Goal: Use online tool/utility

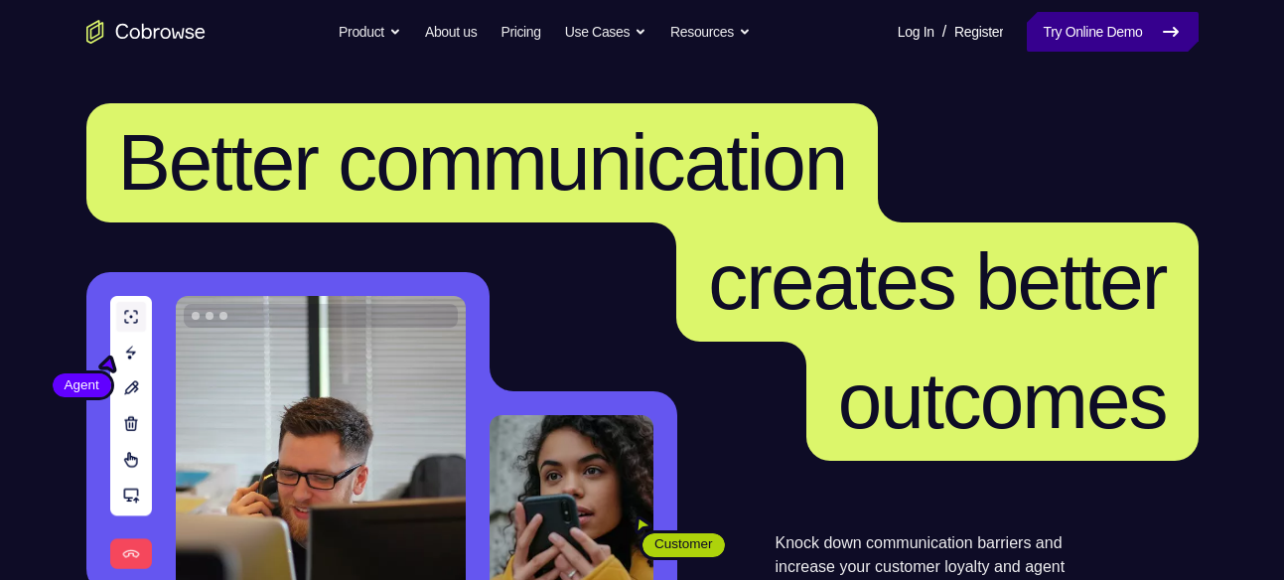
click at [1163, 20] on icon at bounding box center [1171, 32] width 24 height 24
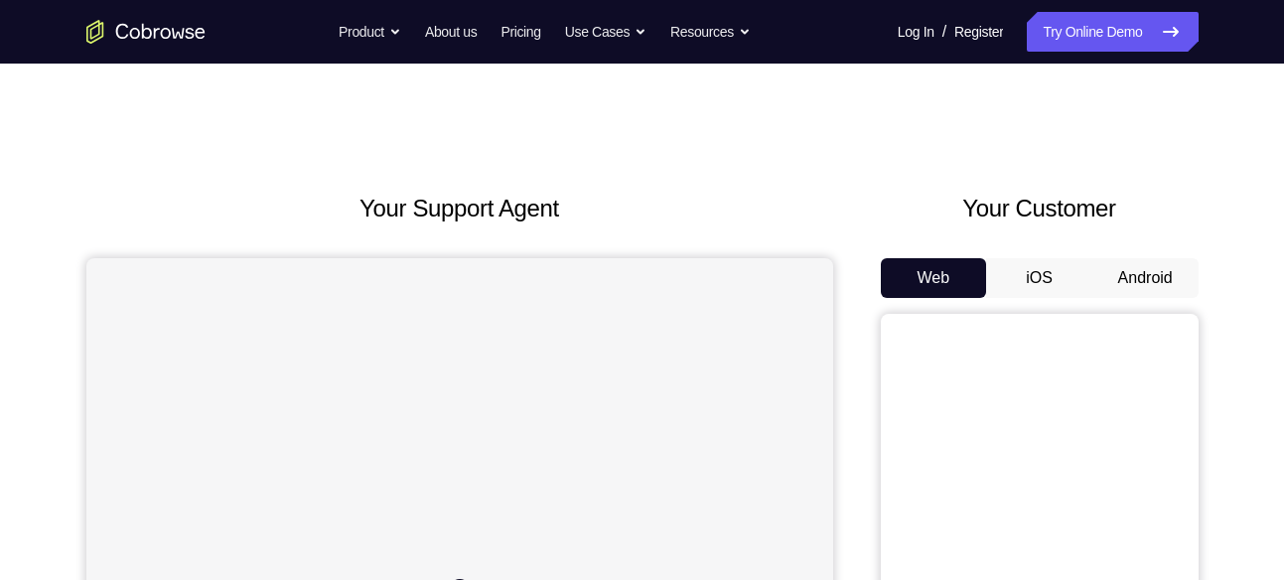
click at [1128, 266] on button "Android" at bounding box center [1146, 278] width 106 height 40
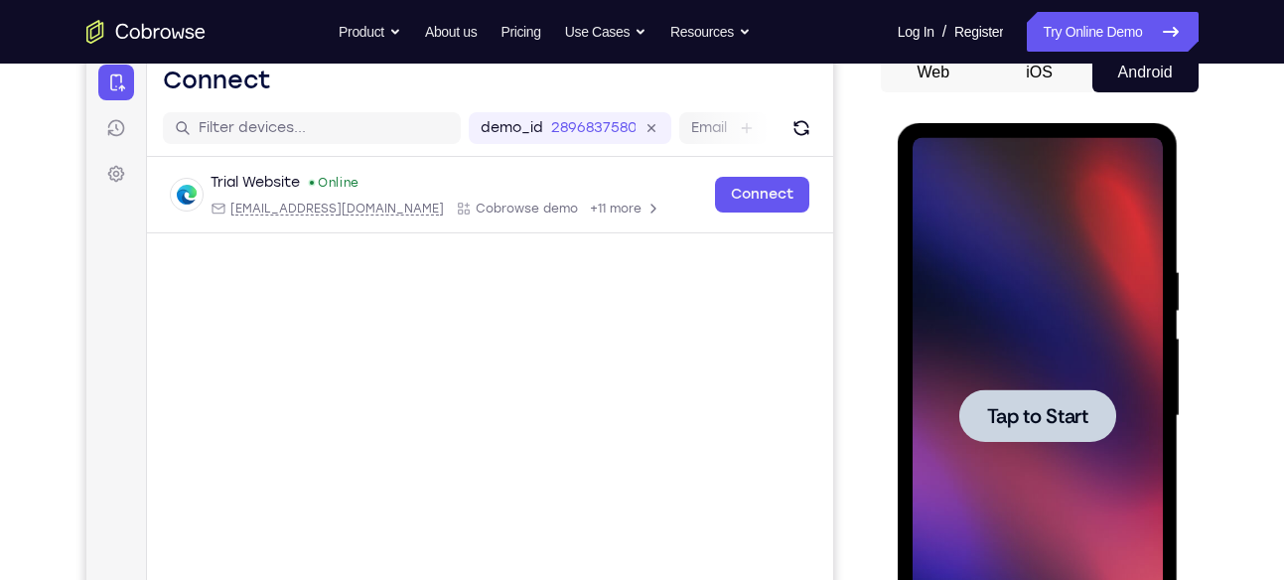
click at [1027, 393] on div at bounding box center [1037, 415] width 157 height 53
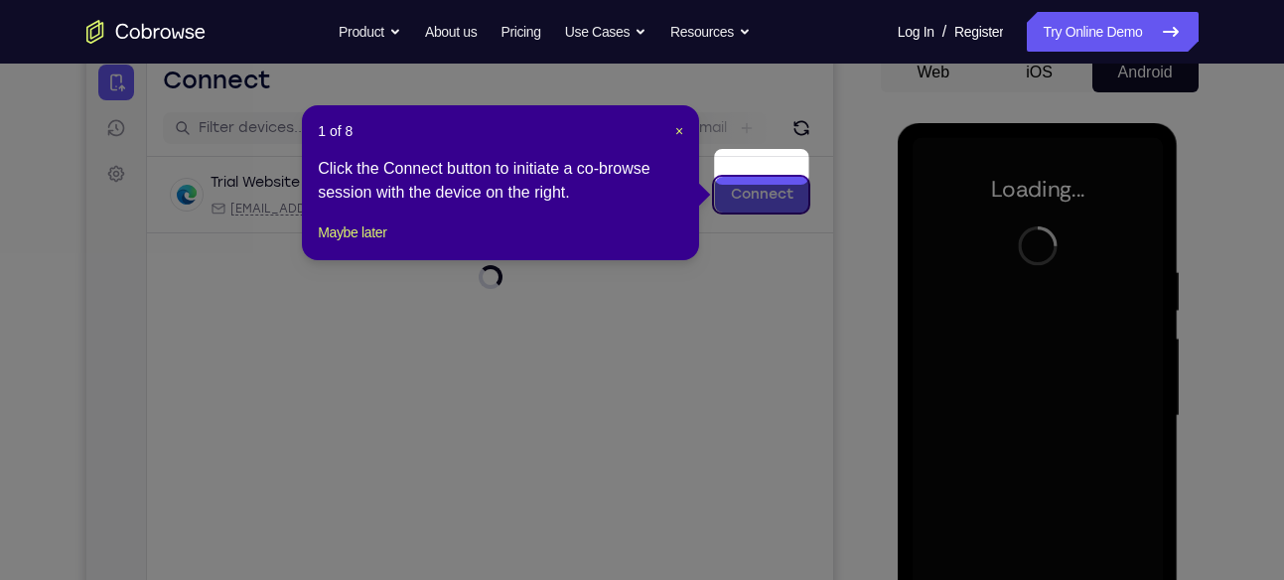
scroll to position [292, 0]
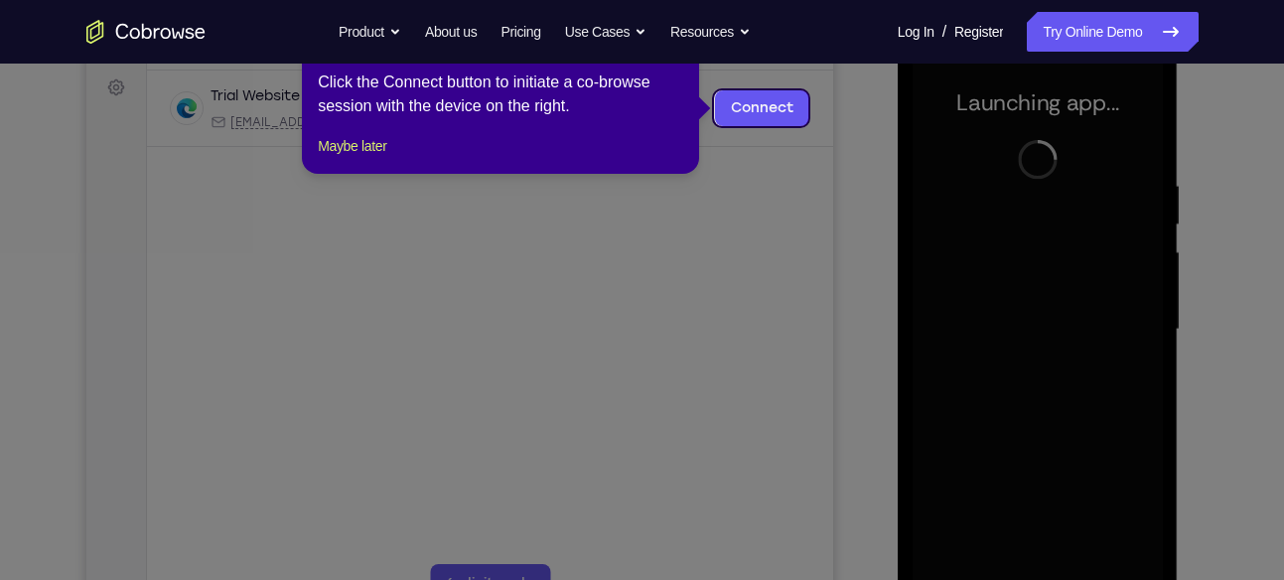
click at [779, 151] on icon at bounding box center [649, 290] width 1299 height 580
click at [384, 158] on button "Maybe later" at bounding box center [352, 146] width 69 height 24
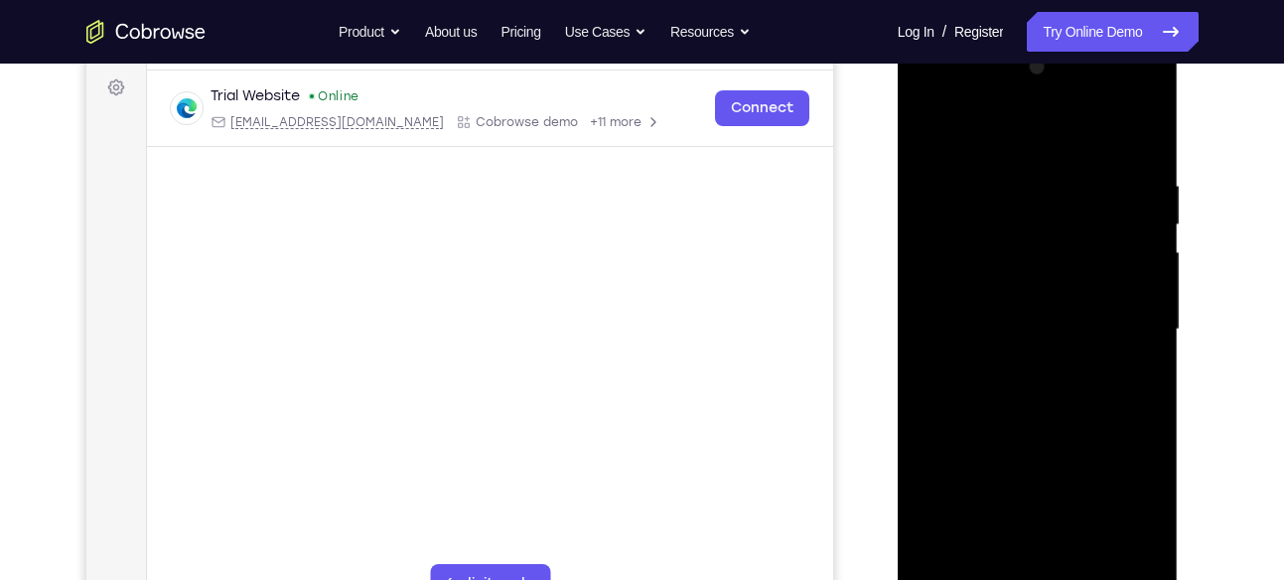
scroll to position [313, 0]
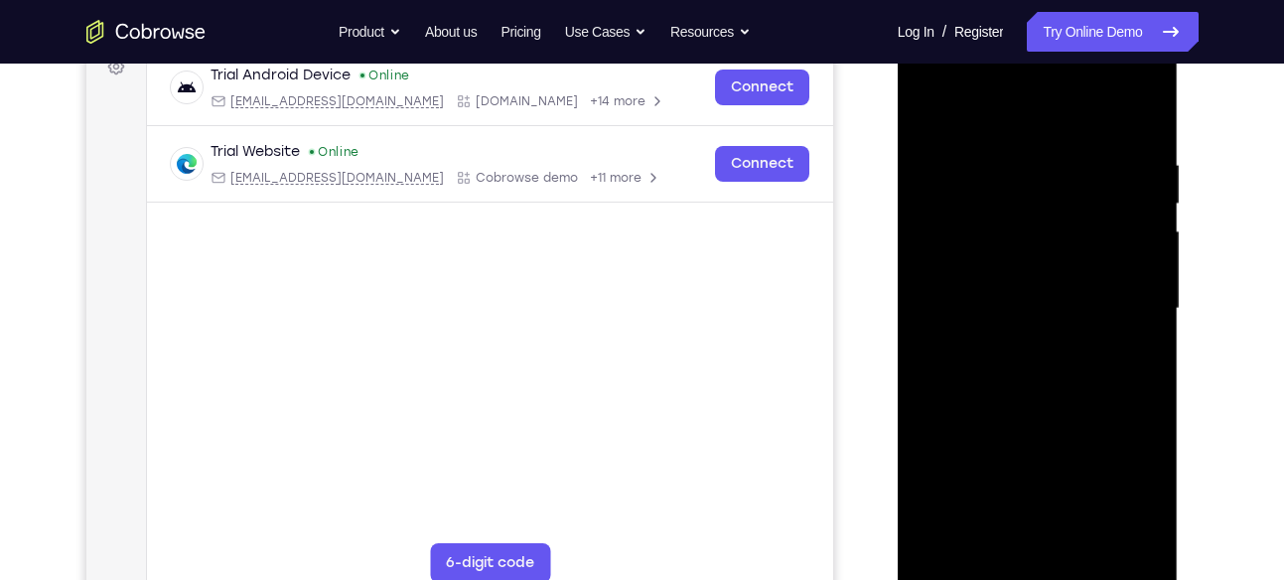
click at [1059, 559] on div at bounding box center [1038, 309] width 250 height 556
click at [1028, 571] on div at bounding box center [1038, 309] width 250 height 556
click at [1123, 477] on div at bounding box center [1038, 309] width 250 height 556
click at [1033, 116] on div at bounding box center [1038, 309] width 250 height 556
click at [1115, 296] on div at bounding box center [1038, 309] width 250 height 556
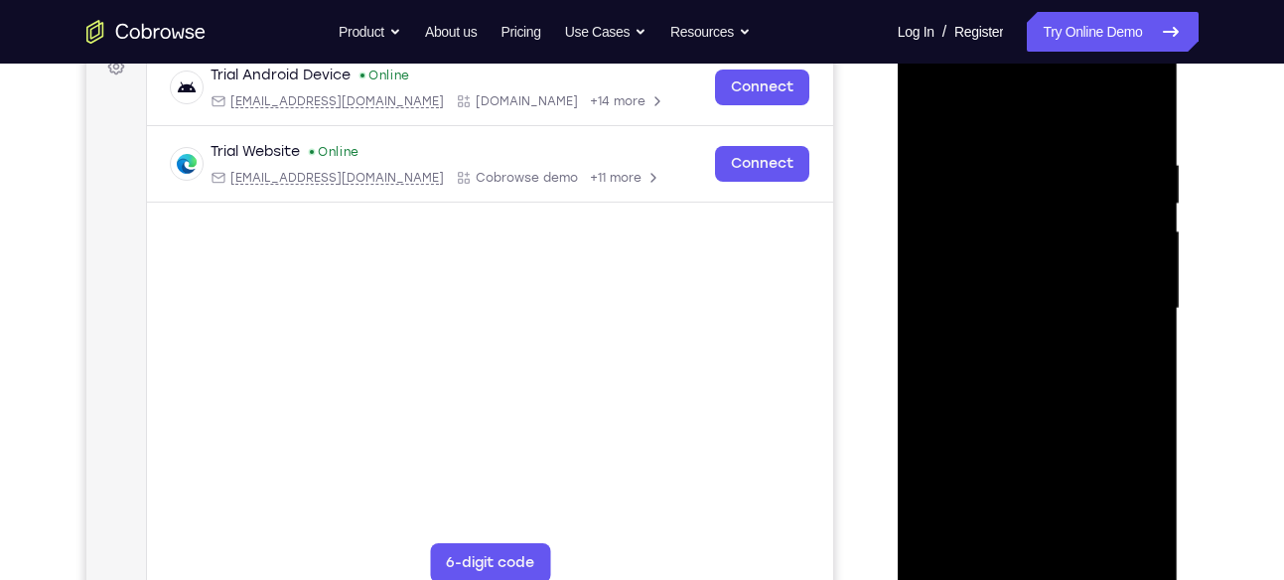
click at [1020, 343] on div at bounding box center [1038, 309] width 250 height 556
click at [1010, 292] on div at bounding box center [1038, 309] width 250 height 556
click at [1001, 276] on div at bounding box center [1038, 309] width 250 height 556
click at [1039, 304] on div at bounding box center [1038, 309] width 250 height 556
click at [1107, 373] on div at bounding box center [1038, 309] width 250 height 556
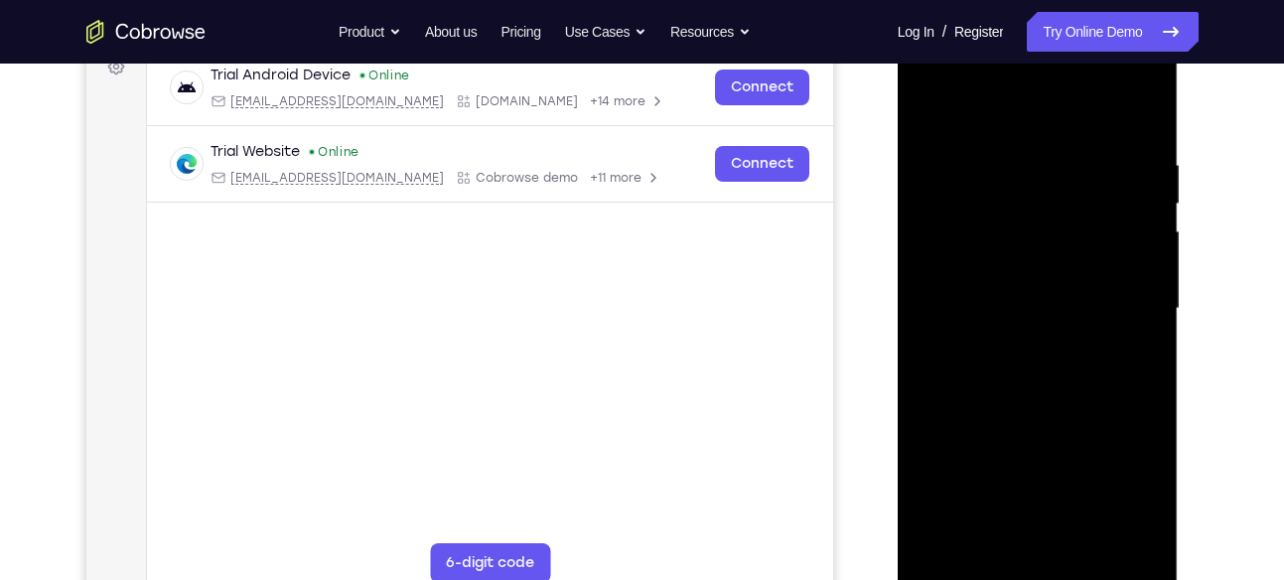
click at [1099, 365] on div at bounding box center [1038, 309] width 250 height 556
click at [1037, 333] on div at bounding box center [1038, 309] width 250 height 556
click at [1137, 135] on div at bounding box center [1038, 309] width 250 height 556
click at [1150, 100] on div at bounding box center [1038, 309] width 250 height 556
click at [1130, 150] on div at bounding box center [1038, 309] width 250 height 556
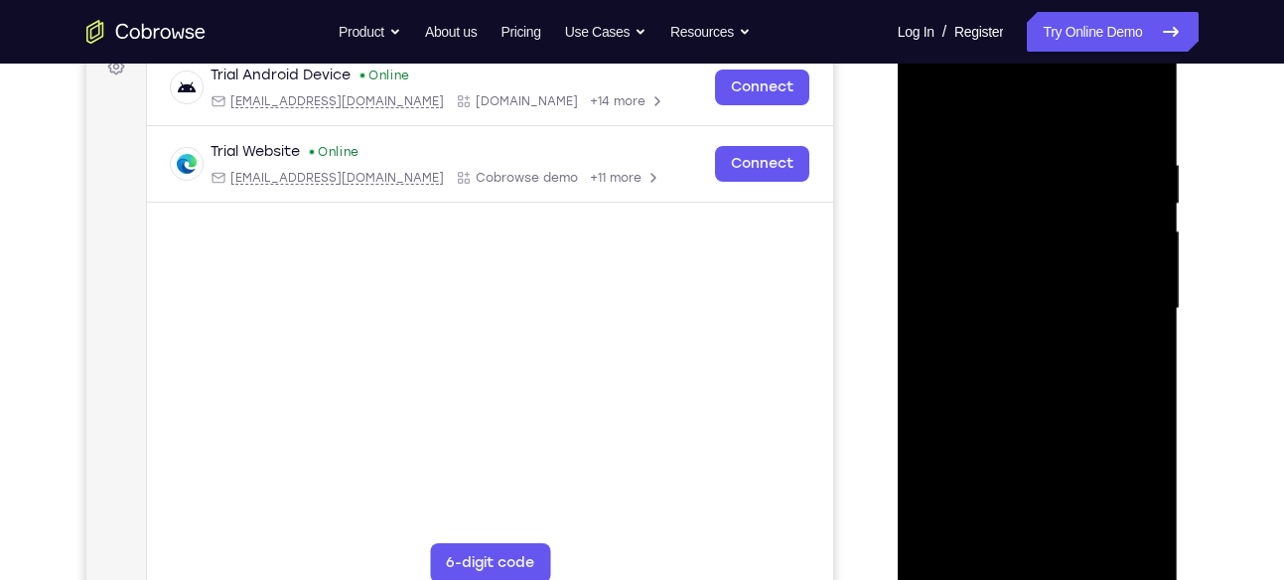
click at [931, 104] on div at bounding box center [1038, 309] width 250 height 556
click at [1087, 541] on div at bounding box center [1038, 309] width 250 height 556
click at [1057, 419] on div at bounding box center [1038, 309] width 250 height 556
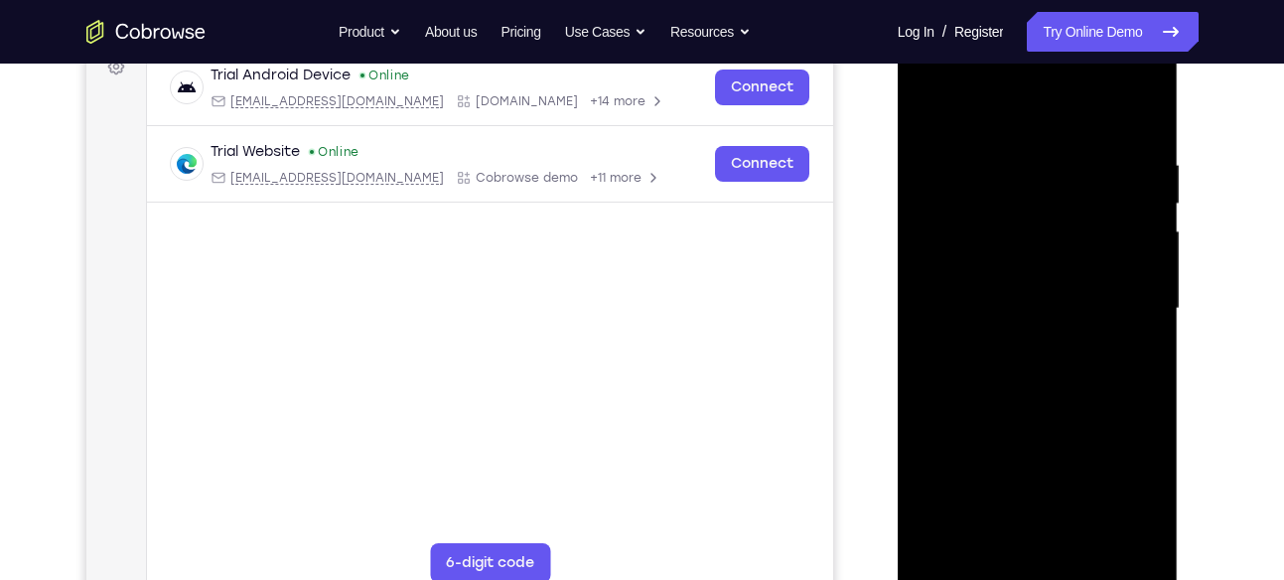
click at [1039, 299] on div at bounding box center [1038, 309] width 250 height 556
click at [1147, 499] on div at bounding box center [1038, 309] width 250 height 556
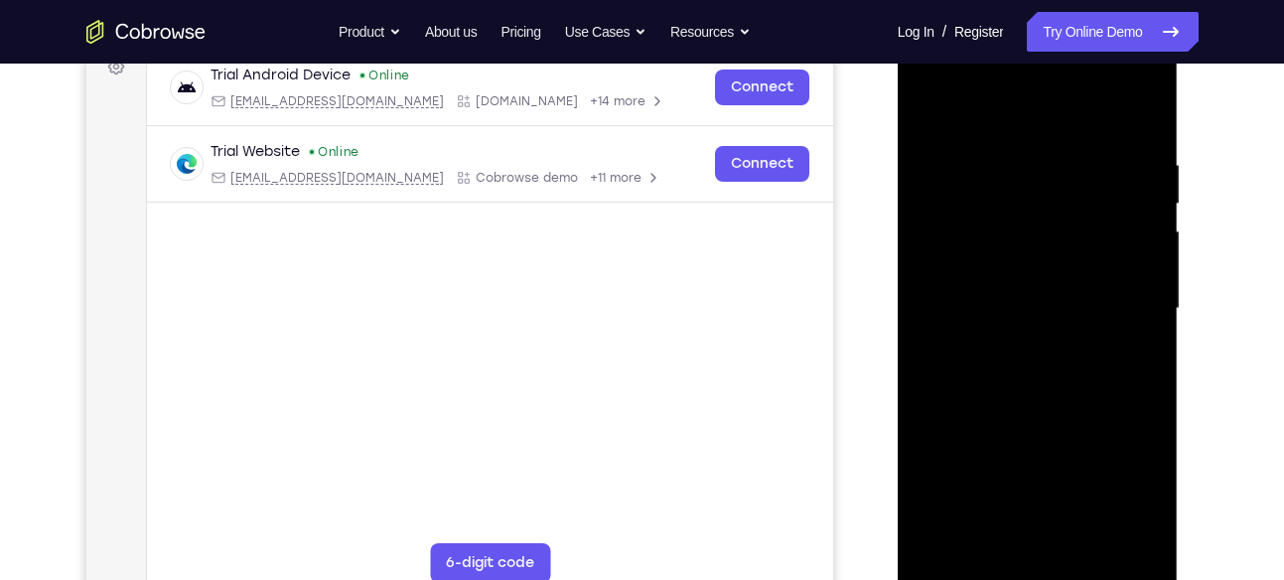
click at [1147, 499] on div at bounding box center [1038, 309] width 250 height 556
click at [1143, 357] on div at bounding box center [1038, 309] width 250 height 556
click at [926, 116] on div at bounding box center [1038, 309] width 250 height 556
drag, startPoint x: 1060, startPoint y: 344, endPoint x: 1079, endPoint y: 244, distance: 101.1
click at [1079, 244] on div at bounding box center [1038, 309] width 250 height 556
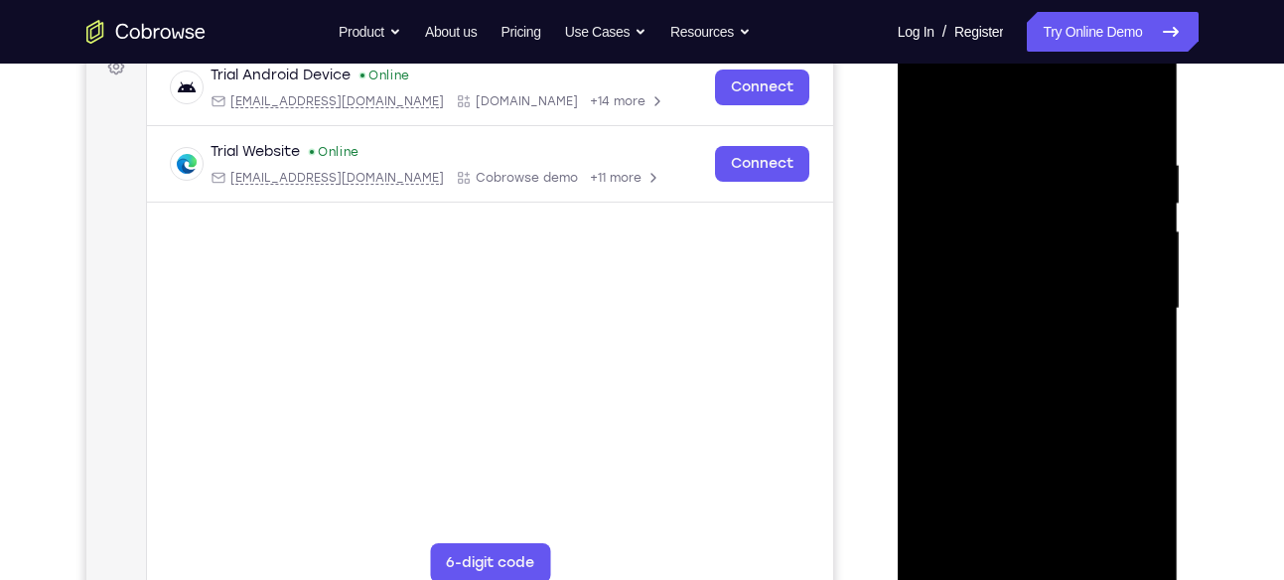
drag, startPoint x: 1087, startPoint y: 475, endPoint x: 1097, endPoint y: 378, distance: 96.9
click at [1097, 378] on div at bounding box center [1038, 309] width 250 height 556
click at [1073, 469] on div at bounding box center [1038, 309] width 250 height 556
click at [1140, 496] on div at bounding box center [1038, 309] width 250 height 556
click at [1142, 356] on div at bounding box center [1038, 309] width 250 height 556
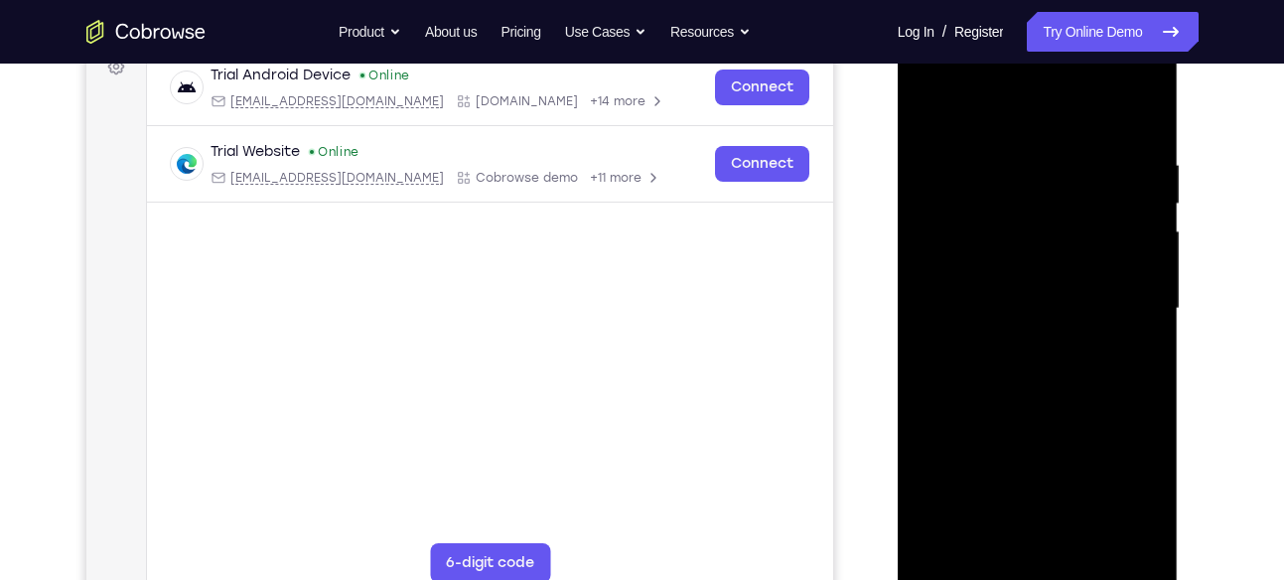
click at [934, 115] on div at bounding box center [1038, 309] width 250 height 556
click at [1046, 460] on div at bounding box center [1038, 309] width 250 height 556
click at [1031, 434] on div at bounding box center [1038, 309] width 250 height 556
click at [972, 571] on div at bounding box center [1038, 309] width 250 height 556
click at [966, 569] on div at bounding box center [1038, 309] width 250 height 556
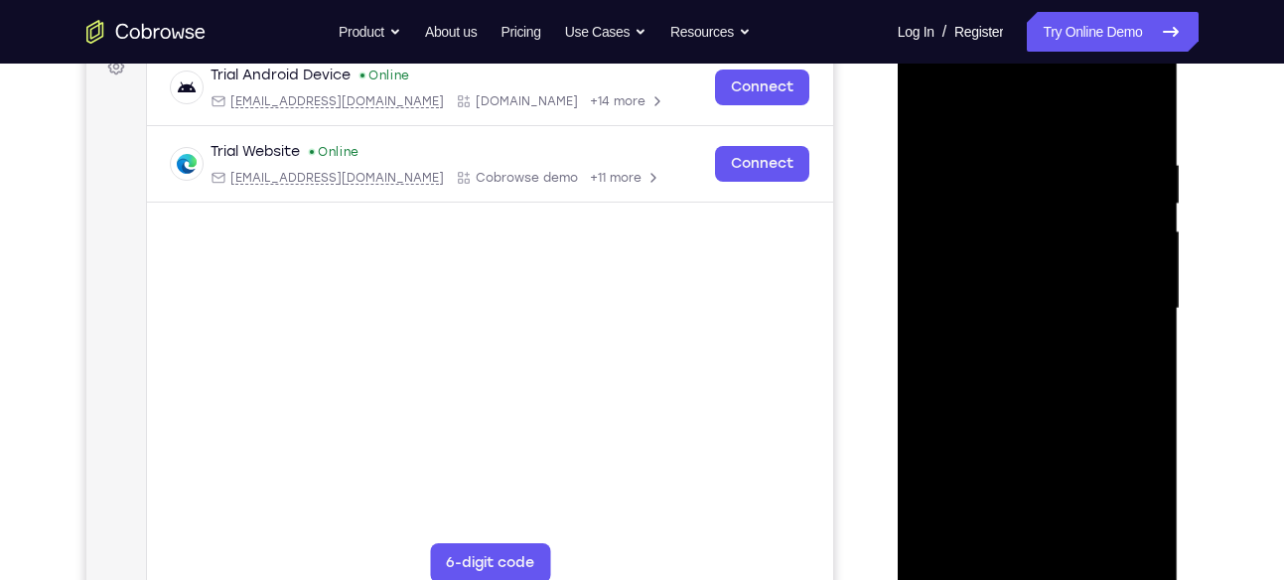
click at [1039, 433] on div at bounding box center [1038, 309] width 250 height 556
click at [1133, 357] on div at bounding box center [1038, 309] width 250 height 556
click at [929, 113] on div at bounding box center [1038, 309] width 250 height 556
drag, startPoint x: 1028, startPoint y: 428, endPoint x: 1041, endPoint y: 349, distance: 80.5
click at [1041, 349] on div at bounding box center [1038, 309] width 250 height 556
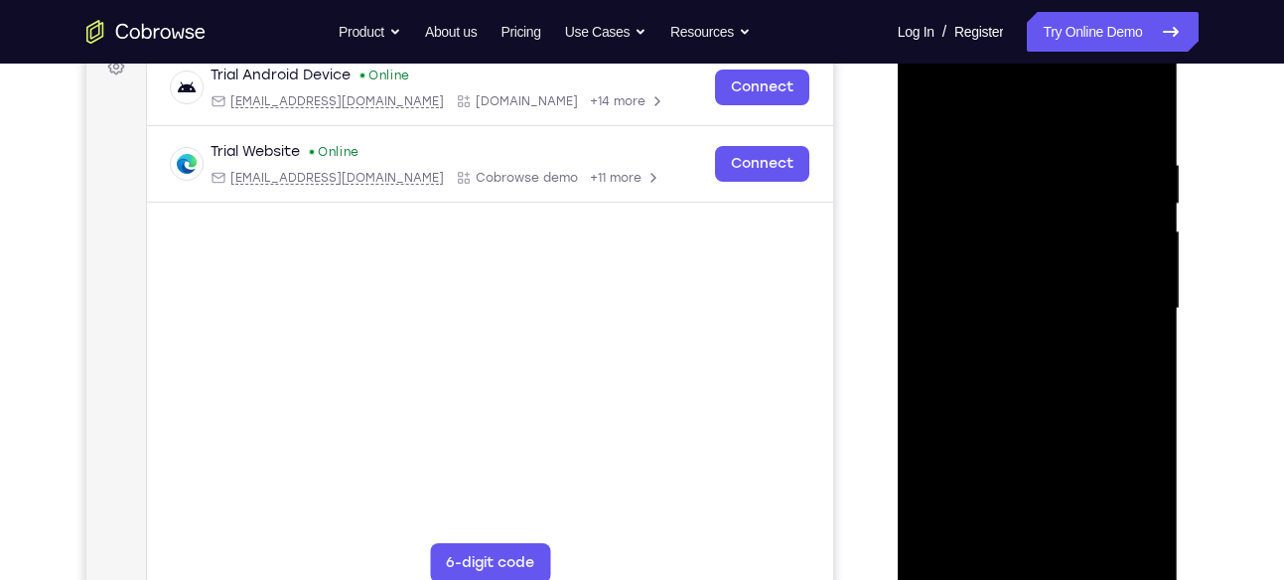
click at [1043, 385] on div at bounding box center [1038, 309] width 250 height 556
click at [1117, 400] on div at bounding box center [1038, 309] width 250 height 556
click at [1001, 253] on div at bounding box center [1038, 309] width 250 height 556
drag, startPoint x: 1102, startPoint y: 217, endPoint x: 1114, endPoint y: 356, distance: 139.6
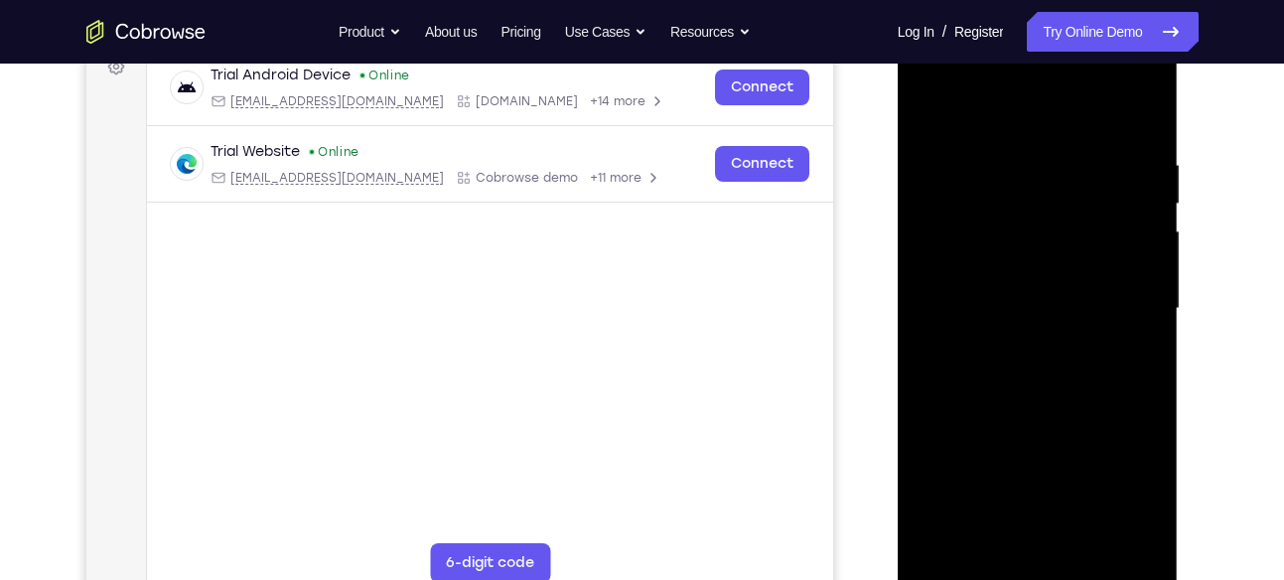
click at [1114, 356] on div at bounding box center [1038, 309] width 250 height 556
drag, startPoint x: 1086, startPoint y: 297, endPoint x: 1101, endPoint y: 562, distance: 265.7
click at [1101, 562] on div at bounding box center [1038, 309] width 250 height 556
drag, startPoint x: 1101, startPoint y: 297, endPoint x: 1102, endPoint y: 607, distance: 309.9
click at [1102, 579] on div at bounding box center [1038, 312] width 281 height 592
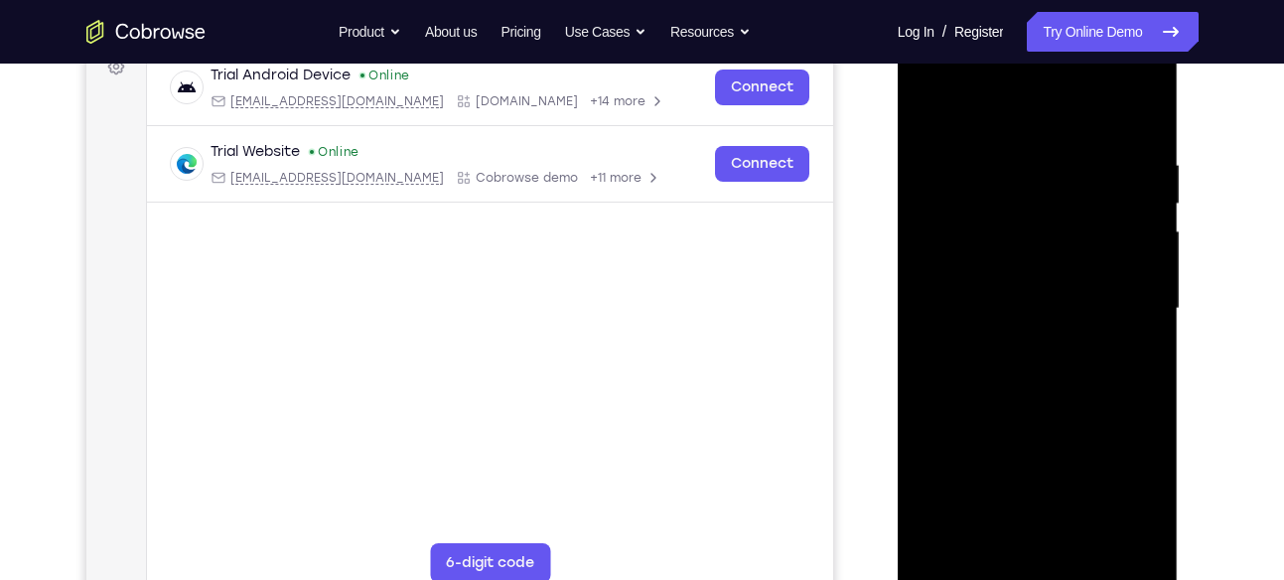
drag, startPoint x: 1097, startPoint y: 426, endPoint x: 1124, endPoint y: -132, distance: 558.9
click at [1124, 16] on html "Online web based iOS Simulators and Android Emulators. Run iPhone, iPad, Mobile…" at bounding box center [1039, 314] width 283 height 596
drag, startPoint x: 1079, startPoint y: 427, endPoint x: 1090, endPoint y: -73, distance: 499.7
click at [1090, 16] on html "Online web based iOS Simulators and Android Emulators. Run iPhone, iPad, Mobile…" at bounding box center [1039, 314] width 283 height 596
click at [998, 520] on div at bounding box center [1038, 309] width 250 height 556
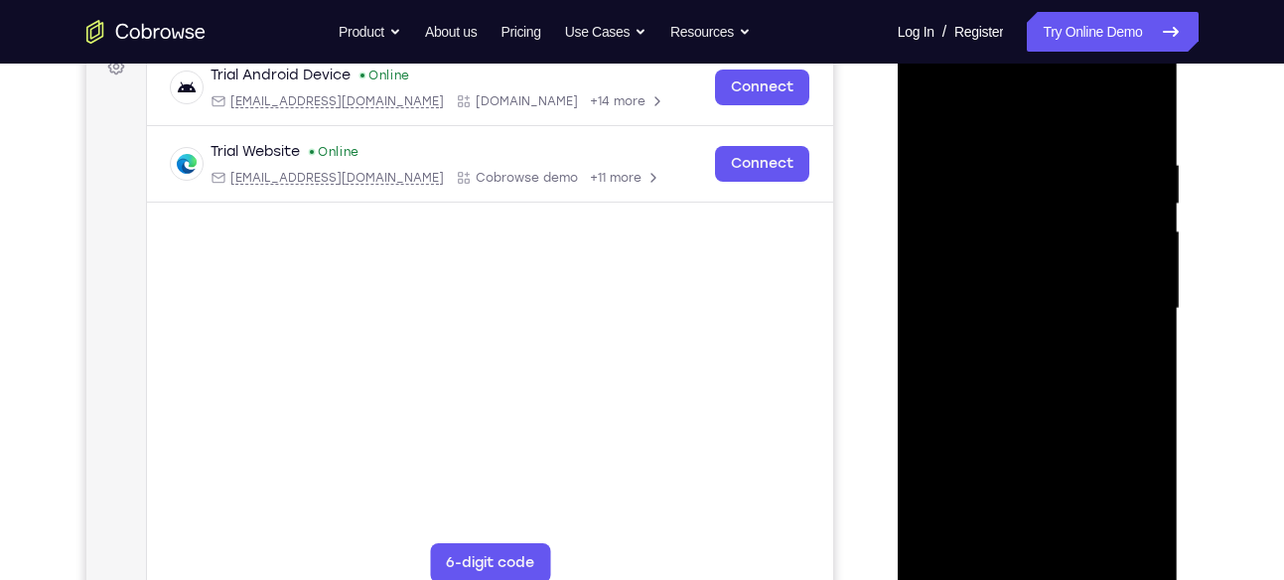
click at [998, 520] on div at bounding box center [1038, 309] width 250 height 556
click at [998, 523] on div at bounding box center [1038, 309] width 250 height 556
click at [1127, 354] on div at bounding box center [1038, 309] width 250 height 556
click at [930, 104] on div at bounding box center [1038, 309] width 250 height 556
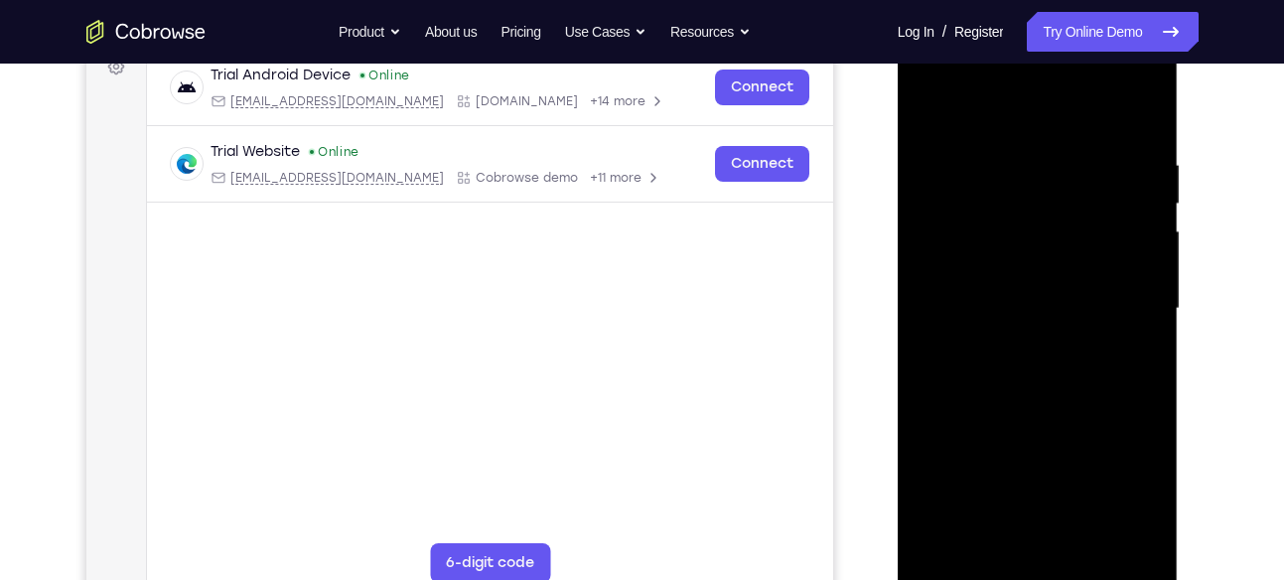
drag, startPoint x: 1045, startPoint y: 404, endPoint x: 1065, endPoint y: 309, distance: 97.4
click at [1065, 309] on div at bounding box center [1038, 309] width 250 height 556
click at [1059, 386] on div at bounding box center [1038, 309] width 250 height 556
click at [930, 105] on div at bounding box center [1038, 309] width 250 height 556
click at [1016, 439] on div at bounding box center [1038, 309] width 250 height 556
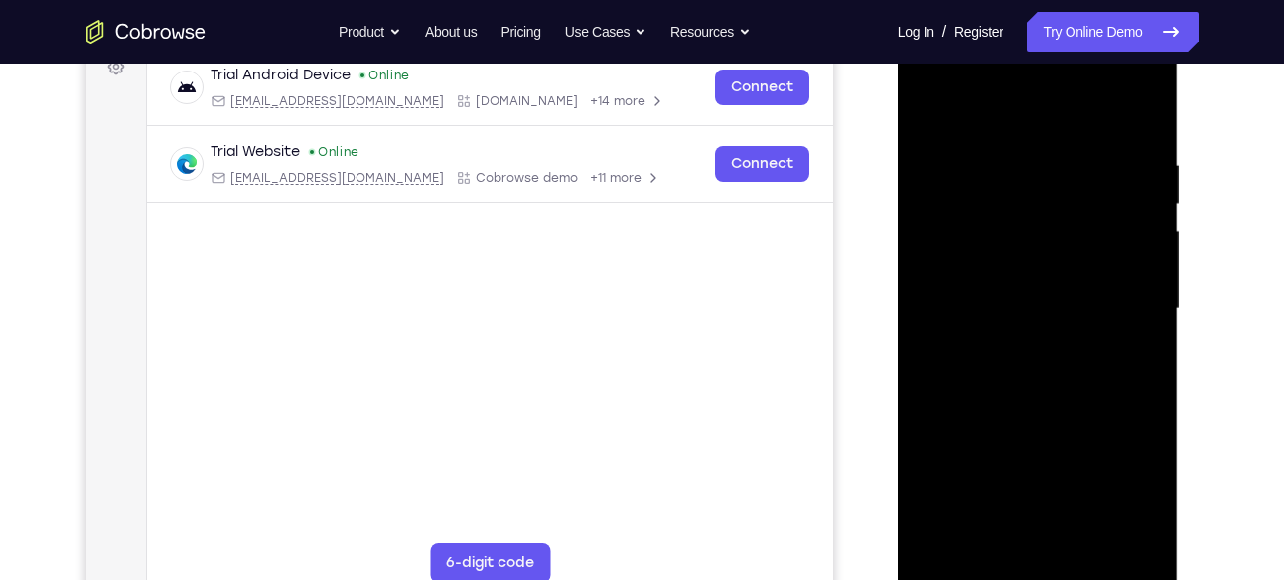
click at [932, 108] on div at bounding box center [1038, 309] width 250 height 556
click at [1039, 355] on div at bounding box center [1038, 309] width 250 height 556
click at [931, 114] on div at bounding box center [1038, 309] width 250 height 556
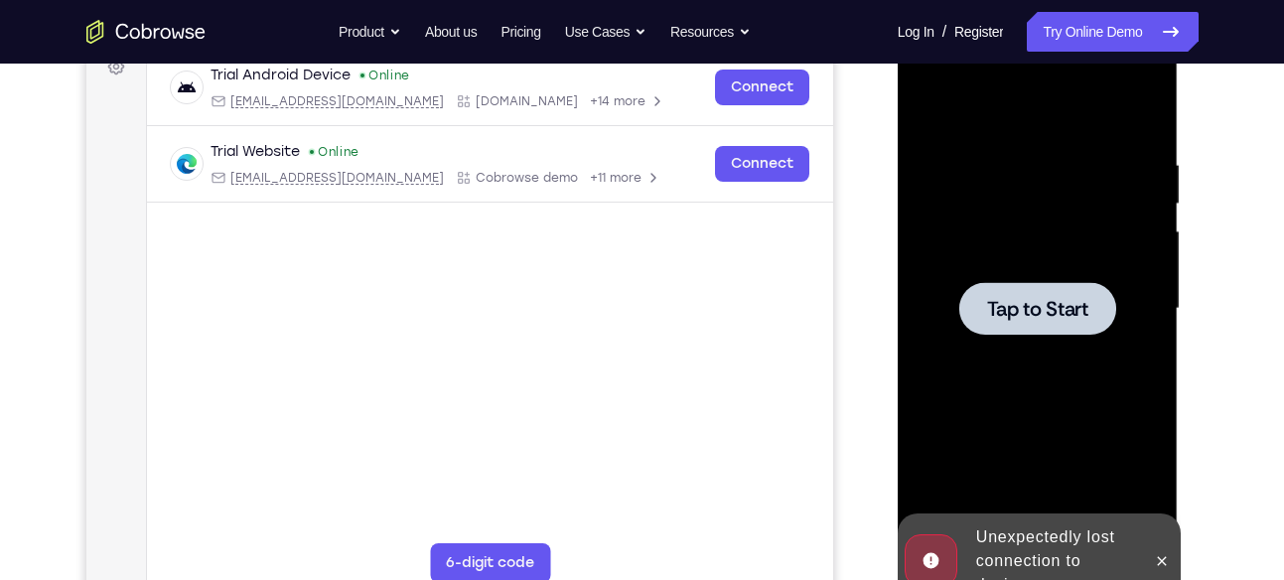
click at [1073, 305] on span "Tap to Start" at bounding box center [1037, 309] width 101 height 20
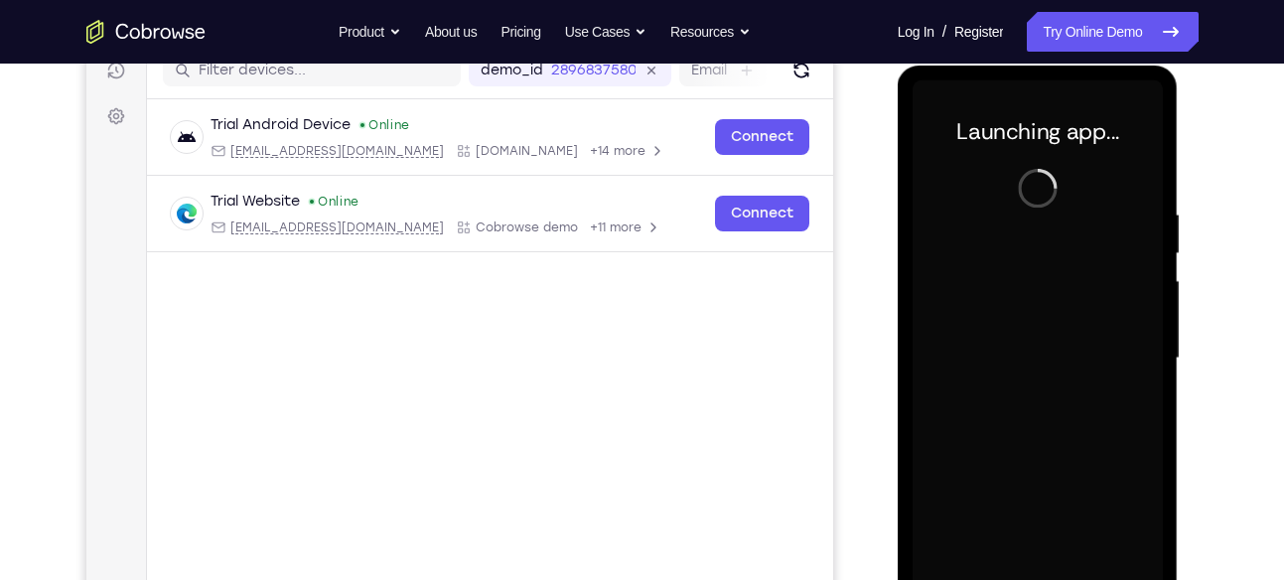
scroll to position [326, 0]
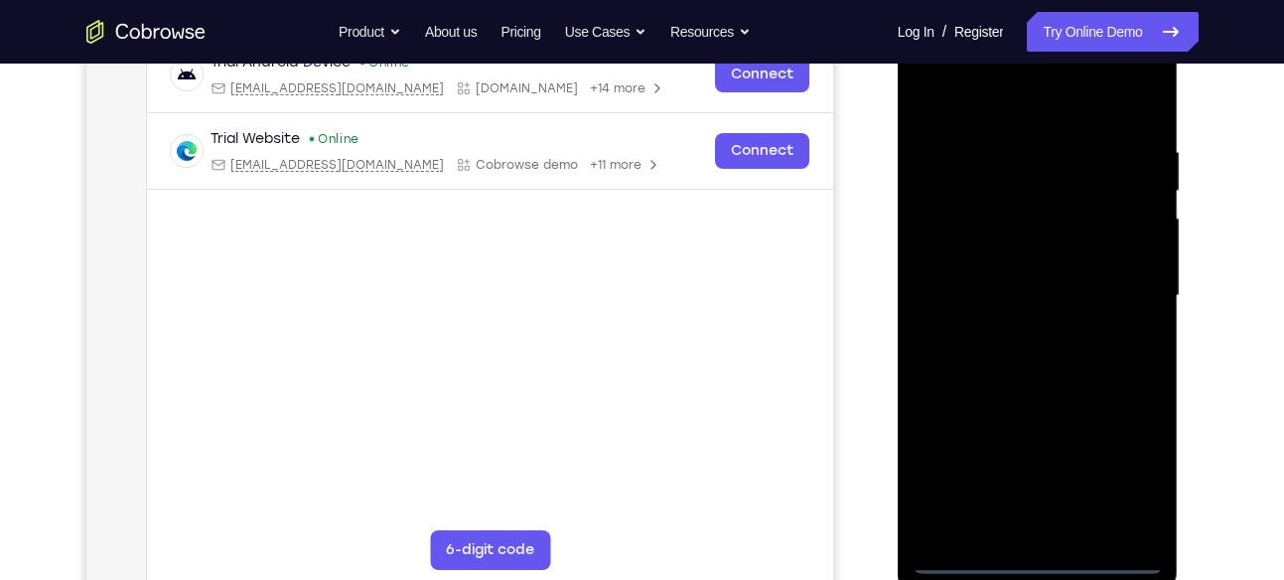
click at [1039, 557] on div at bounding box center [1038, 296] width 250 height 556
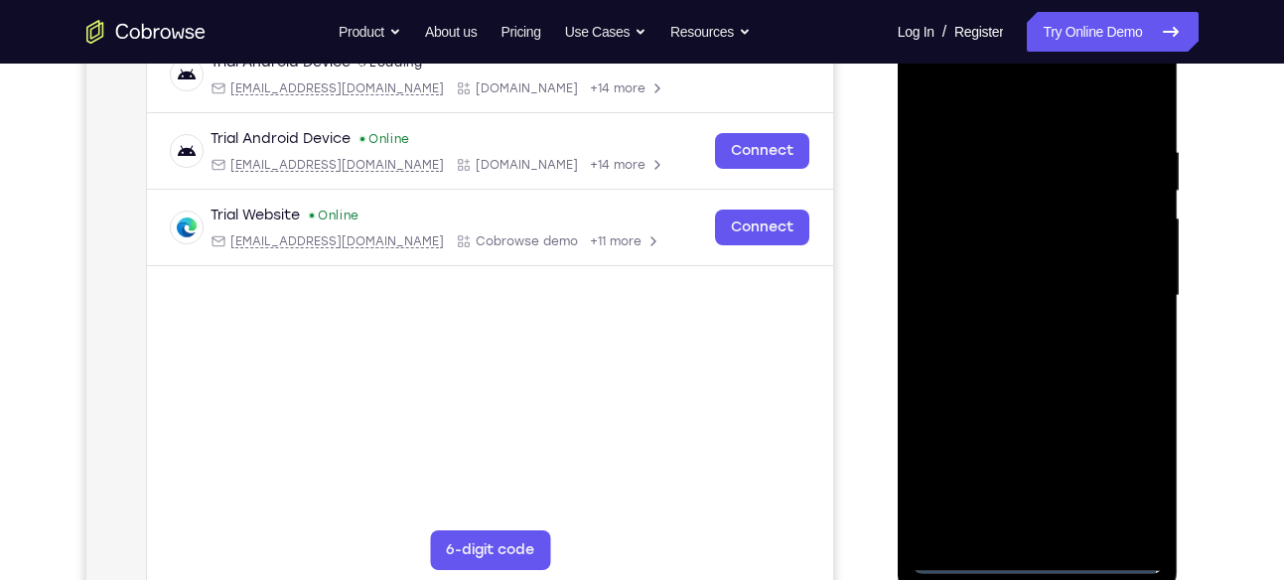
click at [1128, 480] on div at bounding box center [1038, 296] width 250 height 556
click at [1034, 98] on div at bounding box center [1038, 296] width 250 height 556
click at [1122, 297] on div at bounding box center [1038, 296] width 250 height 556
click at [1023, 327] on div at bounding box center [1038, 296] width 250 height 556
click at [1017, 282] on div at bounding box center [1038, 296] width 250 height 556
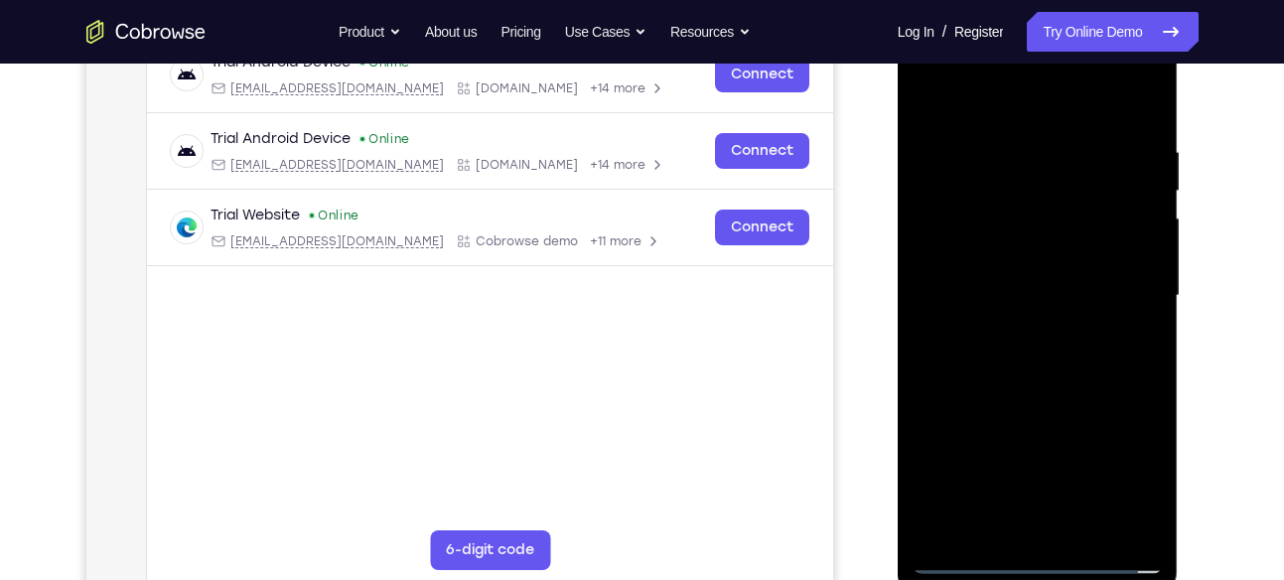
click at [1005, 253] on div at bounding box center [1038, 296] width 250 height 556
click at [1008, 299] on div at bounding box center [1038, 296] width 250 height 556
click at [1022, 356] on div at bounding box center [1038, 296] width 250 height 556
click at [999, 158] on div at bounding box center [1038, 296] width 250 height 556
click at [1141, 125] on div at bounding box center [1038, 296] width 250 height 556
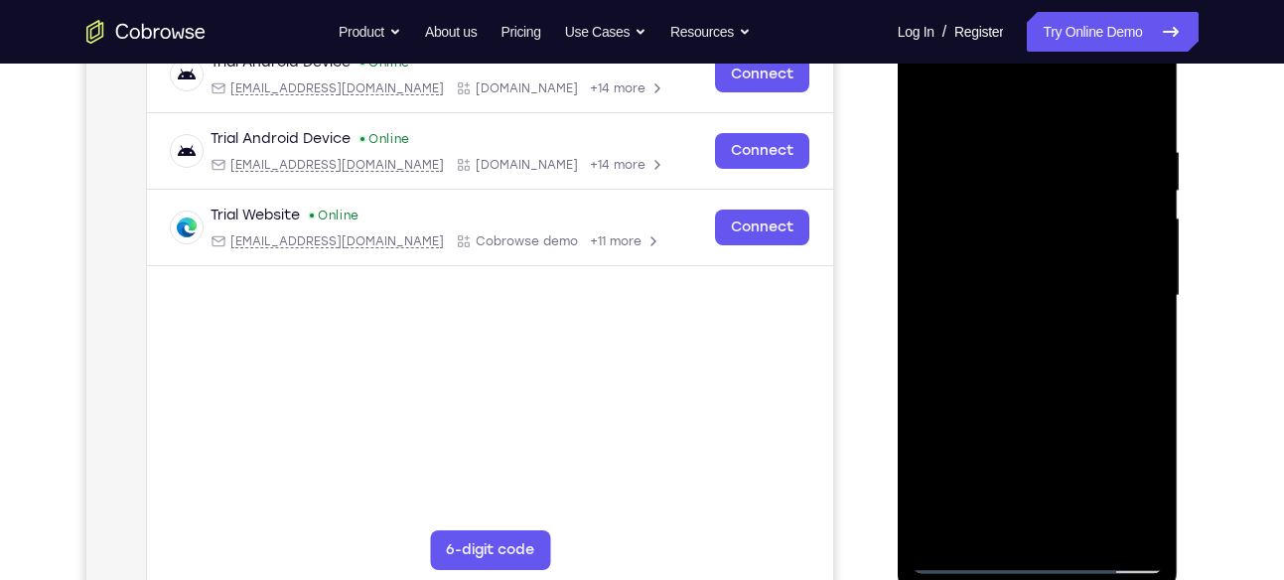
click at [996, 144] on div at bounding box center [1038, 296] width 250 height 556
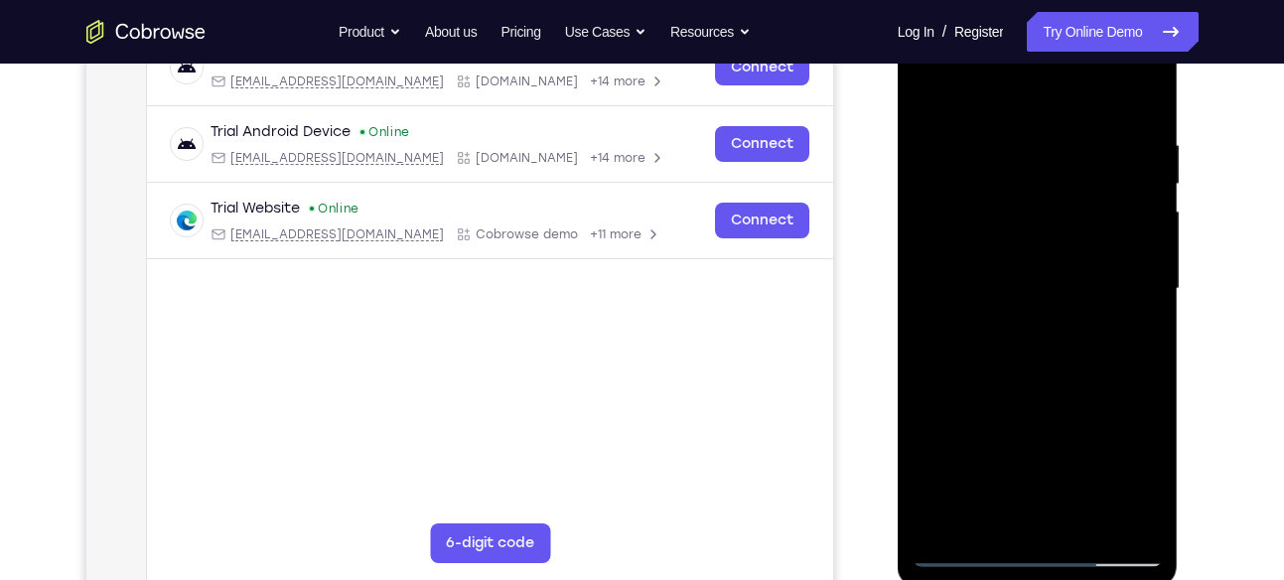
scroll to position [332, 0]
click at [1036, 506] on div at bounding box center [1038, 290] width 250 height 556
click at [1070, 294] on div at bounding box center [1038, 290] width 250 height 556
click at [1107, 324] on div at bounding box center [1038, 290] width 250 height 556
click at [971, 544] on div at bounding box center [1038, 290] width 250 height 556
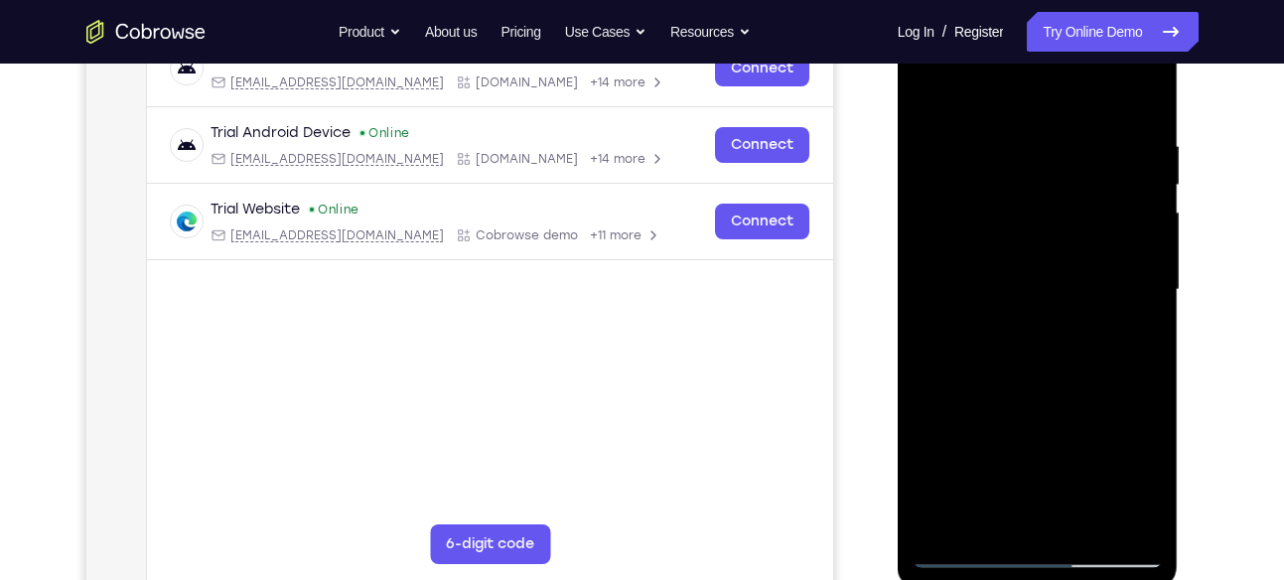
click at [1021, 511] on div at bounding box center [1038, 290] width 250 height 556
click at [973, 543] on div at bounding box center [1038, 290] width 250 height 556
click at [974, 550] on div at bounding box center [1038, 290] width 250 height 556
click at [1127, 510] on div at bounding box center [1038, 290] width 250 height 556
click at [1110, 510] on div at bounding box center [1038, 290] width 250 height 556
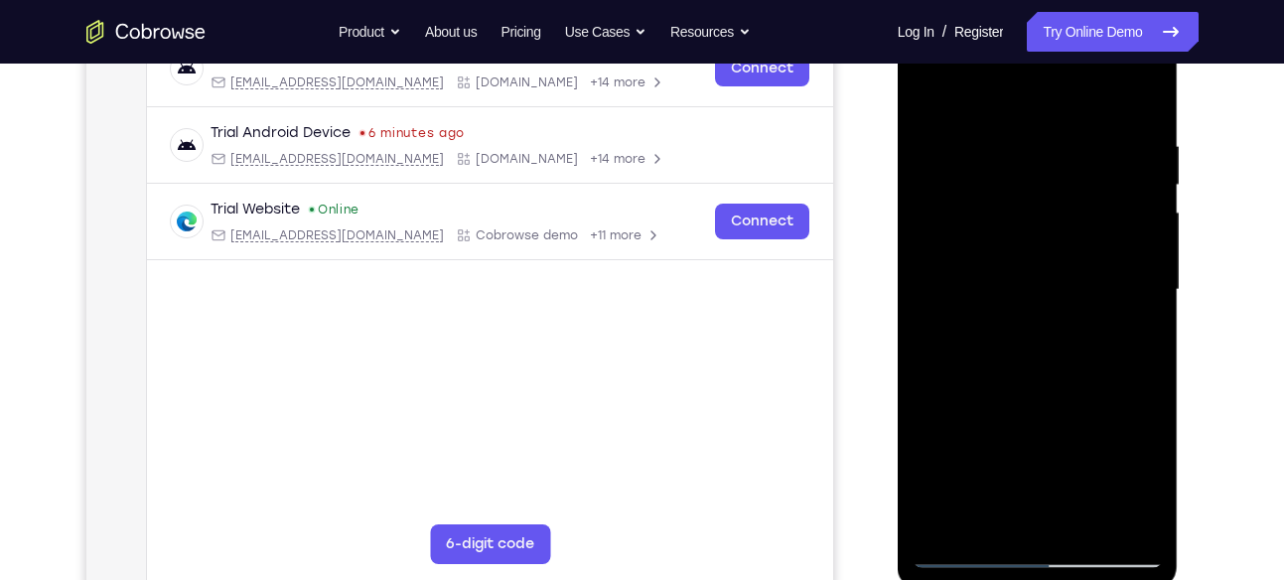
click at [1064, 517] on div at bounding box center [1038, 290] width 250 height 556
click at [1117, 285] on div at bounding box center [1038, 290] width 250 height 556
click at [1139, 518] on div at bounding box center [1038, 290] width 250 height 556
click at [962, 554] on div at bounding box center [1038, 290] width 250 height 556
click at [1072, 136] on div at bounding box center [1038, 290] width 250 height 556
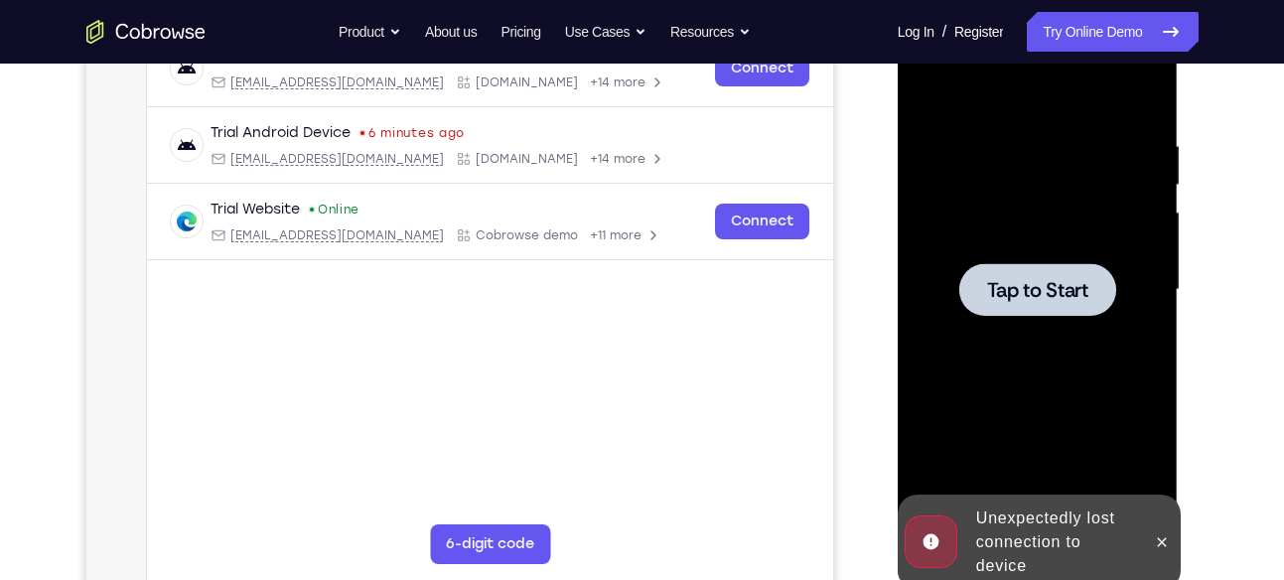
click at [1037, 347] on div at bounding box center [1038, 290] width 250 height 556
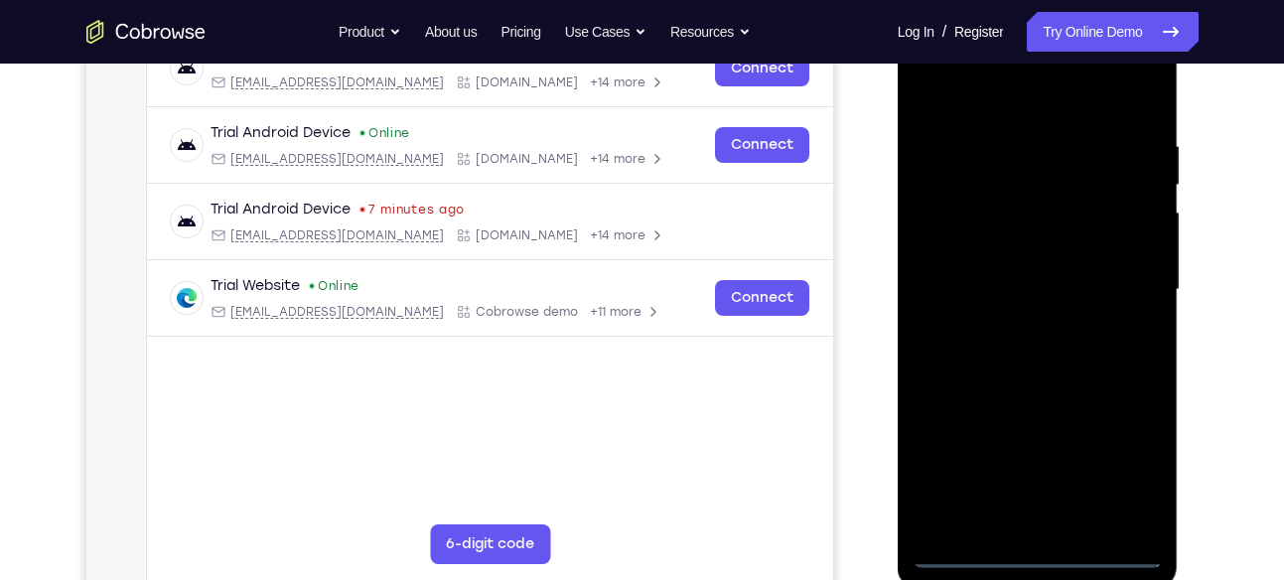
click at [1037, 542] on div at bounding box center [1038, 290] width 250 height 556
click at [1044, 547] on div at bounding box center [1038, 290] width 250 height 556
click at [1126, 481] on div at bounding box center [1038, 290] width 250 height 556
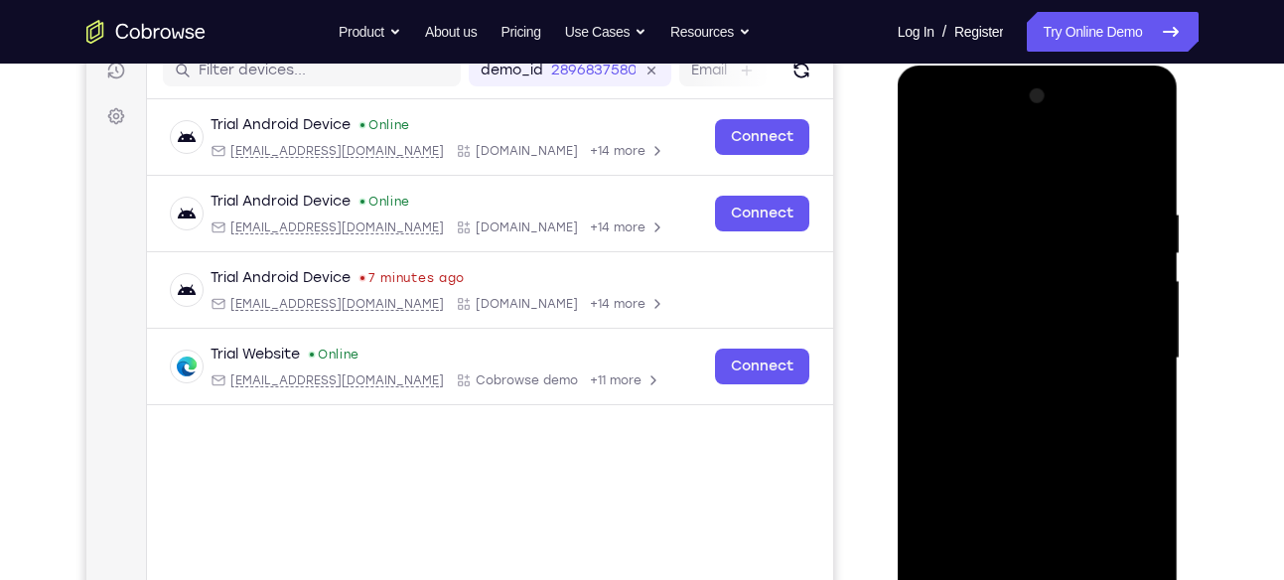
scroll to position [261, 0]
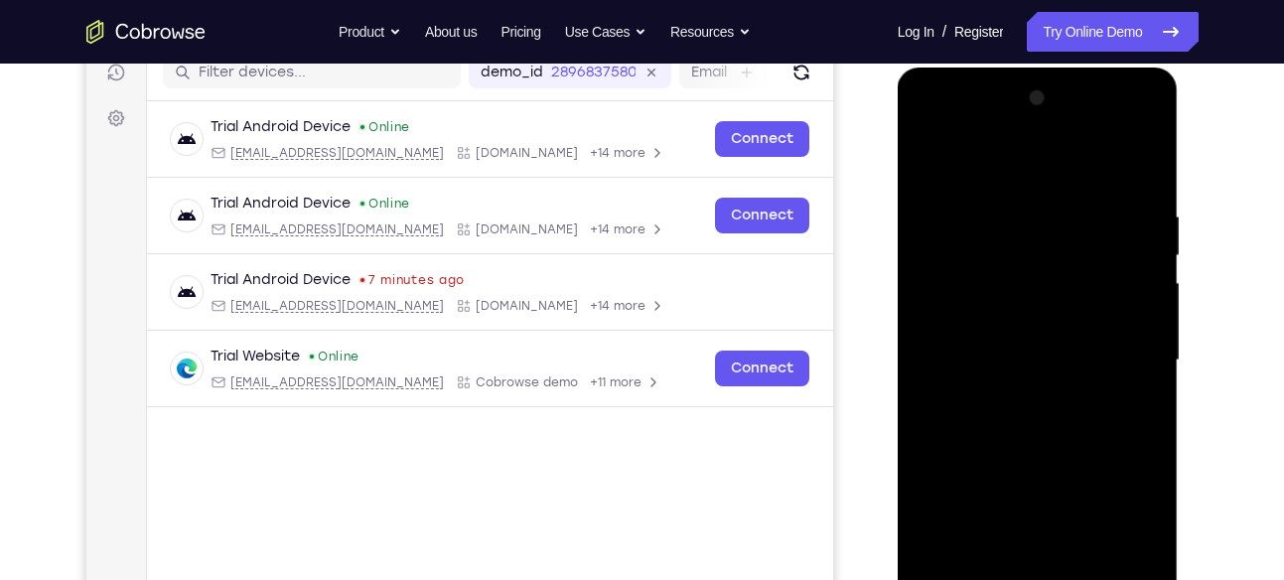
click at [1048, 187] on div at bounding box center [1038, 360] width 250 height 556
click at [1044, 178] on div at bounding box center [1038, 360] width 250 height 556
click at [1124, 362] on div at bounding box center [1038, 360] width 250 height 556
click at [1018, 391] on div at bounding box center [1038, 360] width 250 height 556
click at [1063, 347] on div at bounding box center [1038, 360] width 250 height 556
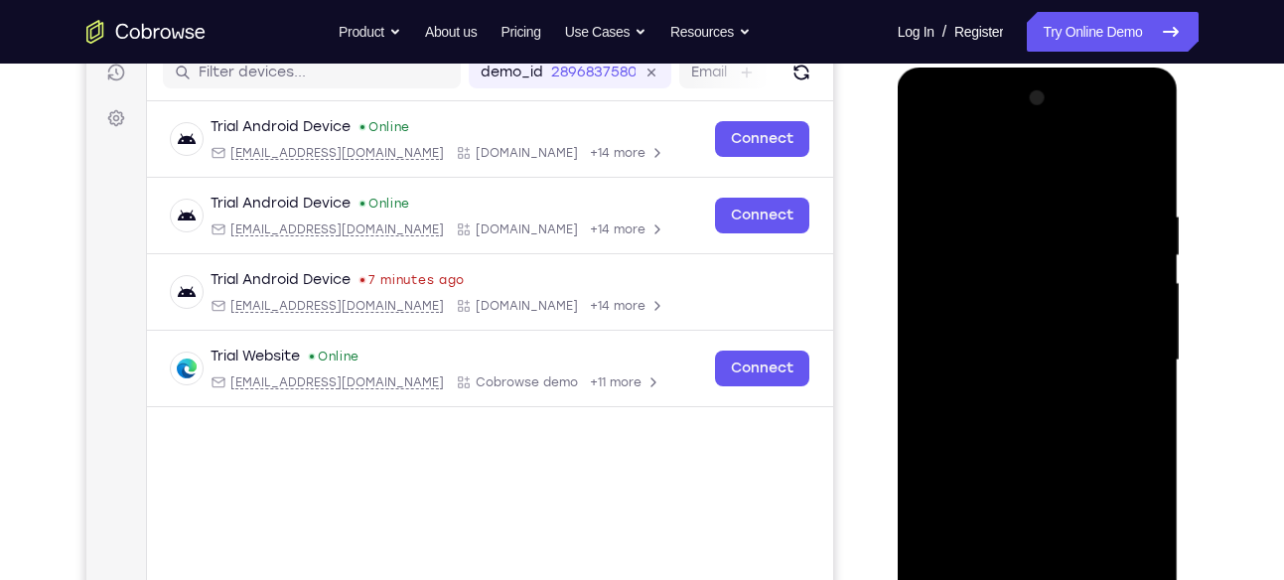
click at [1037, 331] on div at bounding box center [1038, 360] width 250 height 556
click at [1037, 343] on div at bounding box center [1038, 360] width 250 height 556
click at [1045, 352] on div at bounding box center [1038, 360] width 250 height 556
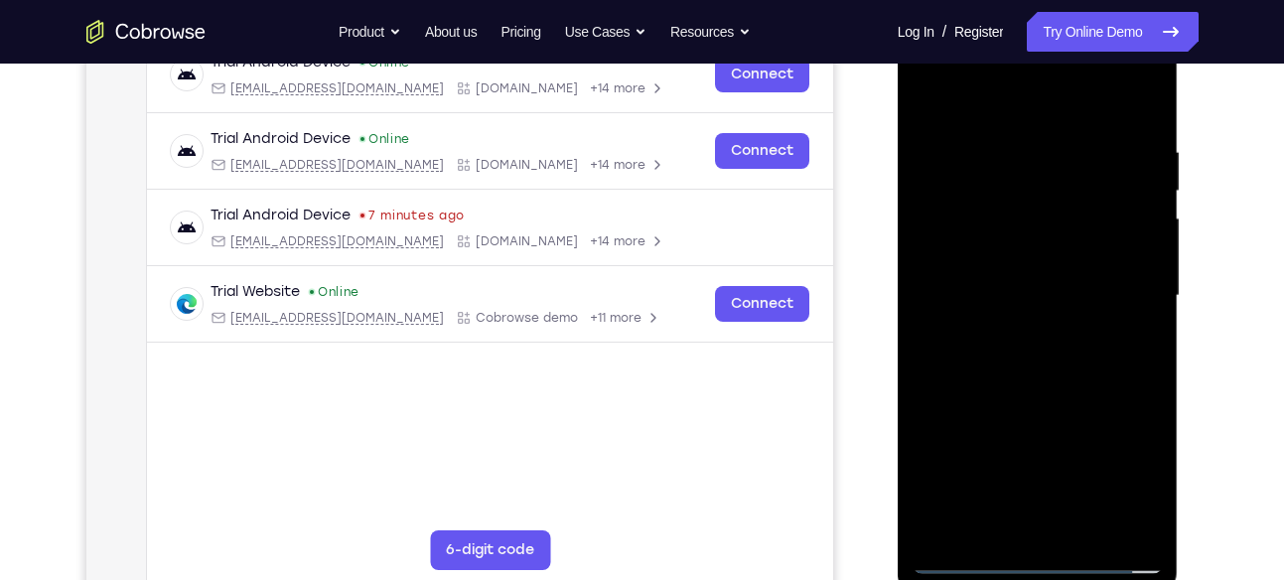
scroll to position [327, 0]
click at [1131, 353] on div at bounding box center [1038, 295] width 250 height 556
click at [1104, 351] on div at bounding box center [1038, 295] width 250 height 556
click at [1145, 111] on div at bounding box center [1038, 295] width 250 height 556
click at [1010, 153] on div at bounding box center [1038, 295] width 250 height 556
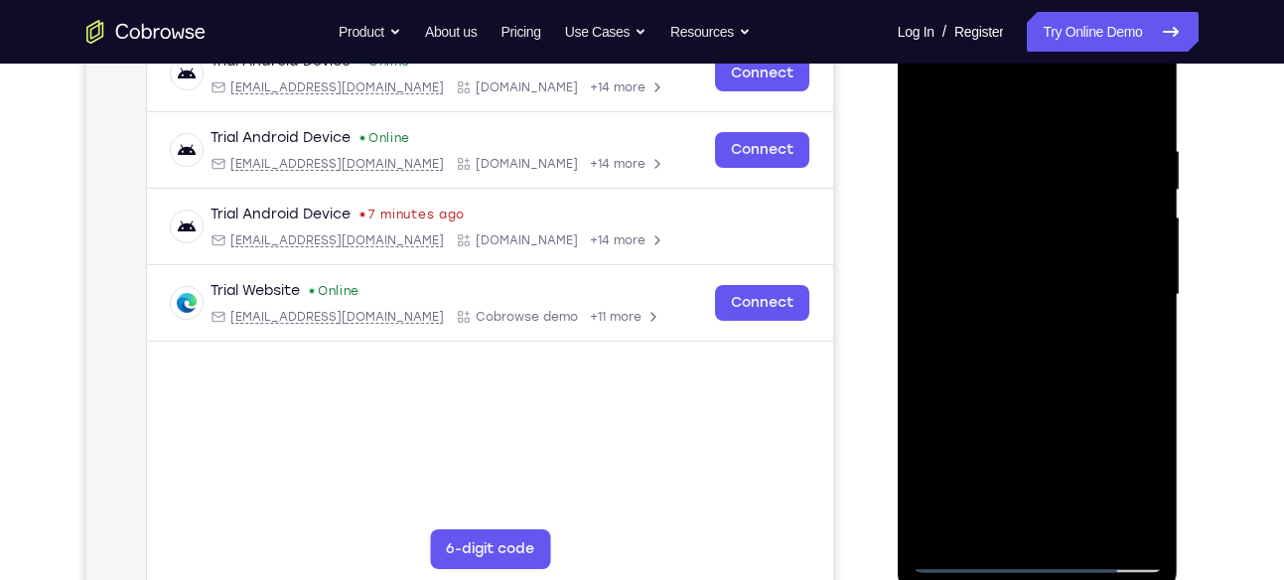
click at [1116, 519] on div at bounding box center [1038, 295] width 250 height 556
click at [1141, 99] on div at bounding box center [1038, 295] width 250 height 556
click at [1129, 141] on div at bounding box center [1038, 295] width 250 height 556
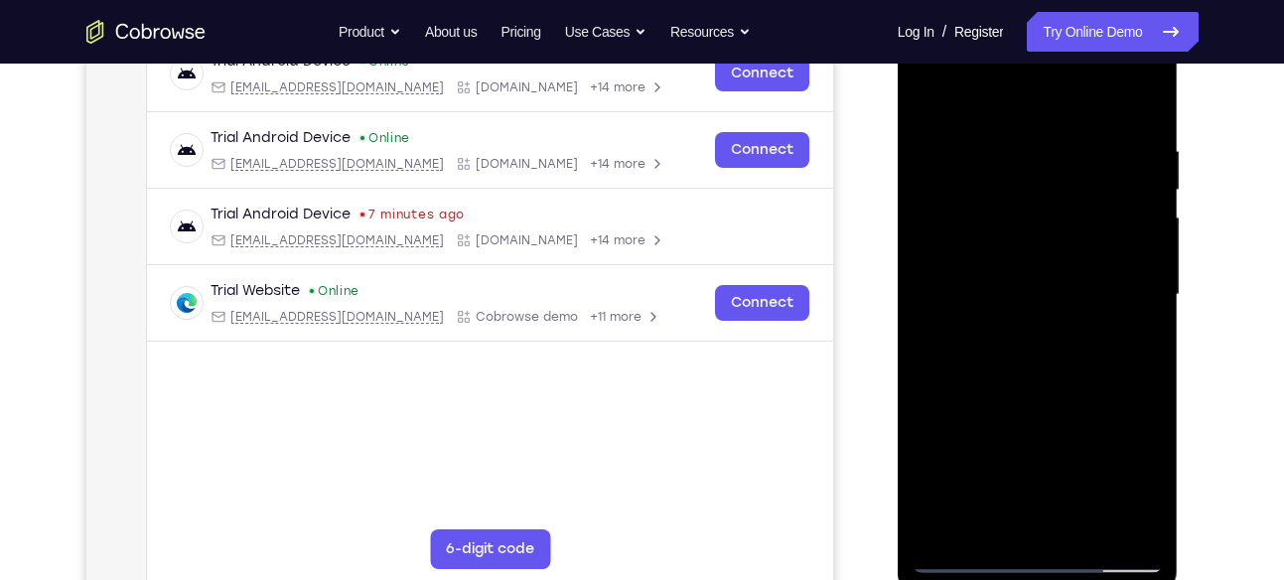
click at [1113, 510] on div at bounding box center [1038, 295] width 250 height 556
click at [1145, 108] on div at bounding box center [1038, 295] width 250 height 556
click at [945, 530] on div at bounding box center [1038, 295] width 250 height 556
click at [1151, 500] on div at bounding box center [1038, 295] width 250 height 556
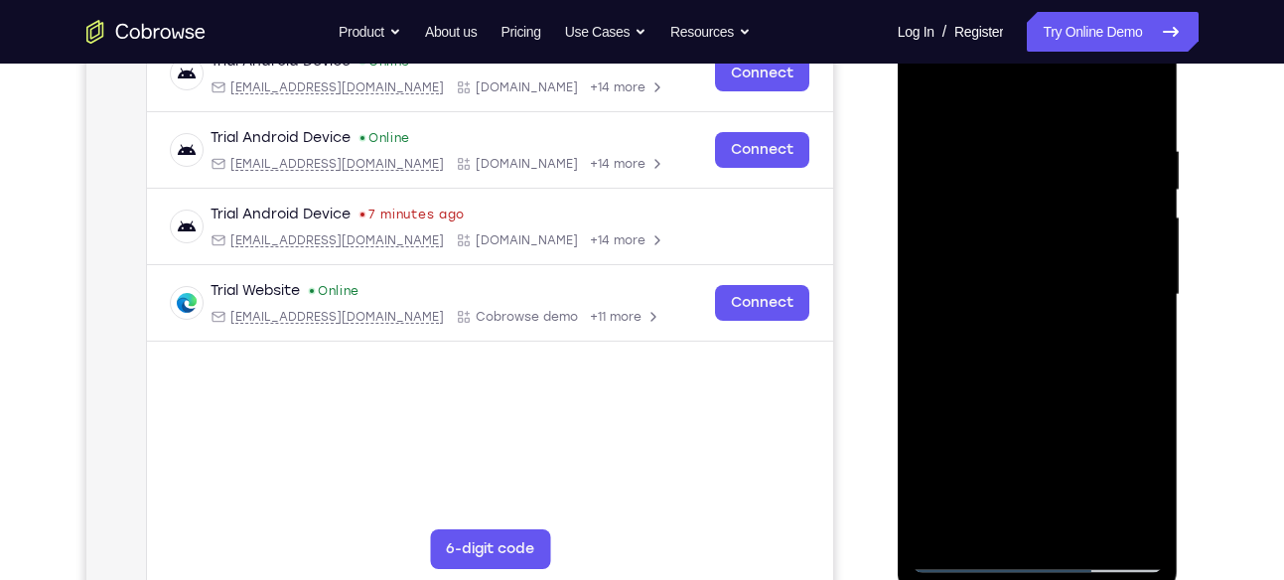
click at [948, 522] on div at bounding box center [1038, 295] width 250 height 556
click at [1083, 518] on div at bounding box center [1038, 295] width 250 height 556
click at [1039, 395] on div at bounding box center [1038, 295] width 250 height 556
drag, startPoint x: 1062, startPoint y: 400, endPoint x: 1076, endPoint y: 274, distance: 126.9
click at [1076, 274] on div at bounding box center [1038, 295] width 250 height 556
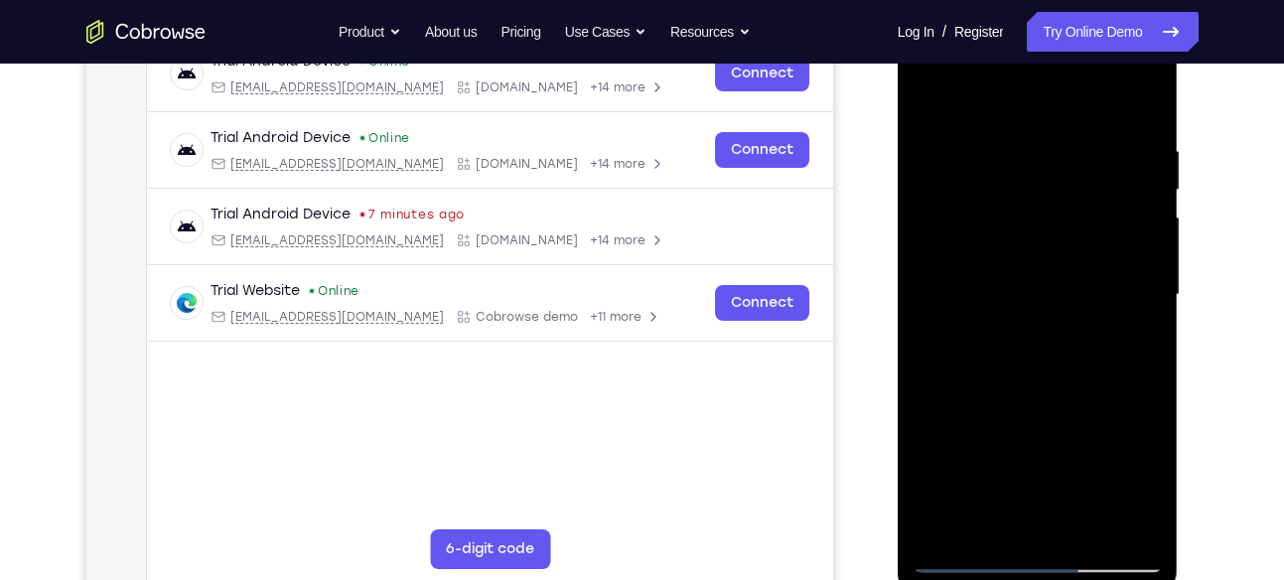
click at [1079, 375] on div at bounding box center [1038, 295] width 250 height 556
click at [1134, 337] on div at bounding box center [1038, 295] width 250 height 556
click at [1132, 341] on div at bounding box center [1038, 295] width 250 height 556
click at [930, 103] on div at bounding box center [1038, 295] width 250 height 556
drag, startPoint x: 1050, startPoint y: 322, endPoint x: 1052, endPoint y: 494, distance: 171.8
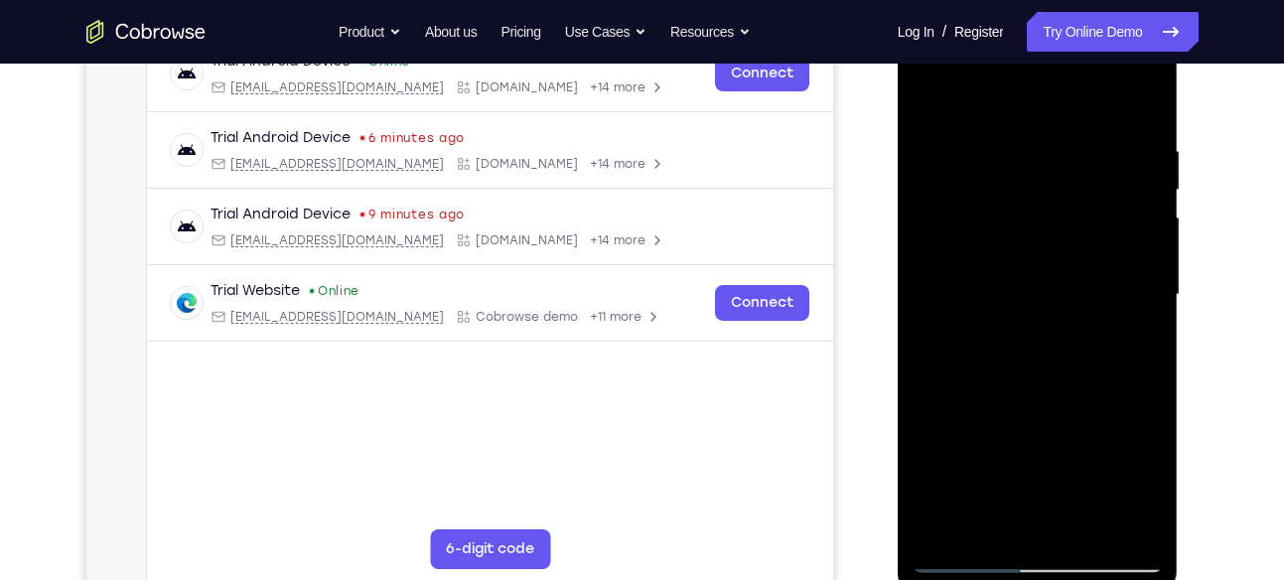
click at [1052, 494] on div at bounding box center [1038, 295] width 250 height 556
click at [942, 90] on div at bounding box center [1038, 295] width 250 height 556
click at [1067, 140] on div at bounding box center [1038, 295] width 250 height 556
drag, startPoint x: 966, startPoint y: 552, endPoint x: 930, endPoint y: 474, distance: 86.6
click at [930, 474] on div at bounding box center [1038, 295] width 250 height 556
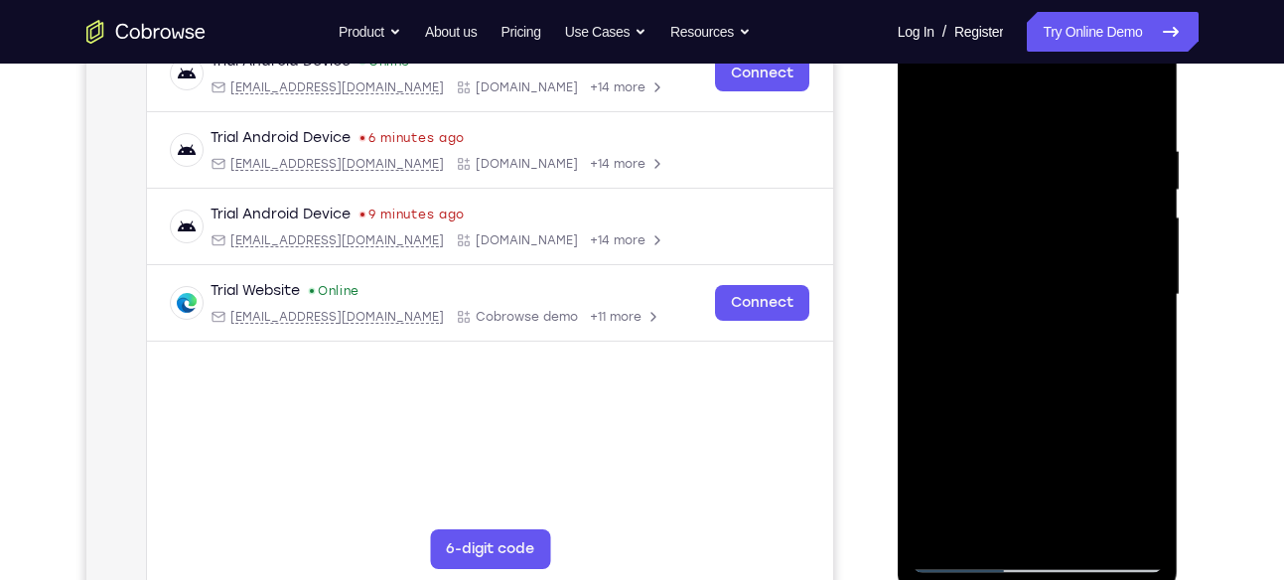
click at [942, 525] on div at bounding box center [1038, 295] width 250 height 556
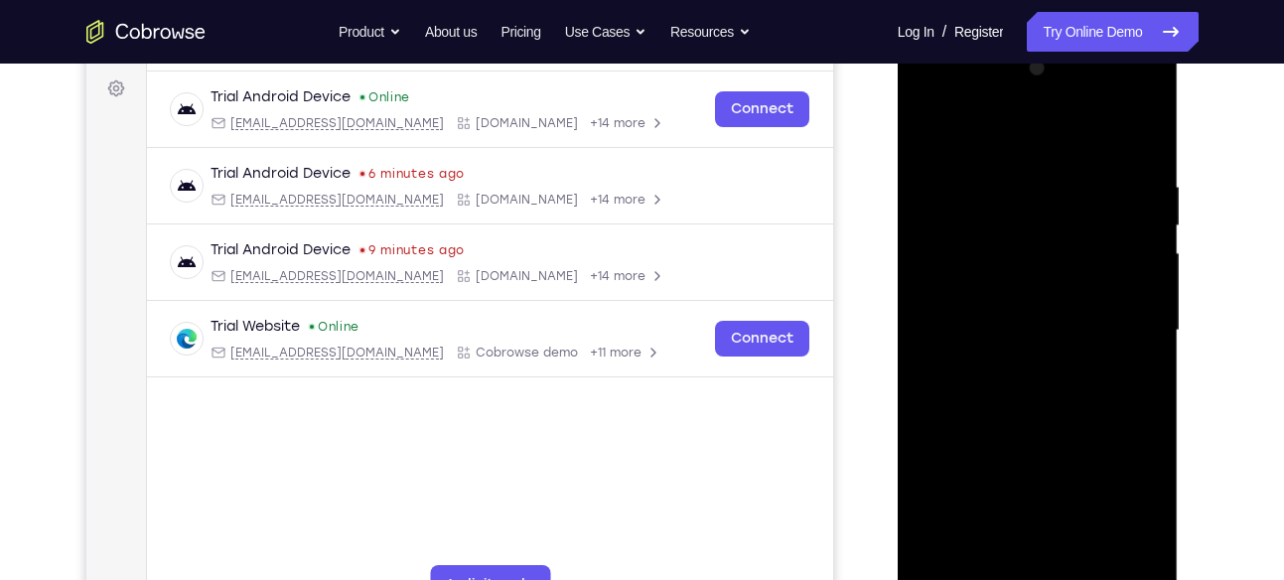
click at [1118, 93] on div at bounding box center [1038, 331] width 250 height 556
click at [1084, 138] on div at bounding box center [1038, 331] width 250 height 556
click at [1144, 92] on div at bounding box center [1038, 331] width 250 height 556
click at [1145, 99] on div at bounding box center [1038, 331] width 250 height 556
click at [1087, 562] on div at bounding box center [1038, 331] width 250 height 556
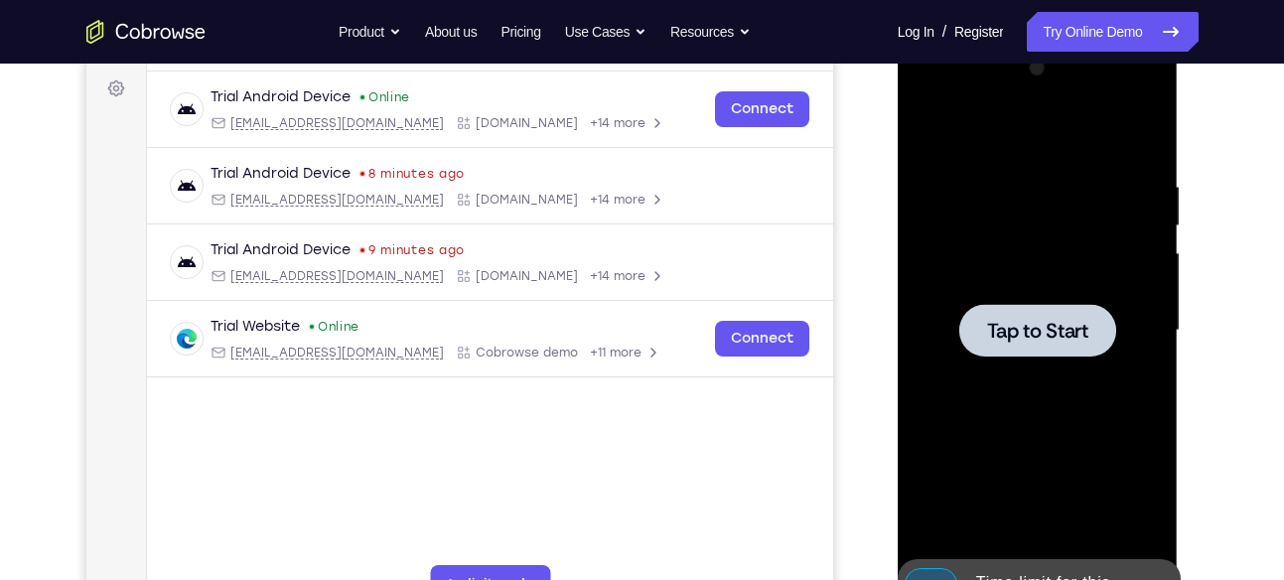
click at [1027, 321] on span "Tap to Start" at bounding box center [1037, 331] width 101 height 20
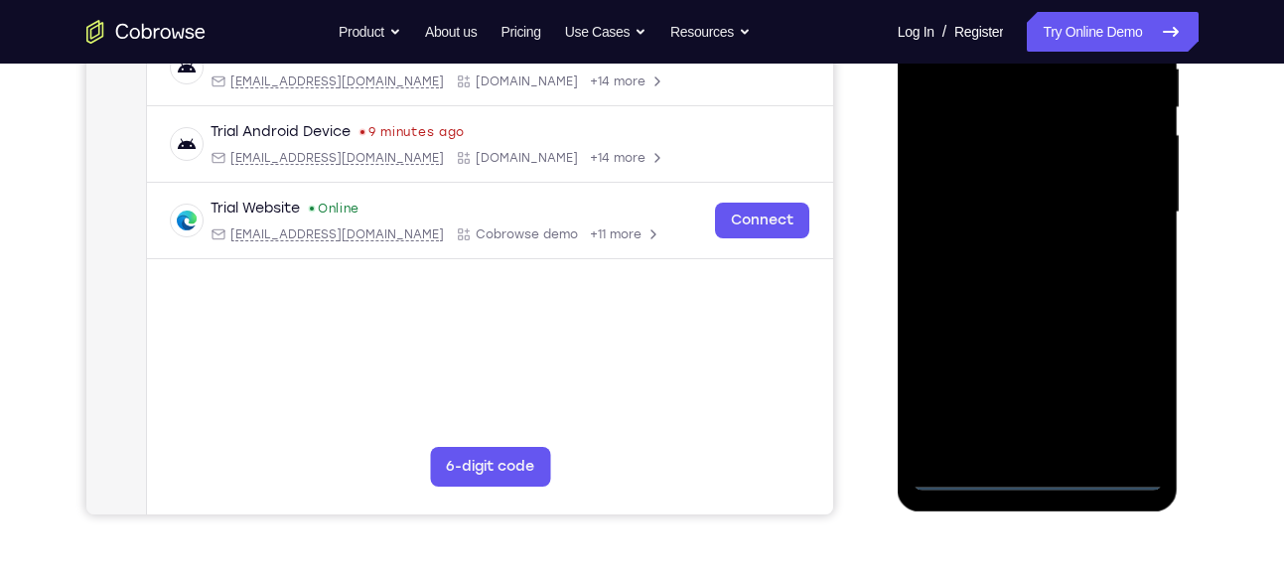
scroll to position [411, 0]
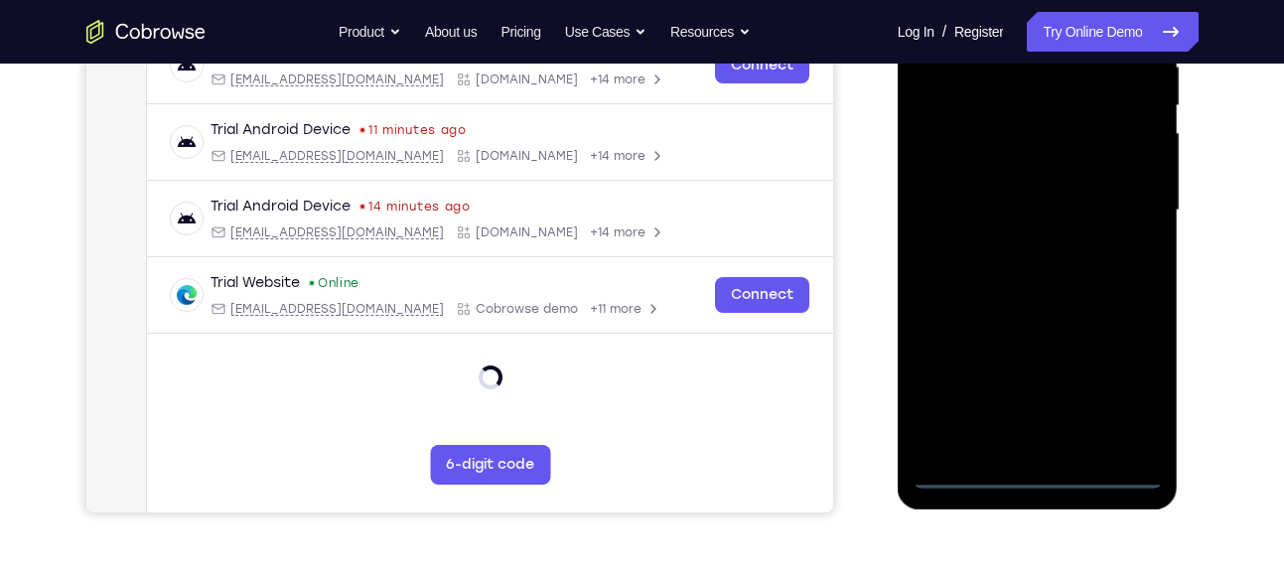
click at [1043, 461] on div at bounding box center [1038, 210] width 250 height 556
click at [1044, 476] on div at bounding box center [1038, 210] width 250 height 556
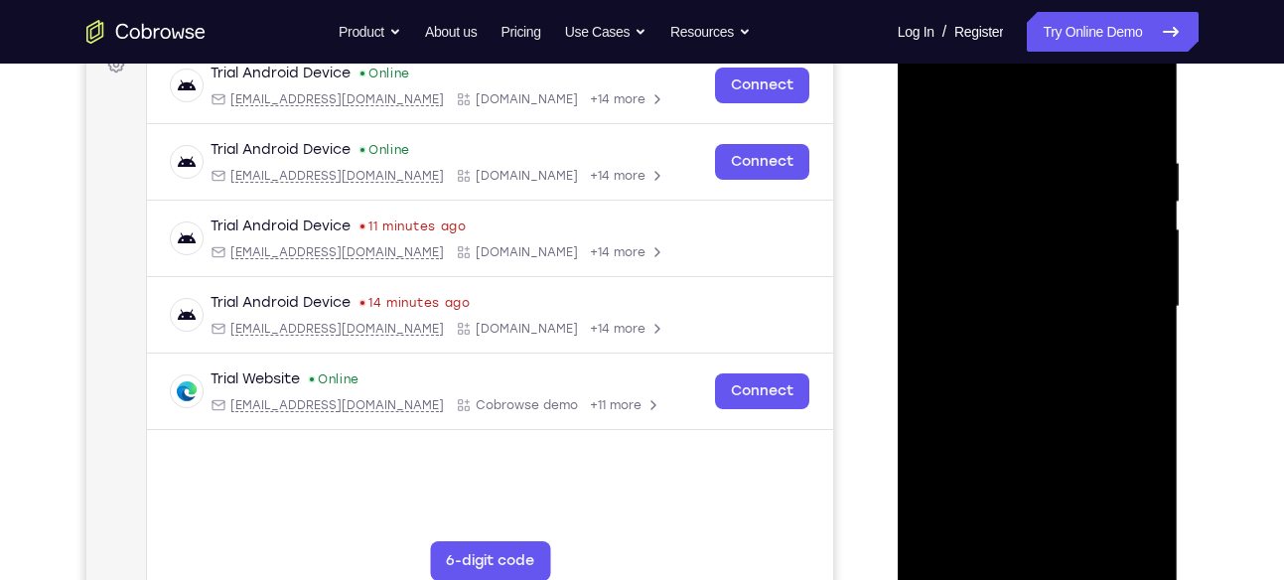
scroll to position [311, 0]
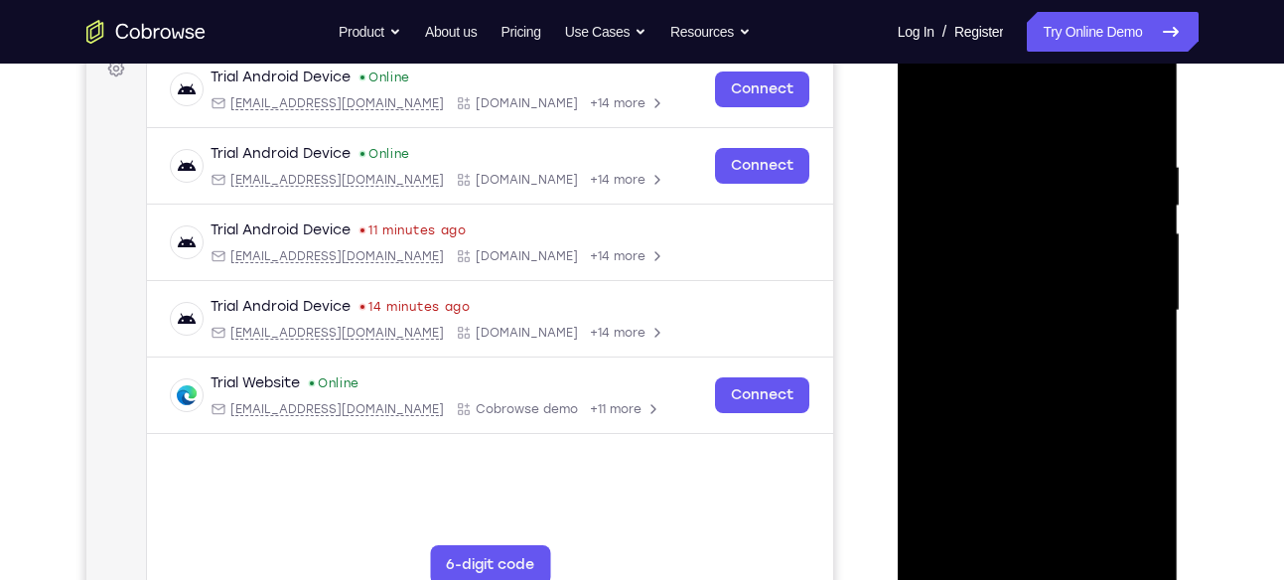
click at [1141, 483] on div at bounding box center [1038, 311] width 250 height 556
click at [1040, 113] on div at bounding box center [1038, 311] width 250 height 556
click at [1128, 297] on div at bounding box center [1038, 311] width 250 height 556
click at [1025, 346] on div at bounding box center [1038, 311] width 250 height 556
click at [994, 289] on div at bounding box center [1038, 311] width 250 height 556
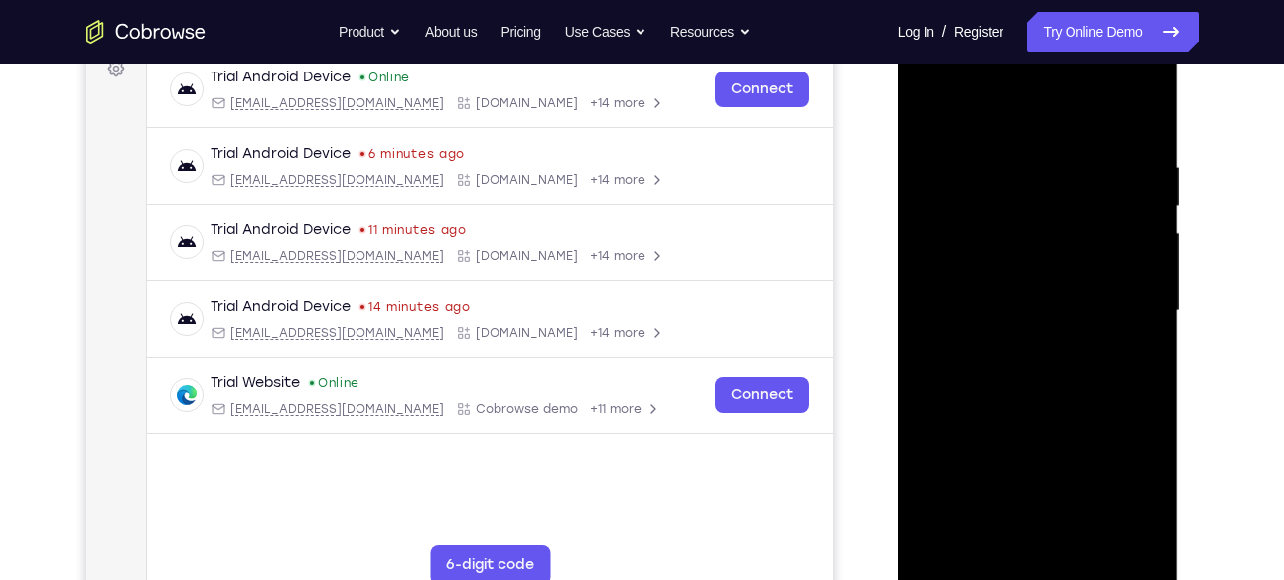
click at [994, 281] on div at bounding box center [1038, 311] width 250 height 556
click at [990, 301] on div at bounding box center [1038, 311] width 250 height 556
click at [1041, 391] on div at bounding box center [1038, 311] width 250 height 556
click at [1094, 537] on div at bounding box center [1038, 311] width 250 height 556
click at [1058, 423] on div at bounding box center [1038, 311] width 250 height 556
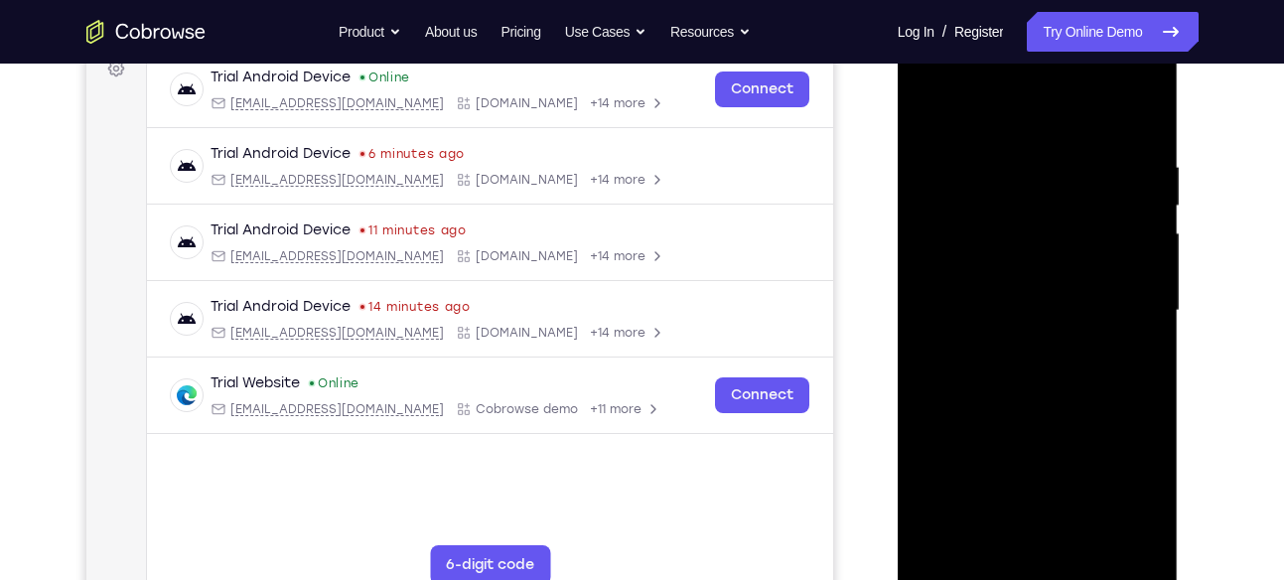
click at [1045, 299] on div at bounding box center [1038, 311] width 250 height 556
drag, startPoint x: 992, startPoint y: 109, endPoint x: 1175, endPoint y: 85, distance: 184.3
click at [1175, 85] on div at bounding box center [1038, 314] width 281 height 592
click at [932, 100] on div at bounding box center [1038, 311] width 250 height 556
click at [997, 349] on div at bounding box center [1038, 311] width 250 height 556
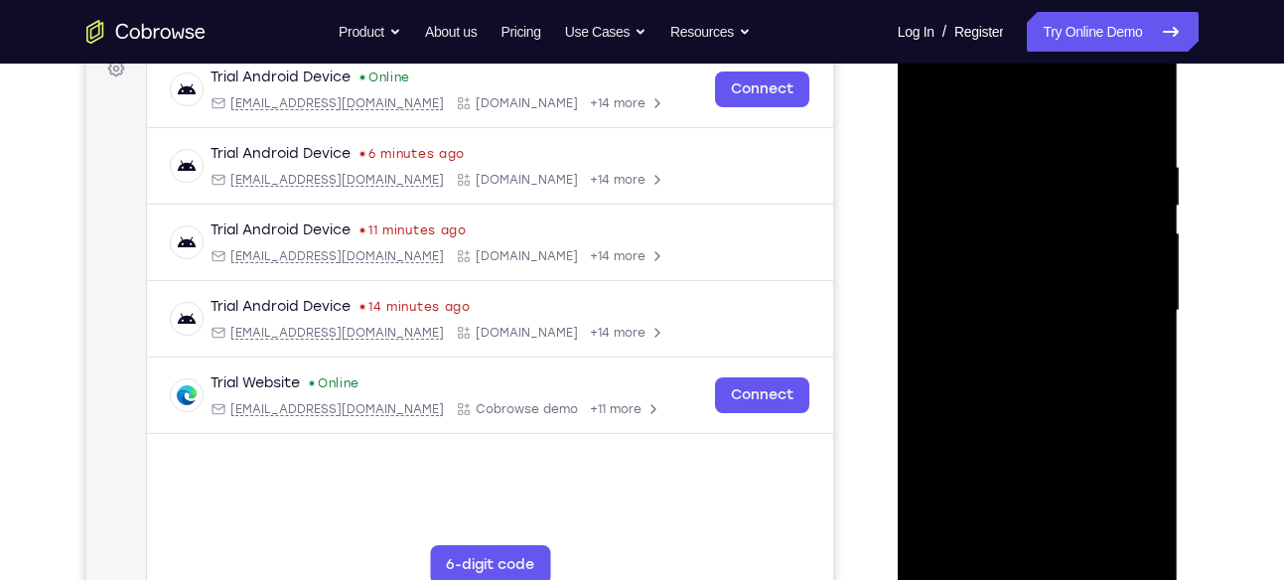
click at [929, 105] on div at bounding box center [1038, 311] width 250 height 556
drag, startPoint x: 1040, startPoint y: 337, endPoint x: 1049, endPoint y: 280, distance: 57.3
click at [1049, 280] on div at bounding box center [1038, 311] width 250 height 556
click at [1001, 383] on div at bounding box center [1038, 311] width 250 height 556
click at [988, 115] on div at bounding box center [1038, 311] width 250 height 556
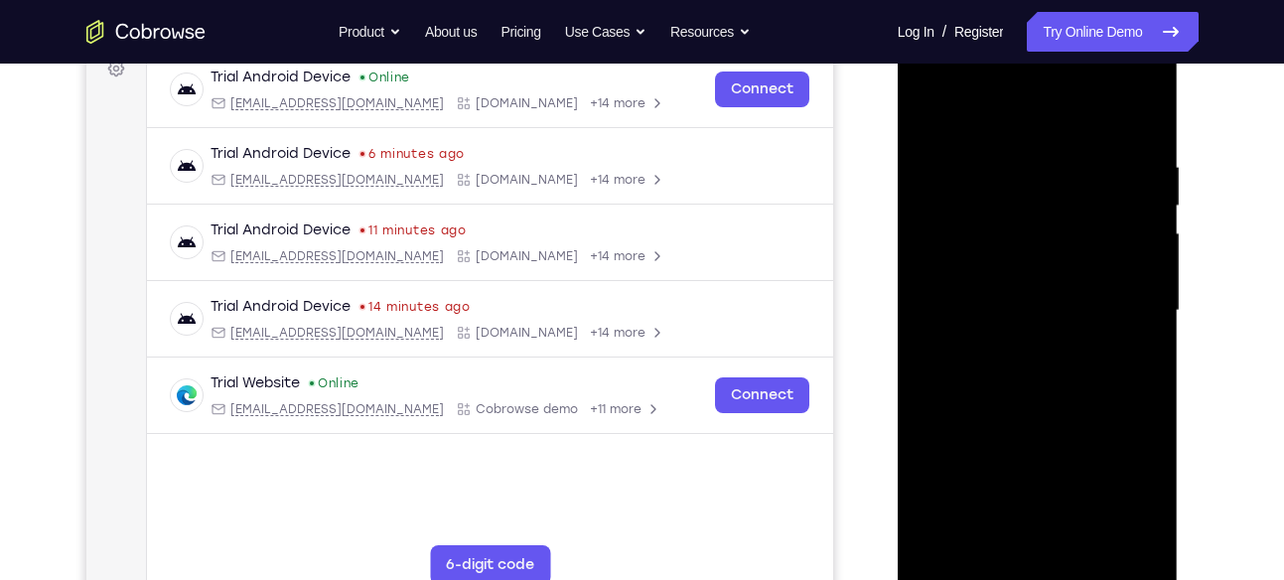
click at [941, 271] on div at bounding box center [1038, 311] width 250 height 556
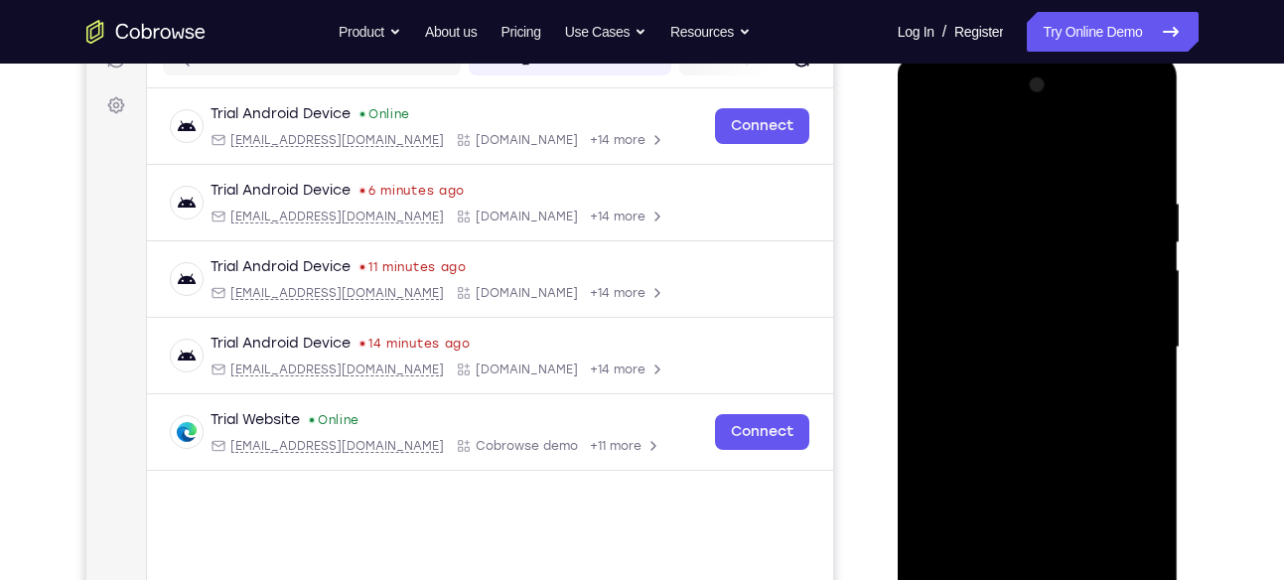
scroll to position [273, 0]
drag, startPoint x: 248, startPoint y: 30, endPoint x: 1224, endPoint y: 73, distance: 976.3
click at [1224, 73] on div "Your Support Agent Your Customer Web iOS Android Next Steps We’d be happy to gi…" at bounding box center [642, 445] width 1271 height 1310
click at [941, 206] on div at bounding box center [1038, 349] width 250 height 556
click at [1142, 153] on div at bounding box center [1038, 349] width 250 height 556
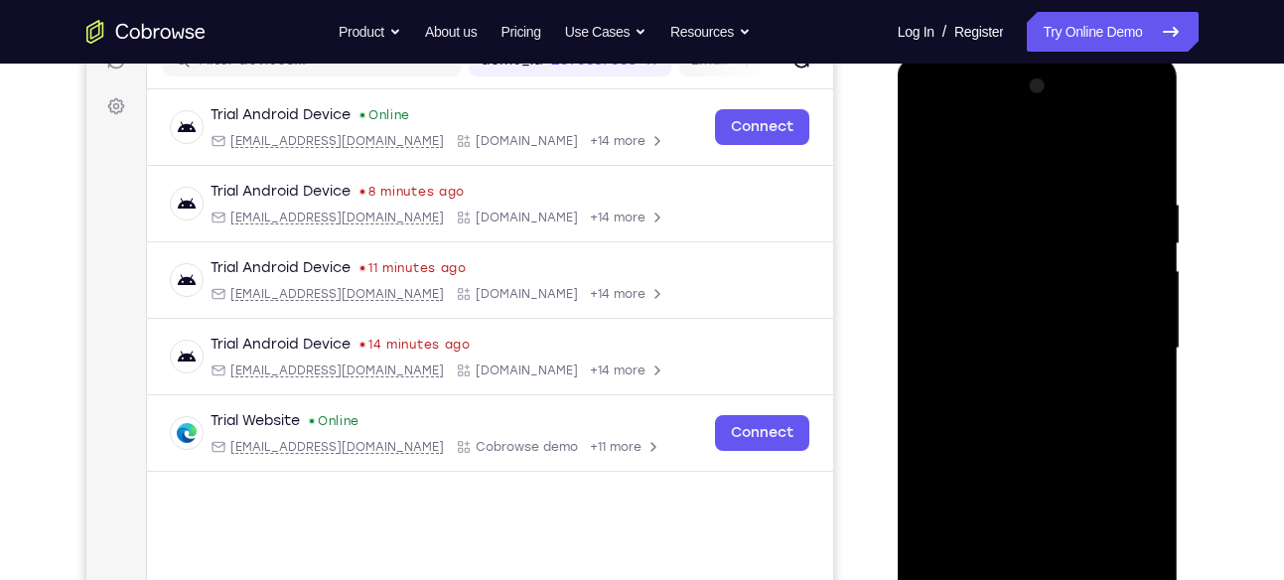
click at [931, 136] on div at bounding box center [1038, 349] width 250 height 556
click at [932, 146] on div at bounding box center [1038, 349] width 250 height 556
drag, startPoint x: 1044, startPoint y: 425, endPoint x: 1071, endPoint y: 442, distance: 31.7
click at [1071, 442] on div at bounding box center [1038, 349] width 250 height 556
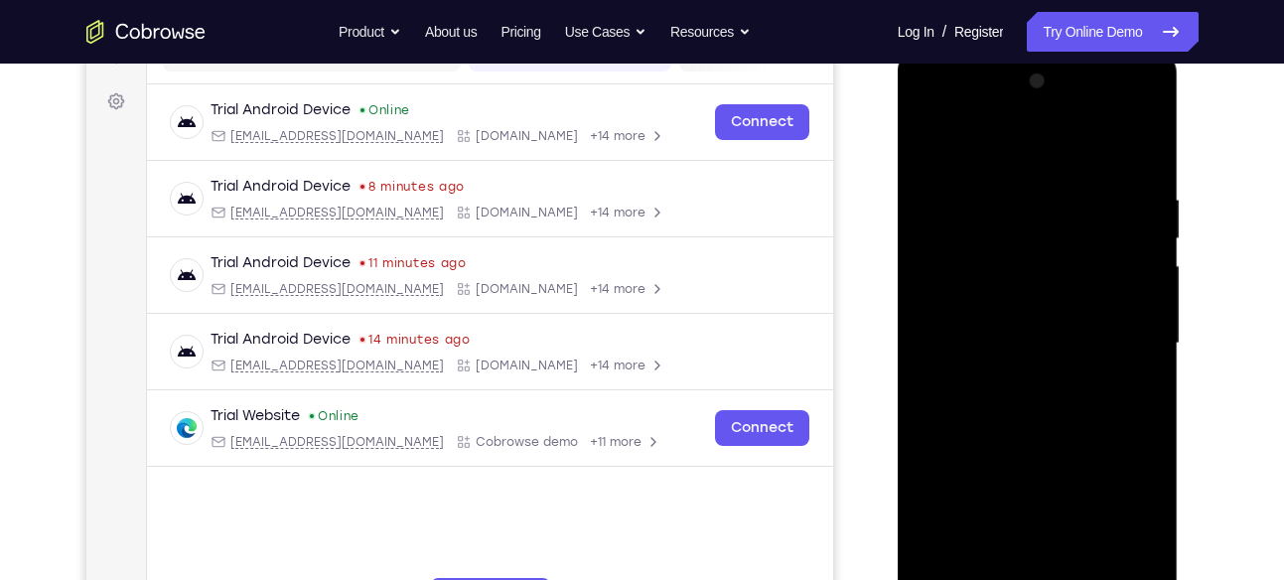
click at [933, 143] on div at bounding box center [1038, 344] width 250 height 556
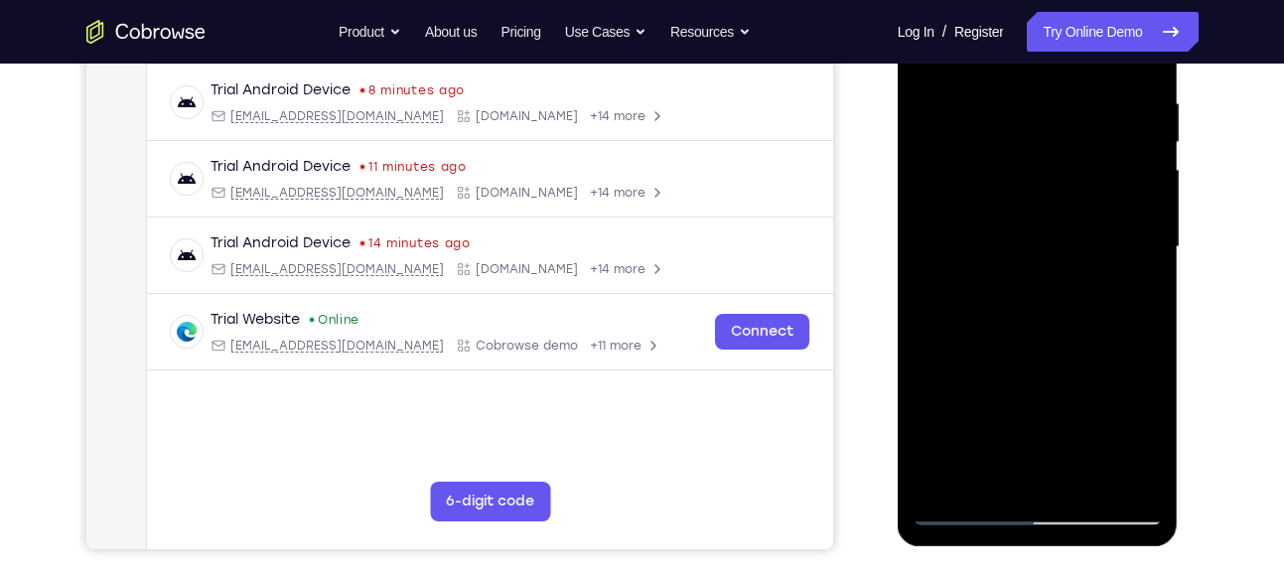
click at [965, 496] on div at bounding box center [1038, 247] width 250 height 556
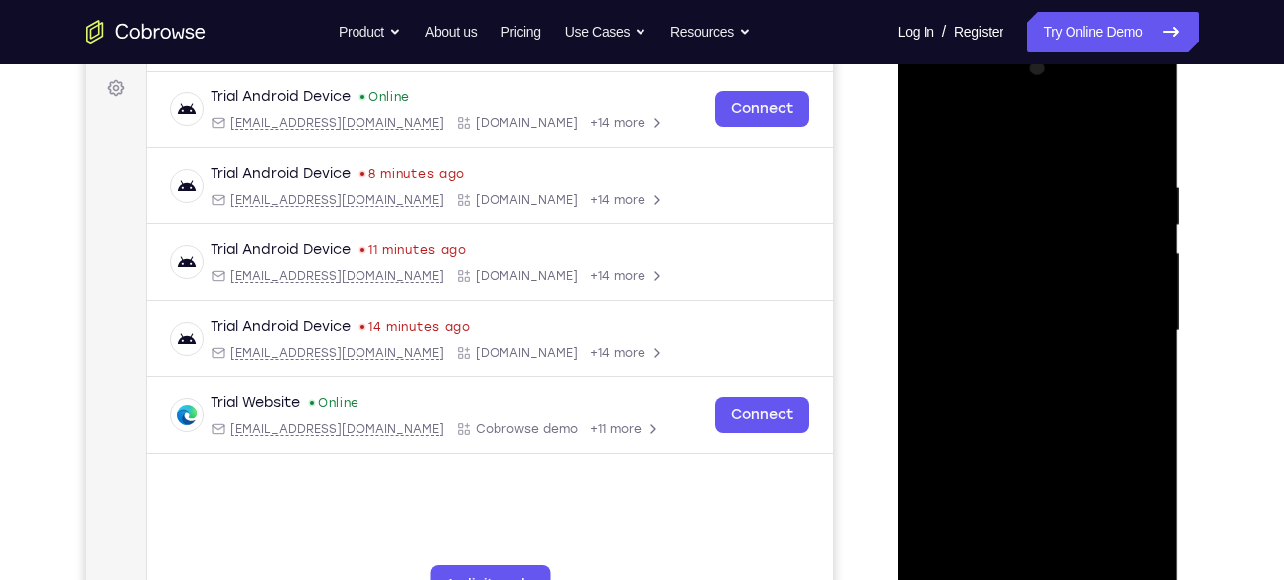
scroll to position [289, 0]
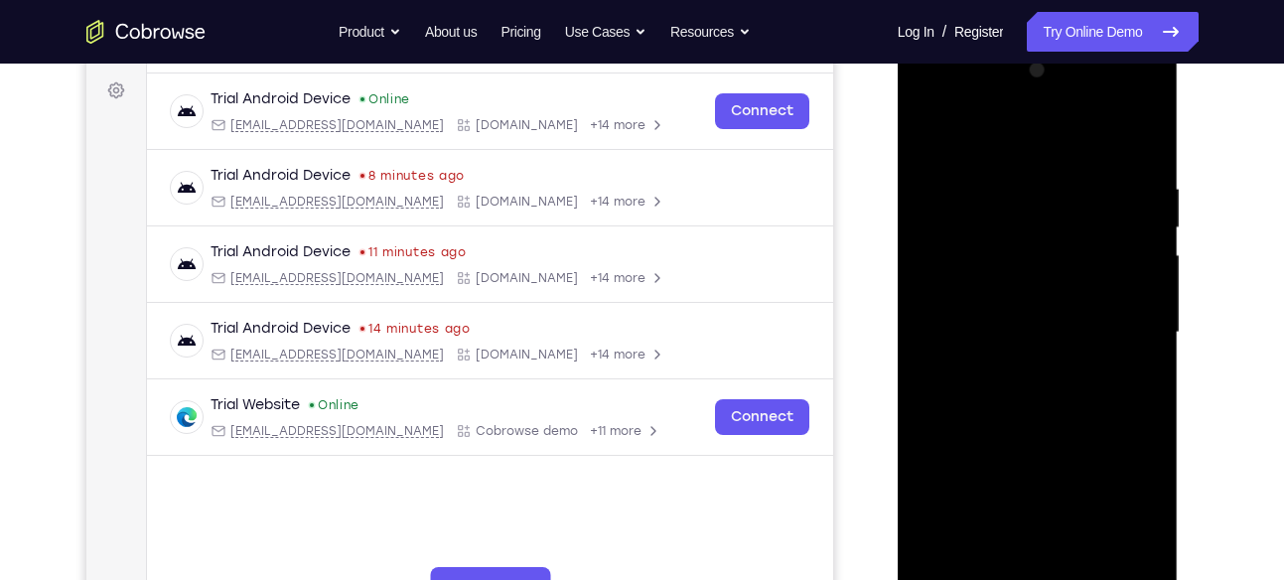
click at [935, 122] on div at bounding box center [1038, 333] width 250 height 556
click at [929, 130] on div at bounding box center [1038, 333] width 250 height 556
drag, startPoint x: 1113, startPoint y: 319, endPoint x: 1168, endPoint y: 48, distance: 276.6
click at [1168, 48] on div at bounding box center [1038, 336] width 281 height 592
click at [998, 557] on div at bounding box center [1038, 333] width 250 height 556
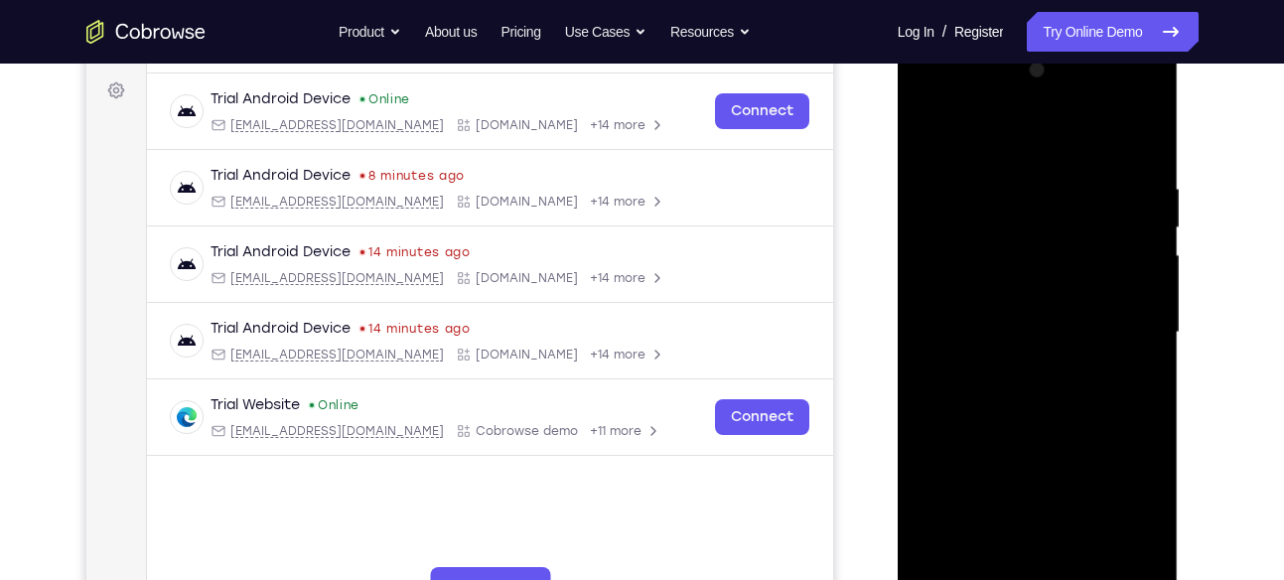
drag, startPoint x: 1032, startPoint y: 398, endPoint x: 1034, endPoint y: 516, distance: 118.2
click at [1034, 516] on div at bounding box center [1038, 333] width 250 height 556
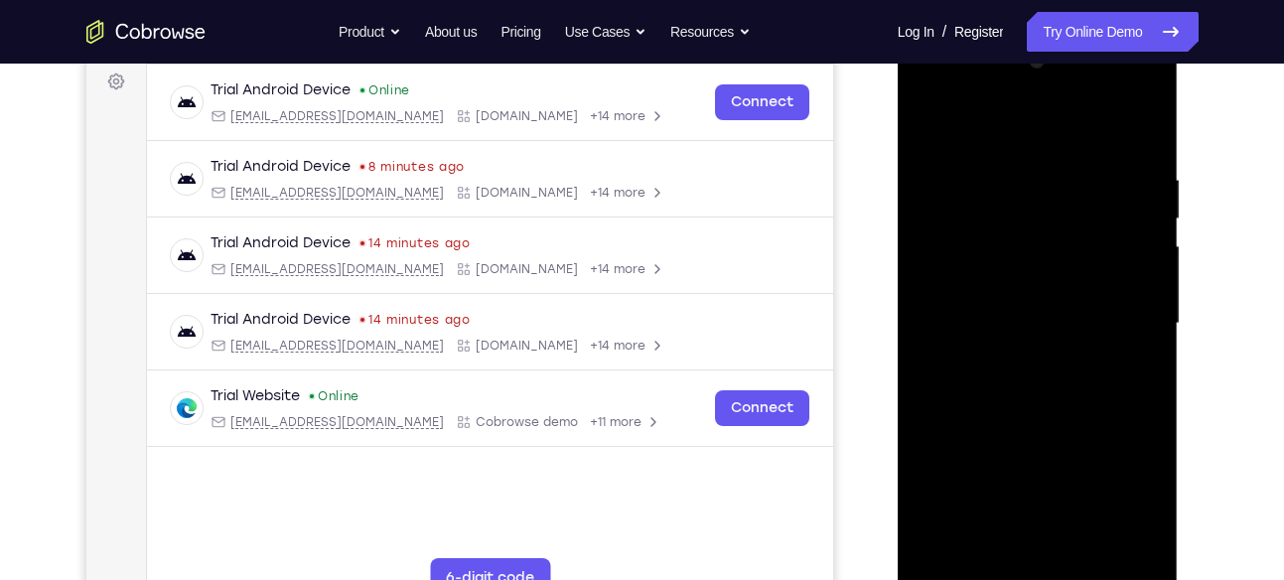
click at [1053, 556] on div at bounding box center [1038, 324] width 250 height 556
drag, startPoint x: 1064, startPoint y: 353, endPoint x: 1028, endPoint y: 63, distance: 292.2
click at [1028, 63] on div at bounding box center [1038, 324] width 250 height 556
drag, startPoint x: 1056, startPoint y: 344, endPoint x: 1119, endPoint y: 68, distance: 283.3
click at [1119, 68] on div at bounding box center [1038, 324] width 250 height 556
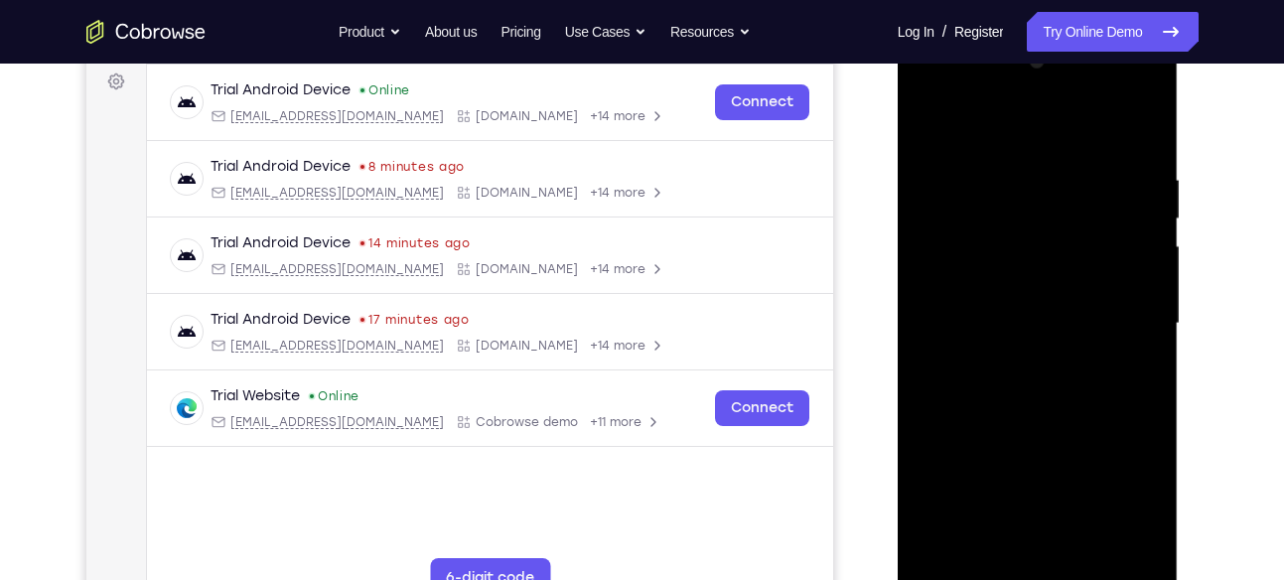
drag, startPoint x: 1085, startPoint y: 251, endPoint x: 1063, endPoint y: 61, distance: 191.9
click at [1063, 61] on div at bounding box center [1038, 324] width 250 height 556
click at [954, 555] on div at bounding box center [1038, 324] width 250 height 556
click at [1148, 82] on div at bounding box center [1038, 324] width 250 height 556
click at [1144, 96] on div at bounding box center [1038, 324] width 250 height 556
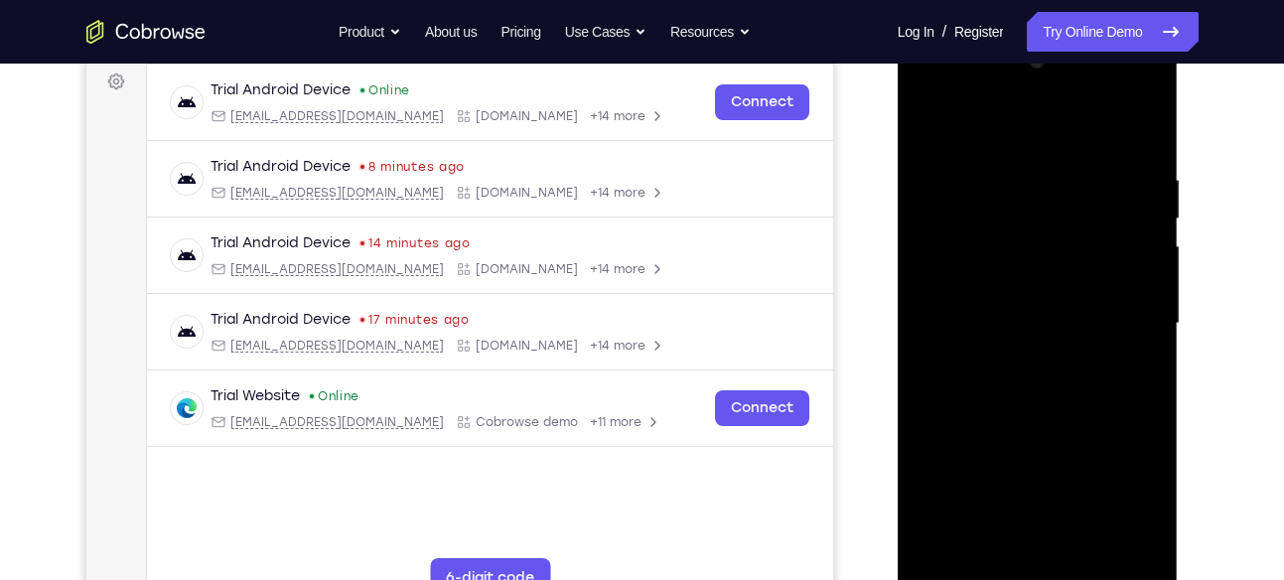
drag, startPoint x: 1063, startPoint y: 343, endPoint x: 1119, endPoint y: 36, distance: 312.1
click at [1119, 36] on div at bounding box center [1038, 327] width 281 height 592
drag, startPoint x: 1078, startPoint y: 292, endPoint x: 1091, endPoint y: 141, distance: 151.5
click at [1091, 141] on div at bounding box center [1038, 324] width 250 height 556
drag, startPoint x: 1075, startPoint y: 427, endPoint x: 1101, endPoint y: 231, distance: 197.5
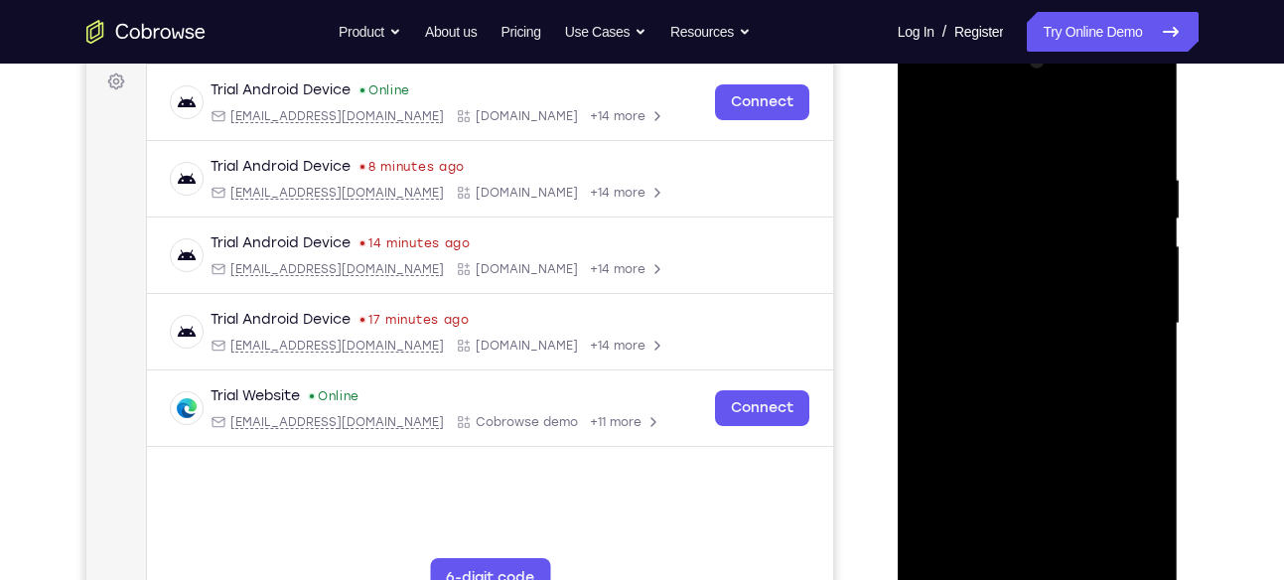
click at [1101, 231] on div at bounding box center [1038, 324] width 250 height 556
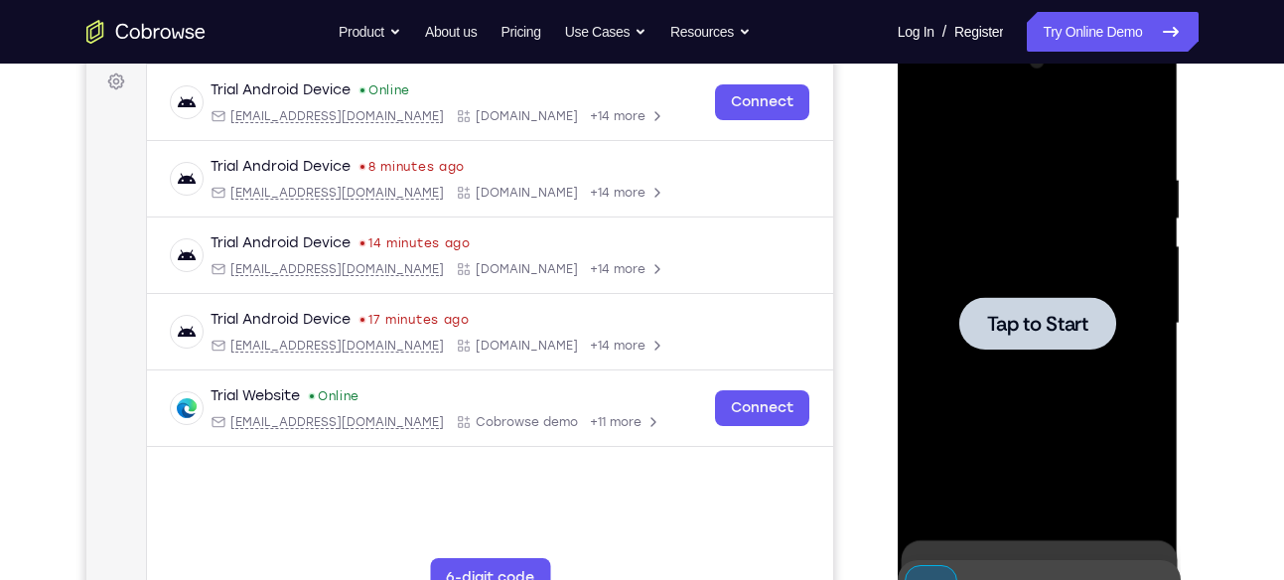
click at [1043, 294] on div at bounding box center [1038, 324] width 250 height 556
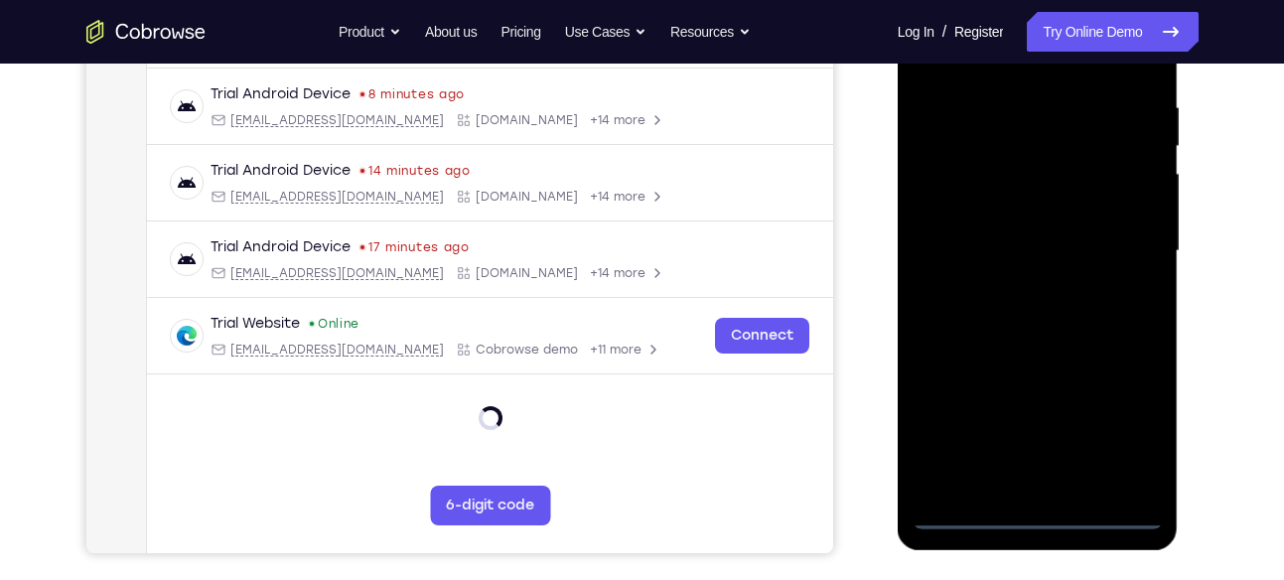
scroll to position [371, 0]
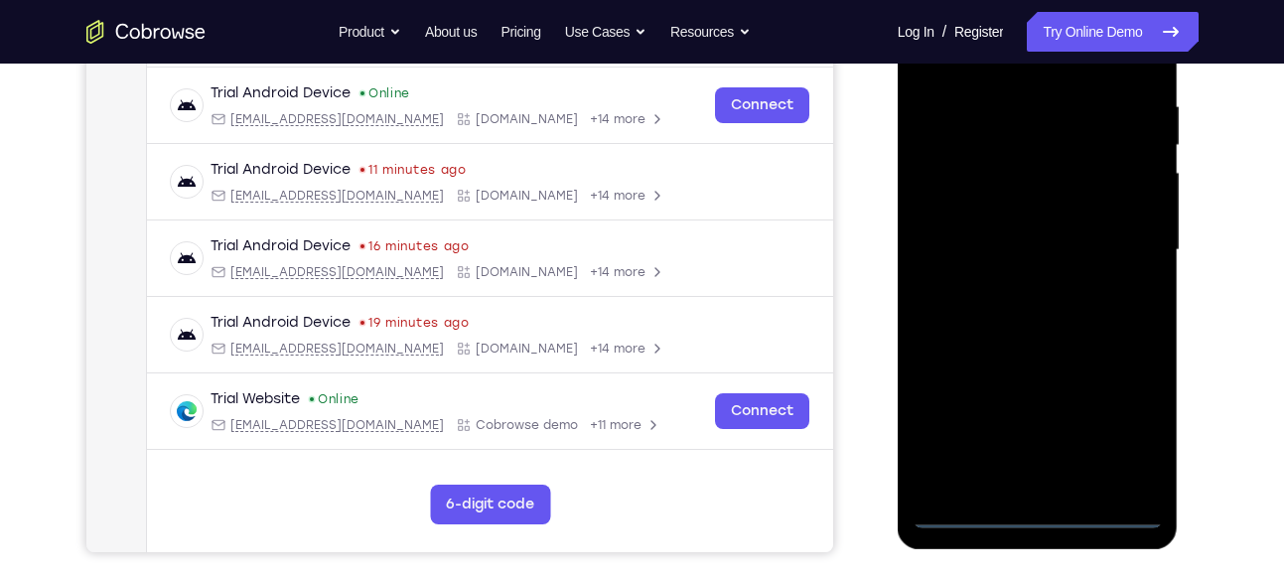
click at [1040, 511] on div at bounding box center [1038, 250] width 250 height 556
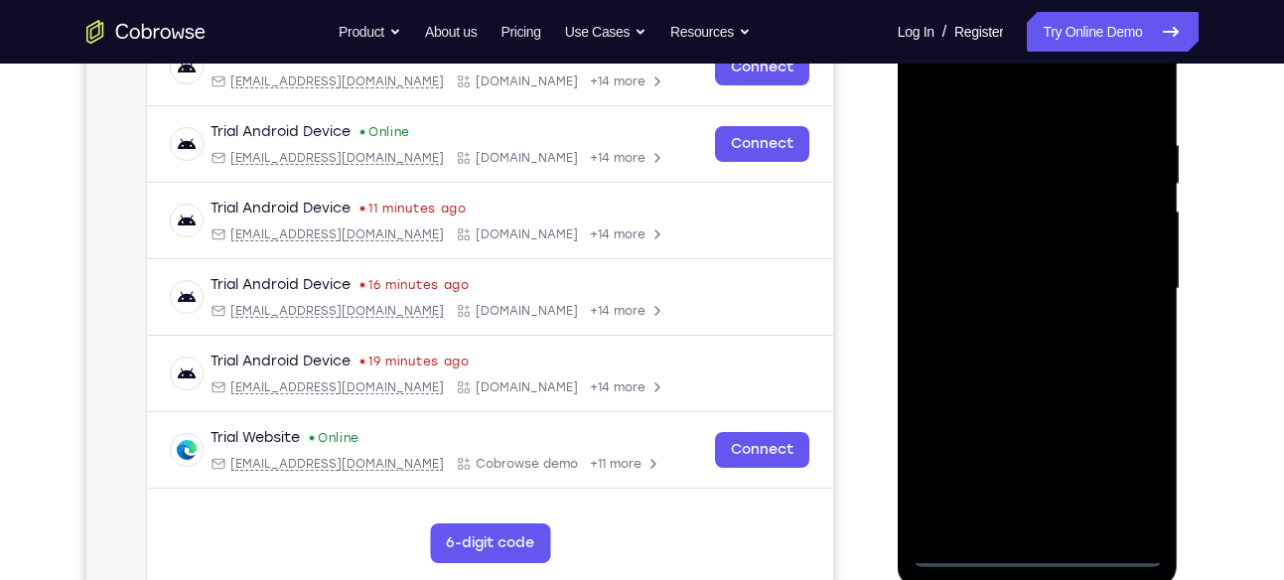
scroll to position [326, 0]
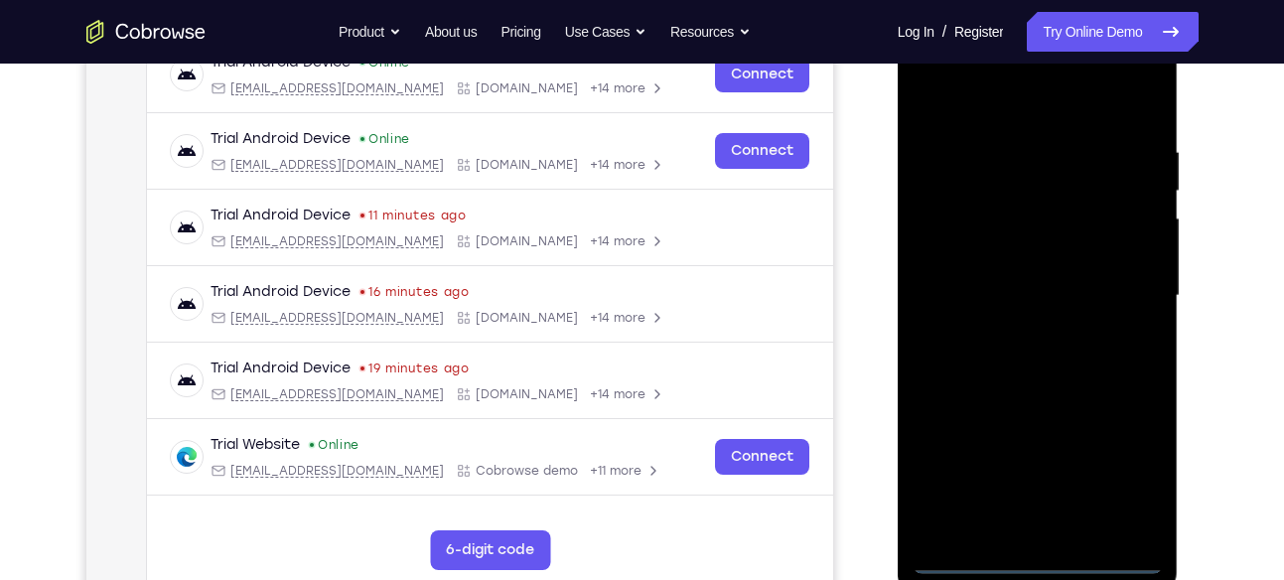
click at [1128, 478] on div at bounding box center [1038, 296] width 250 height 556
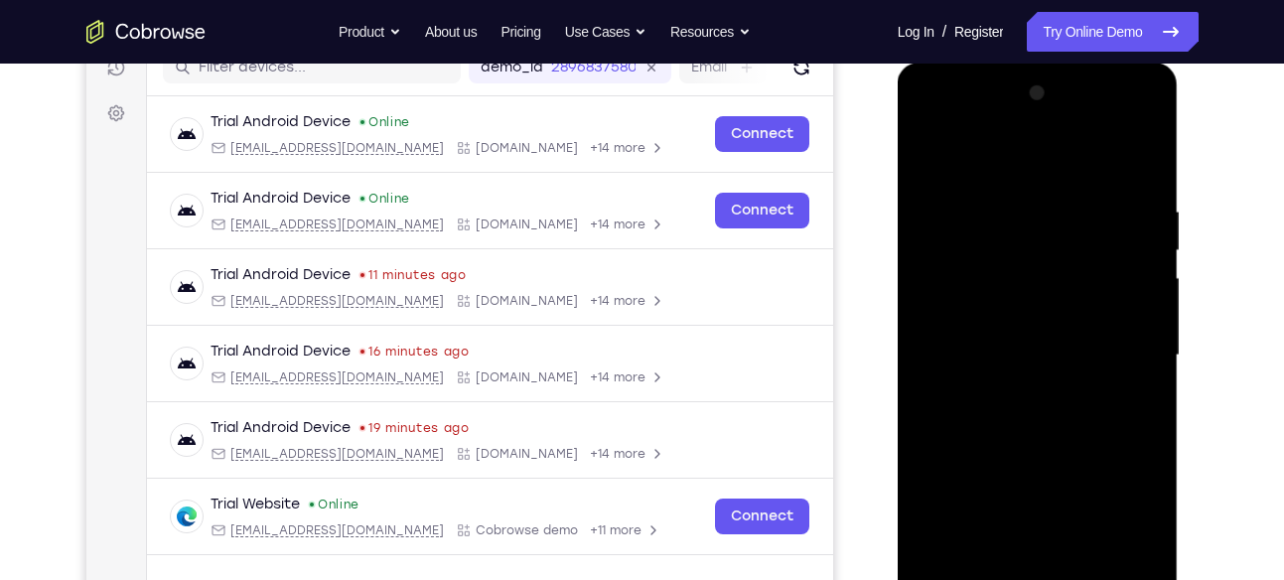
scroll to position [262, 0]
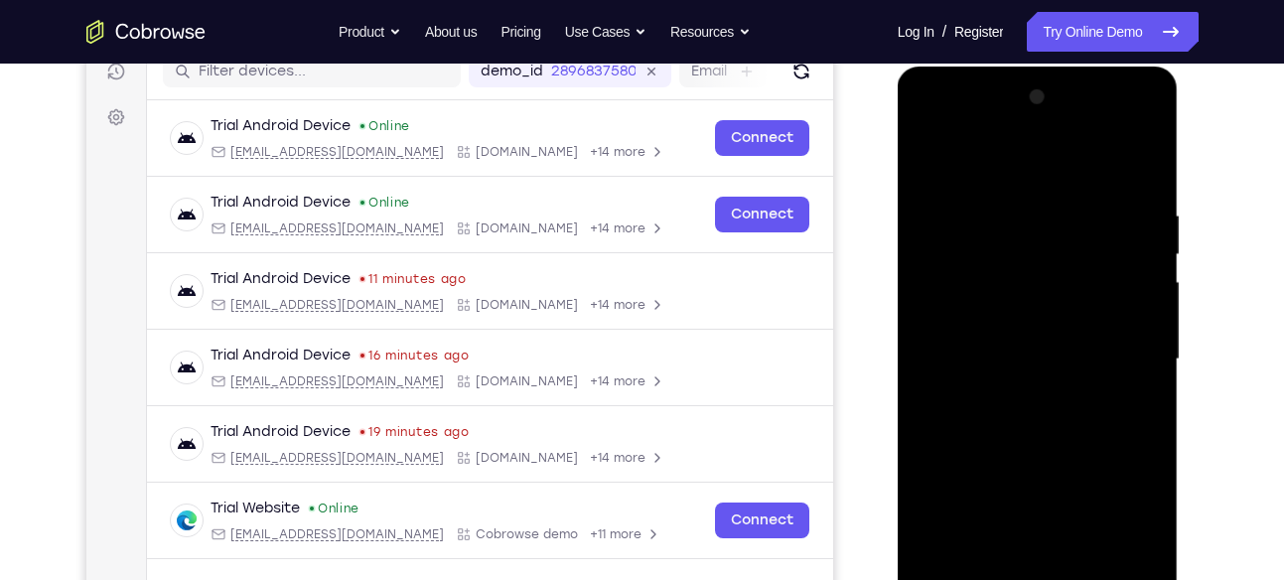
click at [1034, 161] on div at bounding box center [1038, 359] width 250 height 556
drag, startPoint x: 218, startPoint y: 279, endPoint x: 1196, endPoint y: 345, distance: 980.5
click at [1196, 345] on div at bounding box center [1040, 357] width 318 height 611
click at [1017, 397] on div at bounding box center [1038, 359] width 250 height 556
click at [1020, 341] on div at bounding box center [1038, 359] width 250 height 556
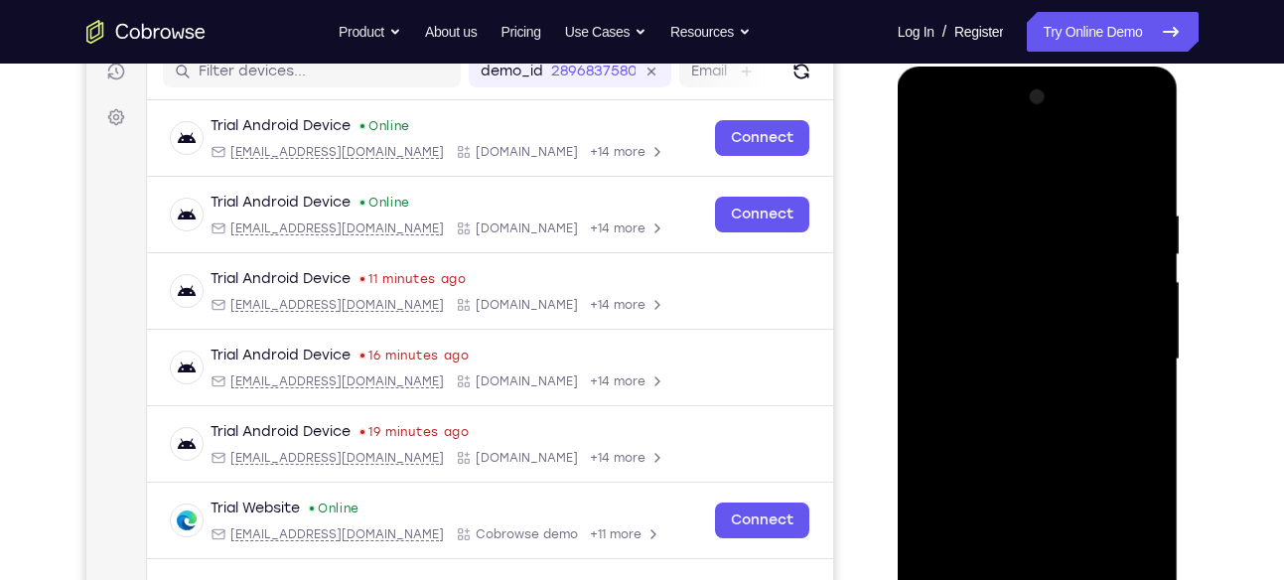
click at [1012, 321] on div at bounding box center [1038, 359] width 250 height 556
click at [1016, 346] on div at bounding box center [1038, 359] width 250 height 556
click at [1022, 361] on div at bounding box center [1038, 359] width 250 height 556
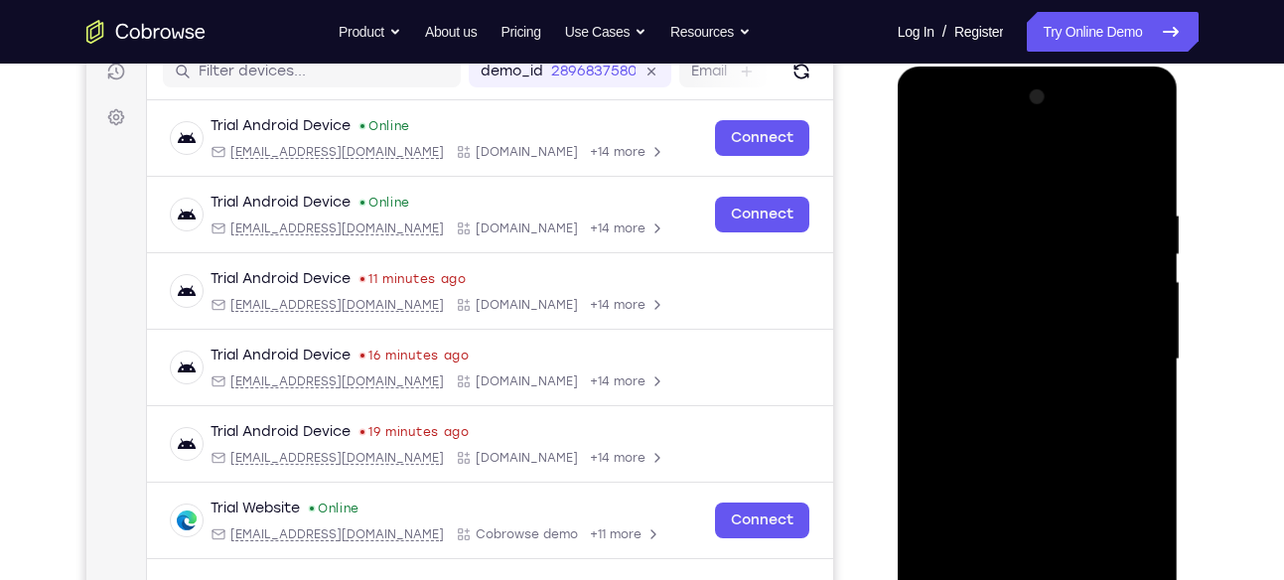
scroll to position [332, 0]
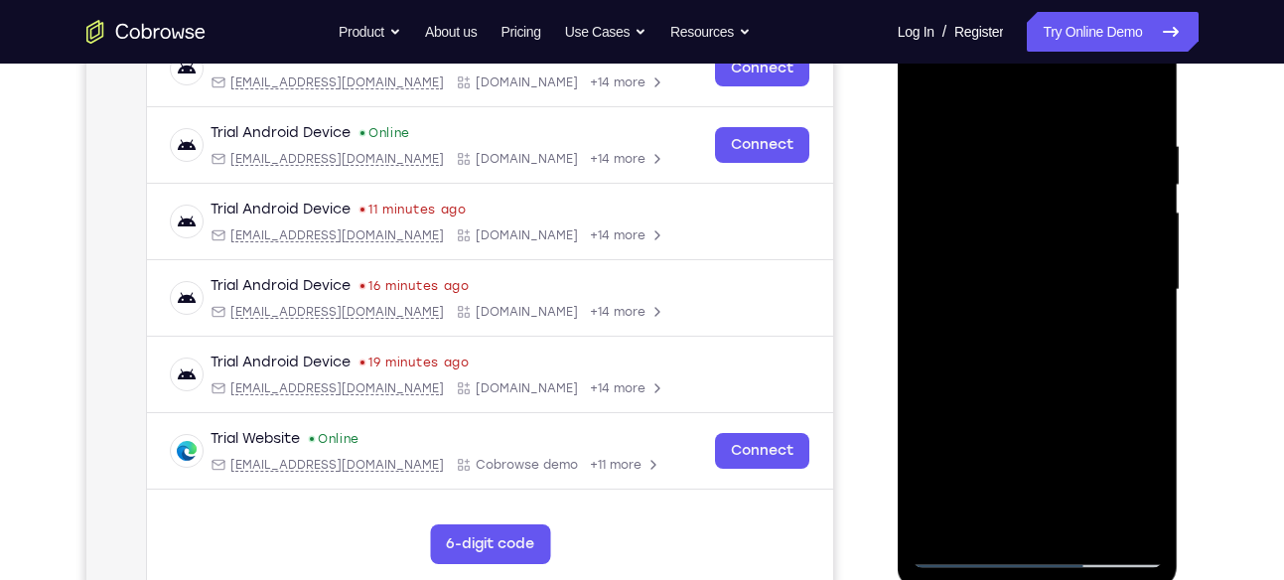
click at [1120, 289] on div at bounding box center [1038, 290] width 250 height 556
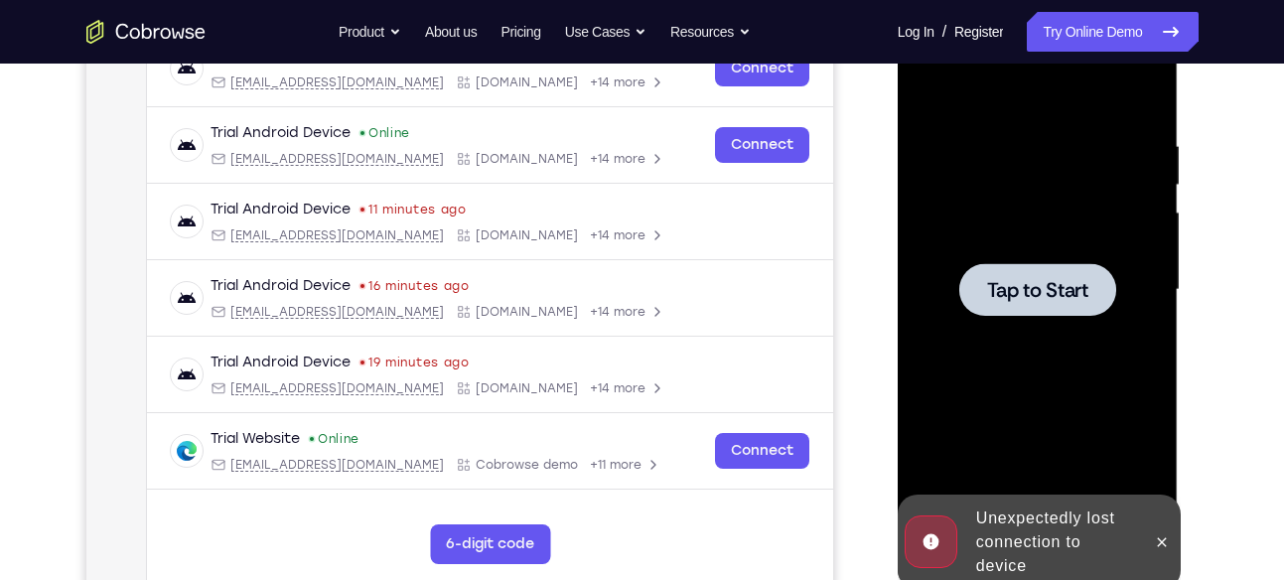
click at [1016, 265] on div at bounding box center [1037, 289] width 157 height 53
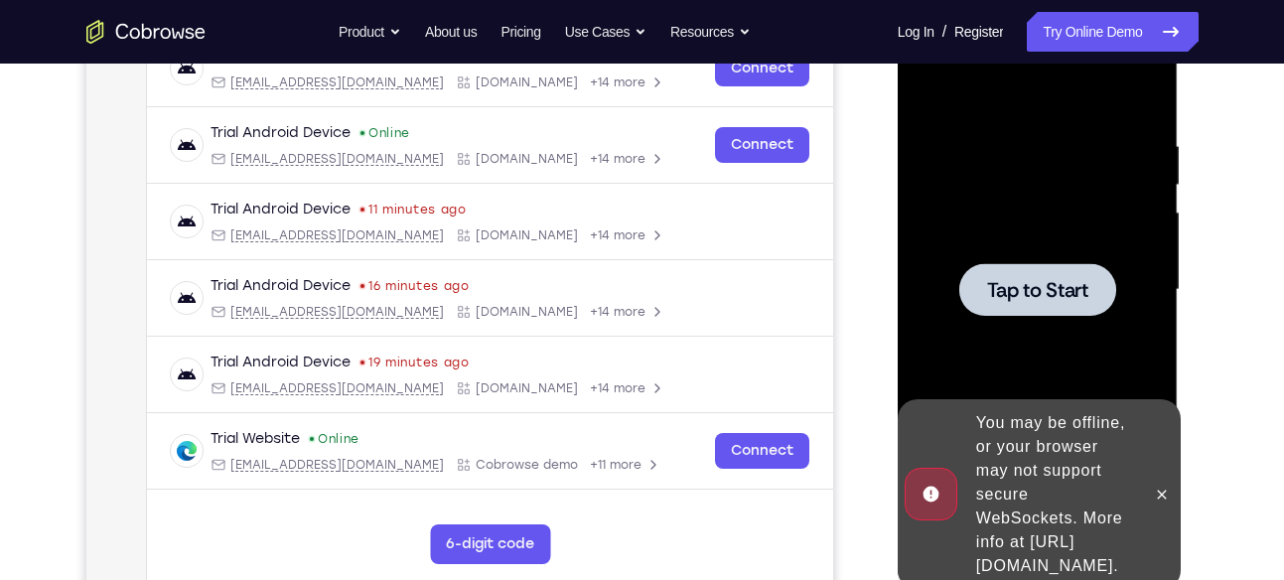
click at [1018, 264] on div at bounding box center [1037, 289] width 157 height 53
click at [1082, 310] on div at bounding box center [1037, 289] width 157 height 53
click at [1167, 479] on button at bounding box center [1162, 495] width 32 height 32
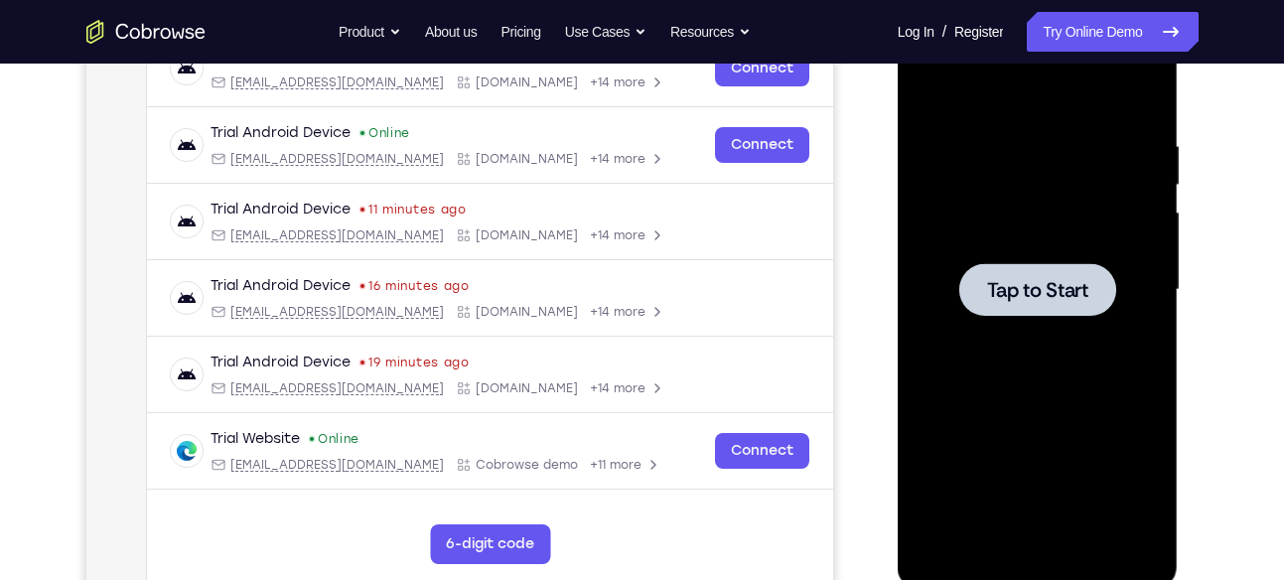
click at [1036, 225] on div at bounding box center [1038, 290] width 250 height 556
click at [1061, 307] on div at bounding box center [1037, 289] width 157 height 53
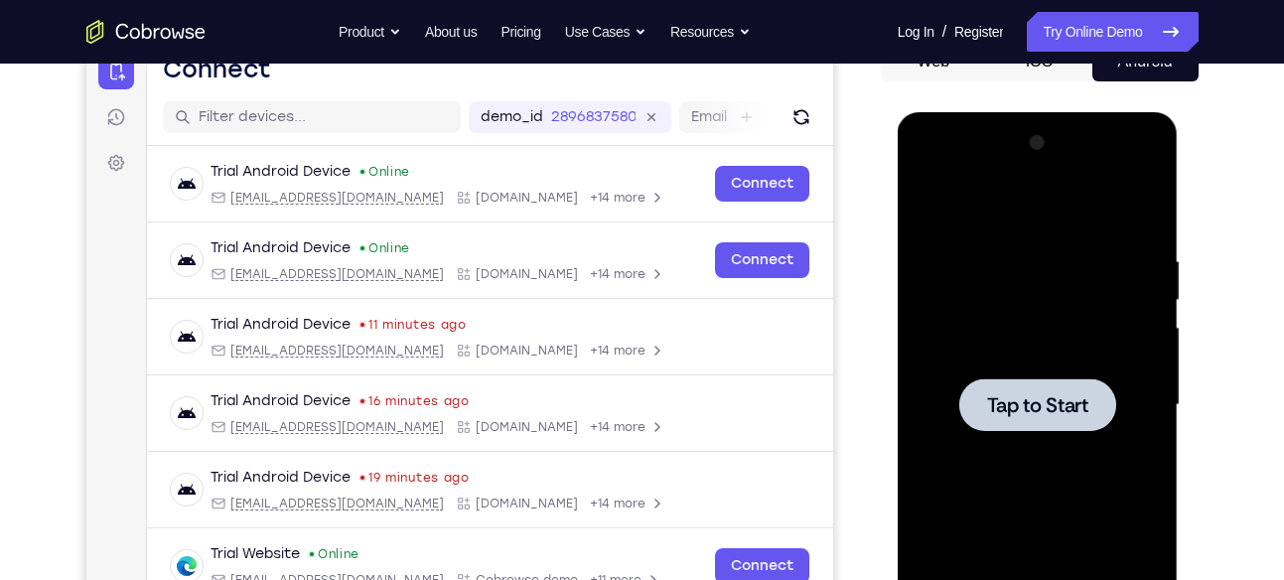
scroll to position [218, 0]
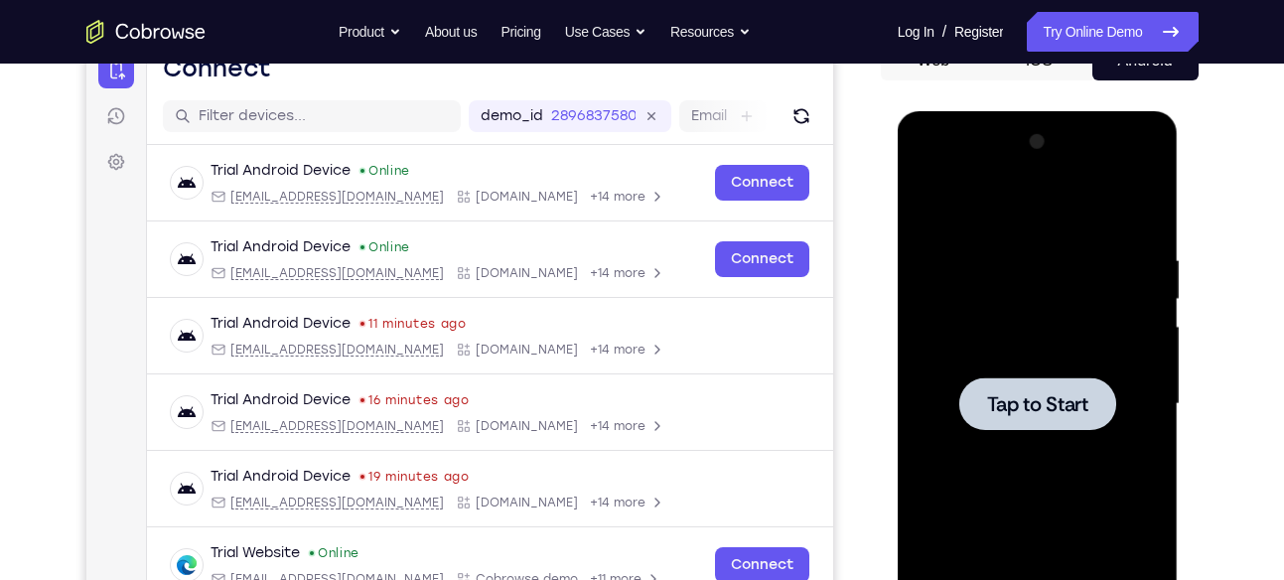
click at [1096, 266] on div at bounding box center [1038, 404] width 250 height 556
click at [1054, 394] on span "Tap to Start" at bounding box center [1037, 404] width 101 height 20
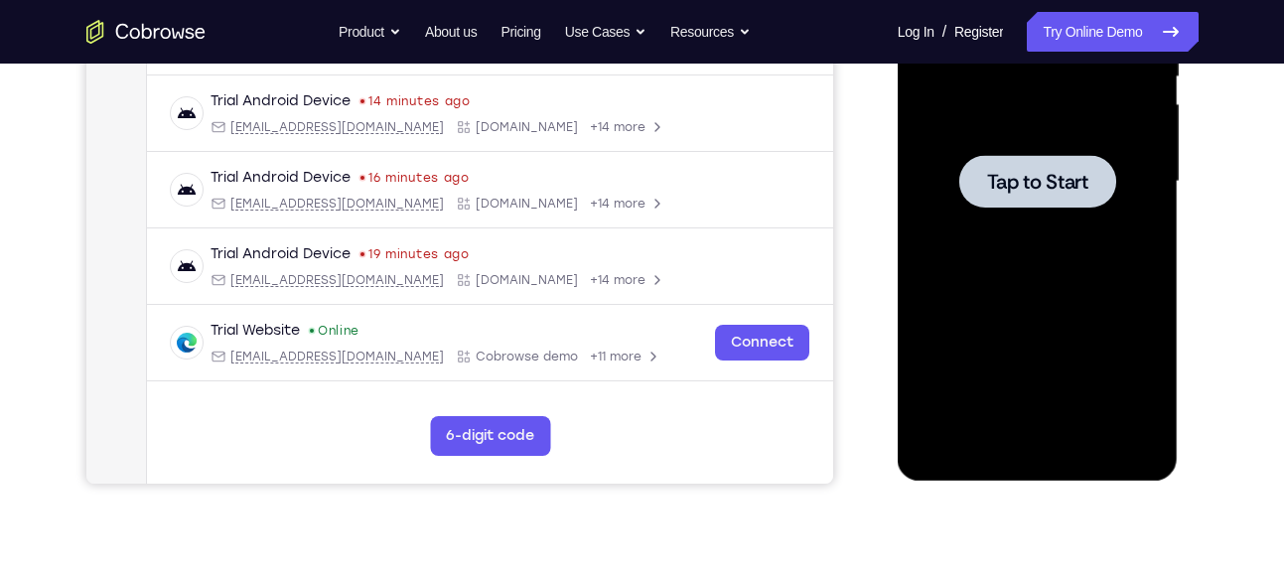
scroll to position [445, 0]
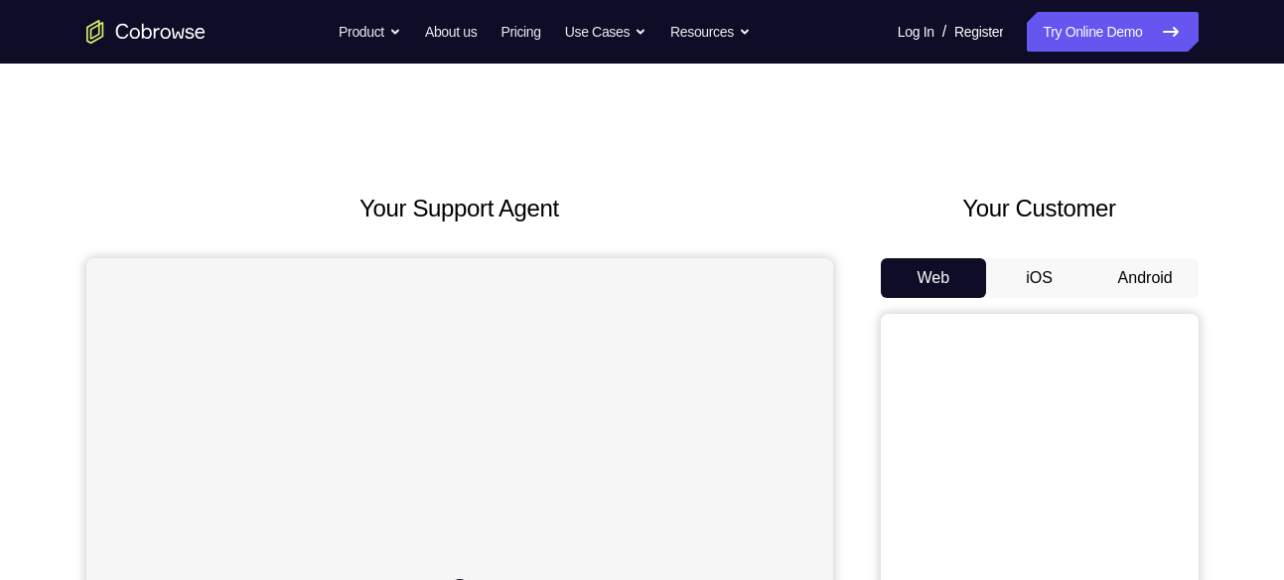
click at [1139, 284] on button "Android" at bounding box center [1146, 278] width 106 height 40
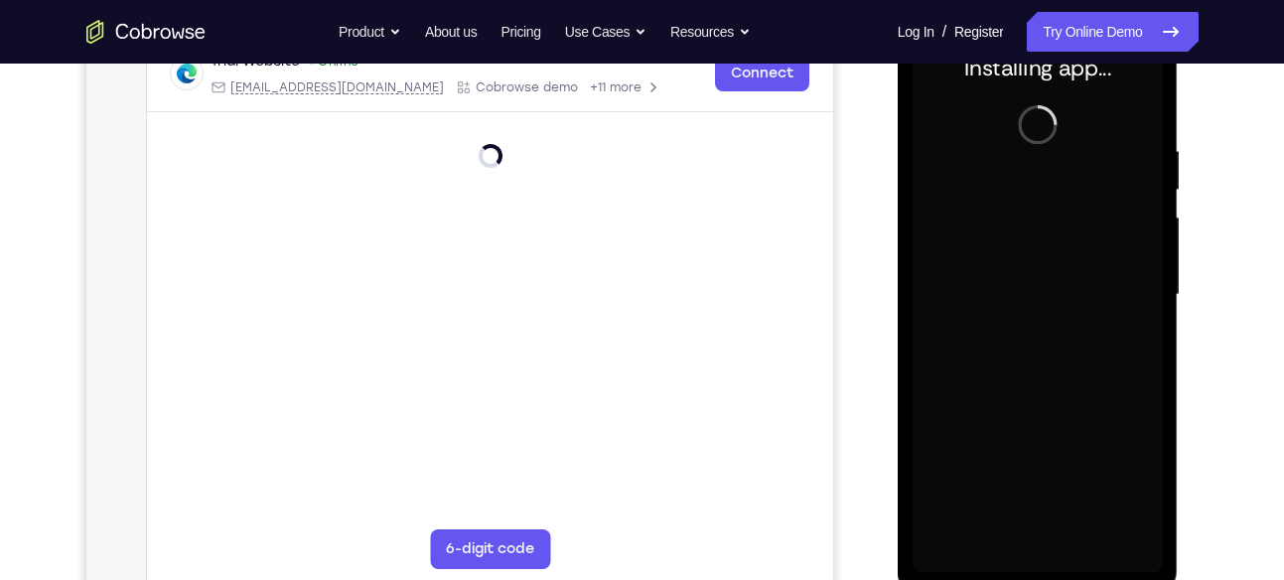
scroll to position [324, 0]
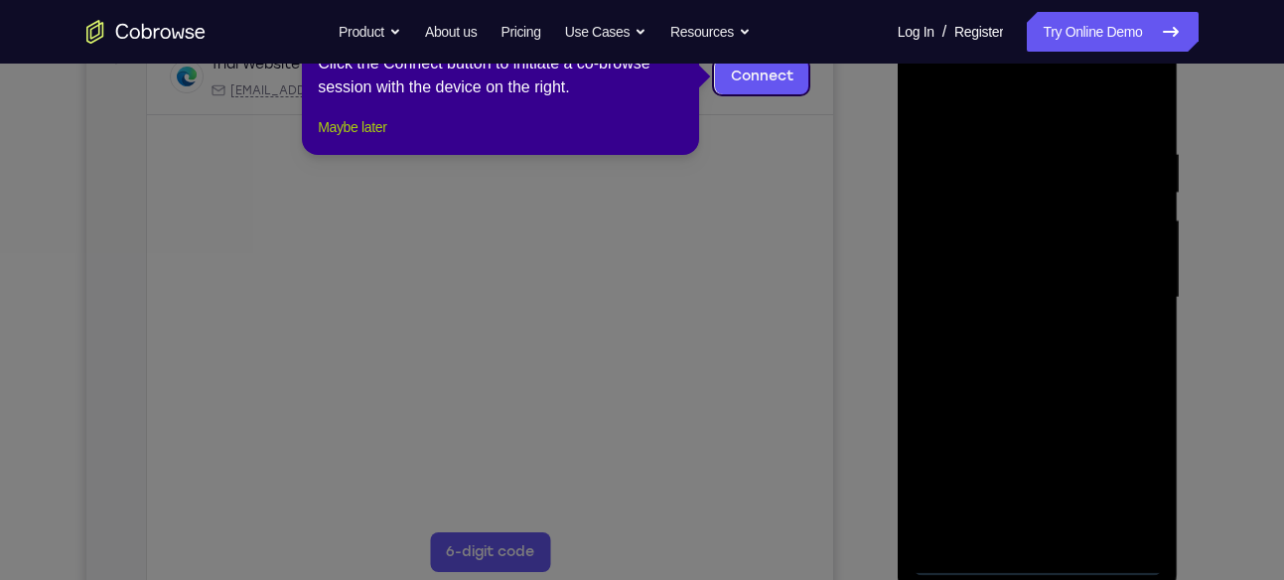
click at [345, 139] on button "Maybe later" at bounding box center [352, 127] width 69 height 24
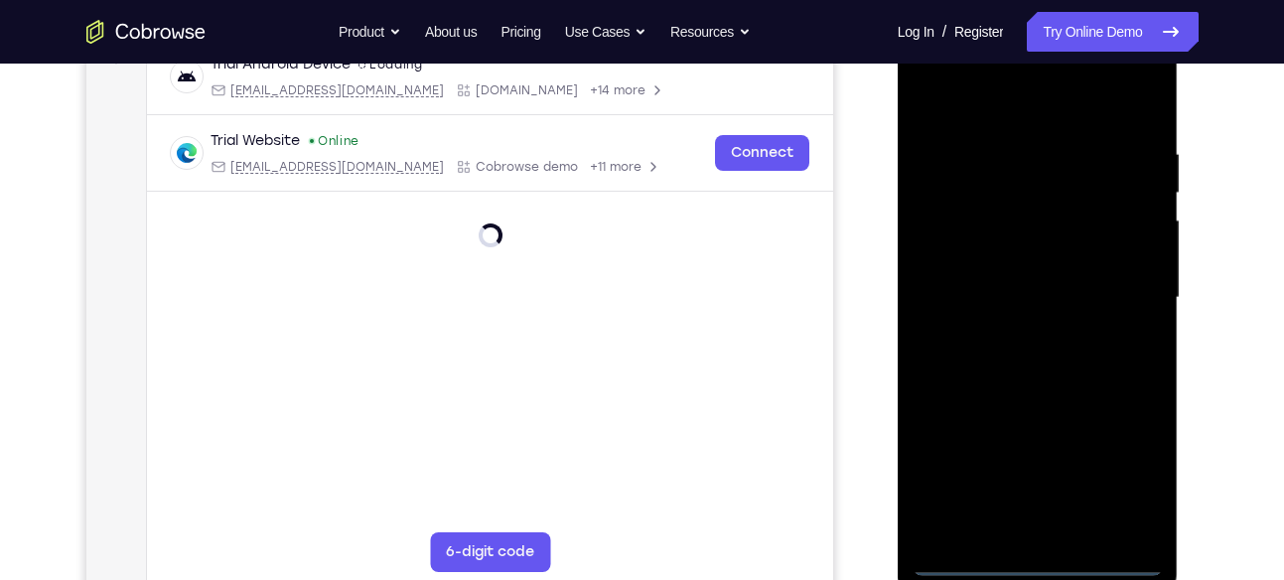
click at [1044, 556] on div at bounding box center [1038, 298] width 250 height 556
click at [1129, 470] on div at bounding box center [1038, 298] width 250 height 556
click at [1010, 118] on div at bounding box center [1038, 298] width 250 height 556
click at [1134, 284] on div at bounding box center [1038, 298] width 250 height 556
click at [1019, 339] on div at bounding box center [1038, 298] width 250 height 556
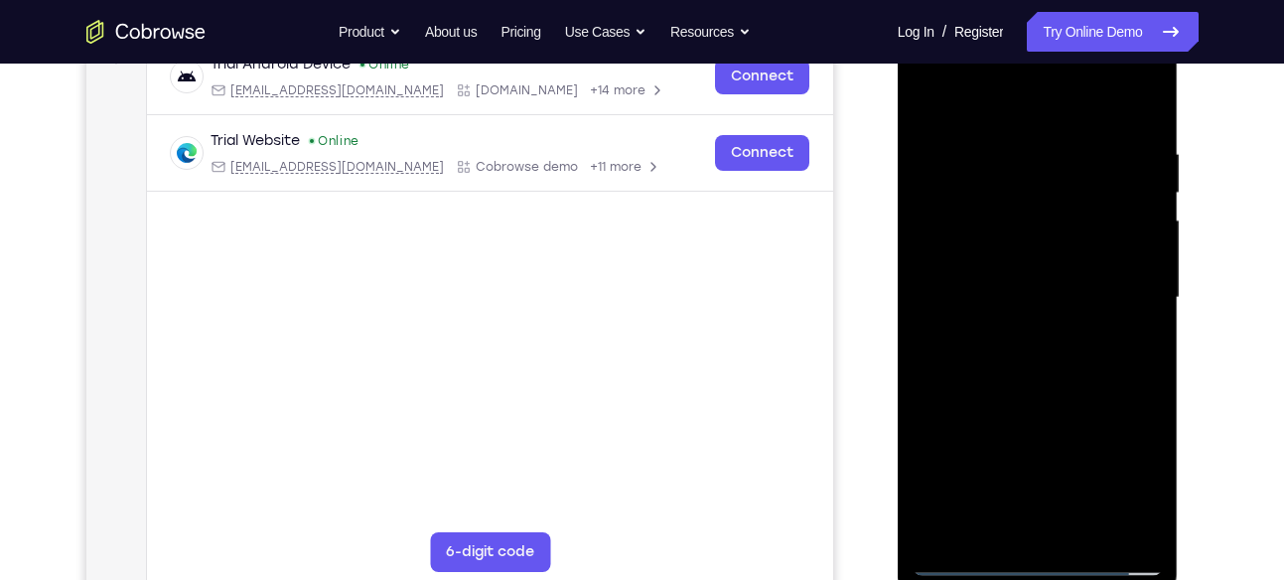
click at [1032, 279] on div at bounding box center [1038, 298] width 250 height 556
click at [995, 248] on div at bounding box center [1038, 298] width 250 height 556
click at [995, 298] on div at bounding box center [1038, 298] width 250 height 556
click at [1058, 367] on div at bounding box center [1038, 298] width 250 height 556
click at [1052, 367] on div at bounding box center [1038, 298] width 250 height 556
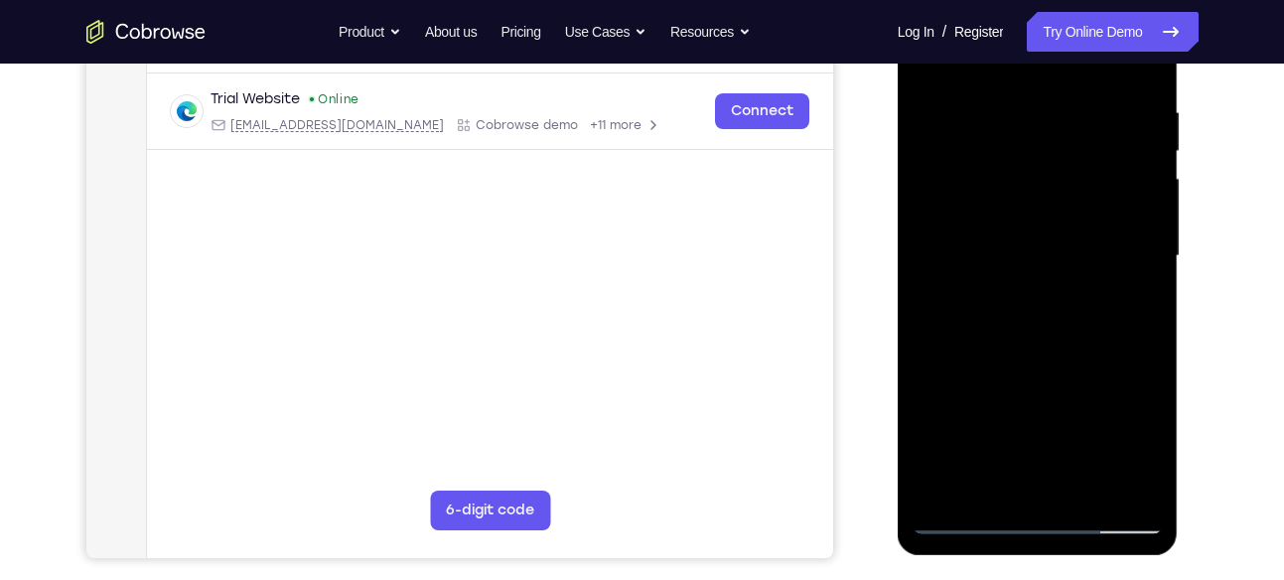
scroll to position [365, 0]
click at [1103, 308] on div at bounding box center [1038, 257] width 250 height 556
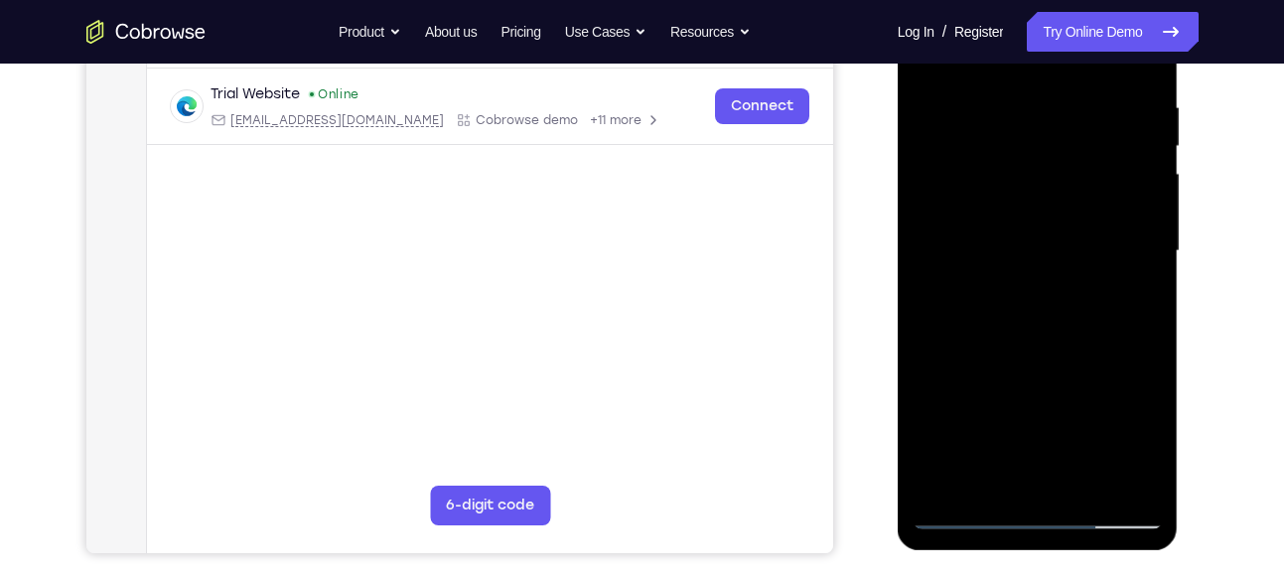
scroll to position [367, 0]
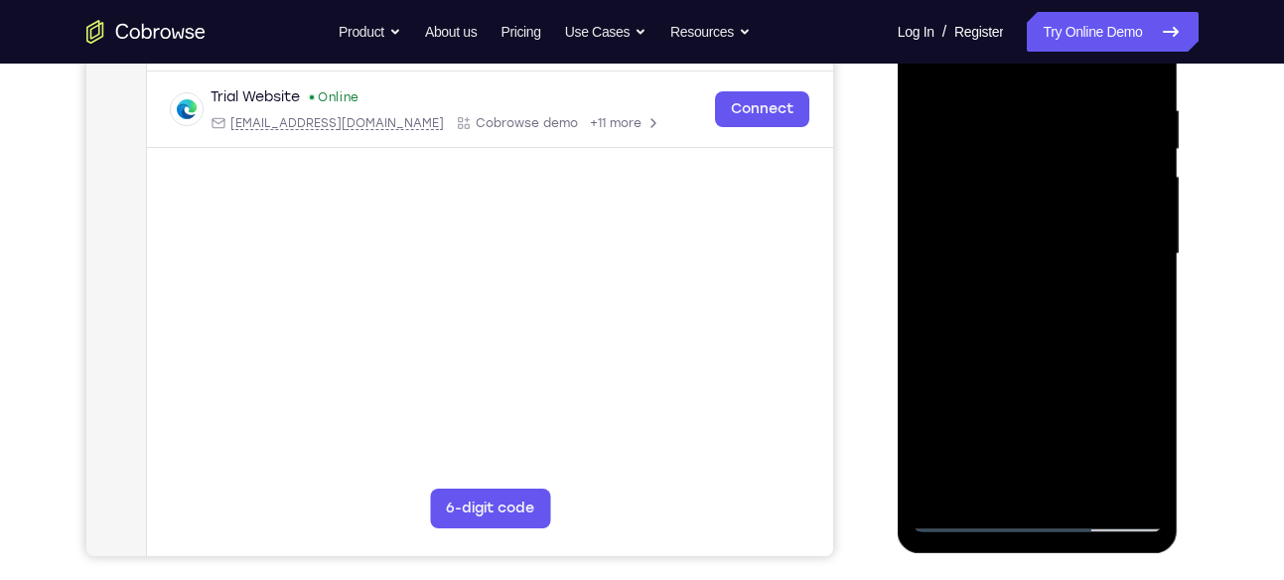
click at [1056, 336] on div at bounding box center [1038, 254] width 250 height 556
click at [1098, 477] on div at bounding box center [1038, 254] width 250 height 556
click at [1029, 360] on div at bounding box center [1038, 254] width 250 height 556
click at [1039, 244] on div at bounding box center [1038, 254] width 250 height 556
click at [1149, 442] on div at bounding box center [1038, 254] width 250 height 556
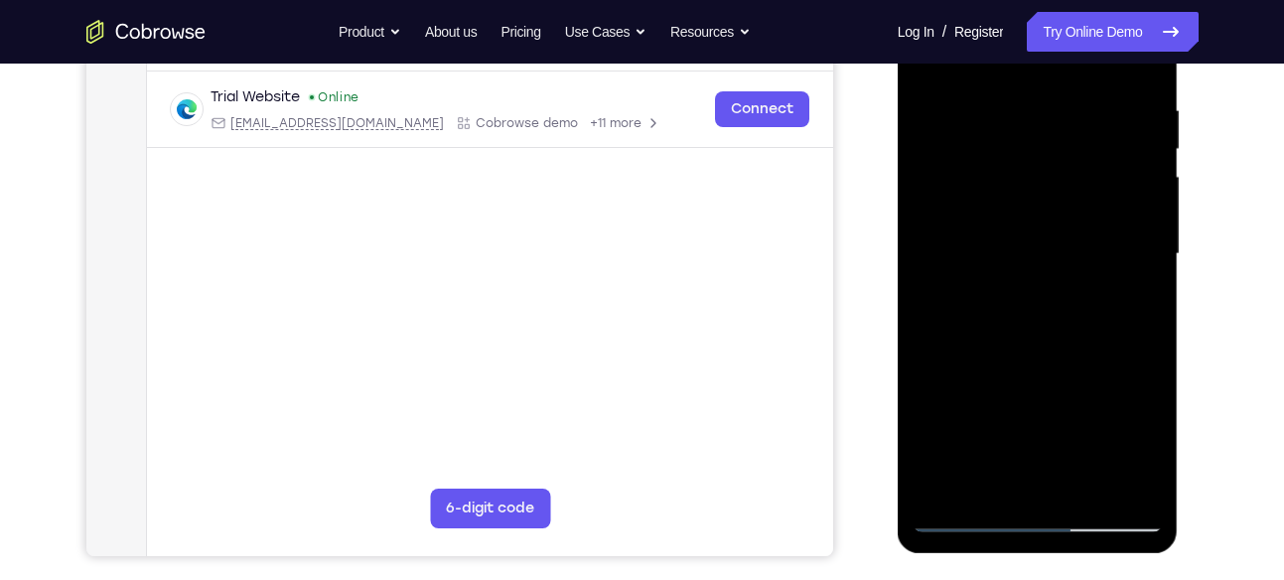
click at [1149, 442] on div at bounding box center [1038, 254] width 250 height 556
click at [1141, 300] on div at bounding box center [1038, 254] width 250 height 556
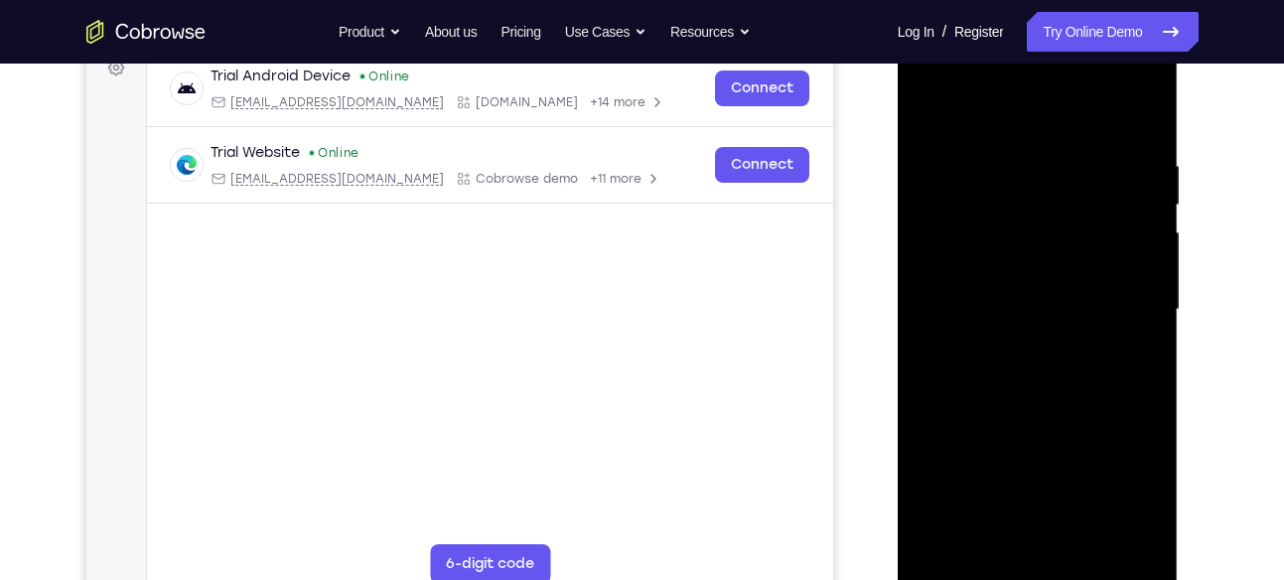
click at [934, 114] on div at bounding box center [1038, 310] width 250 height 556
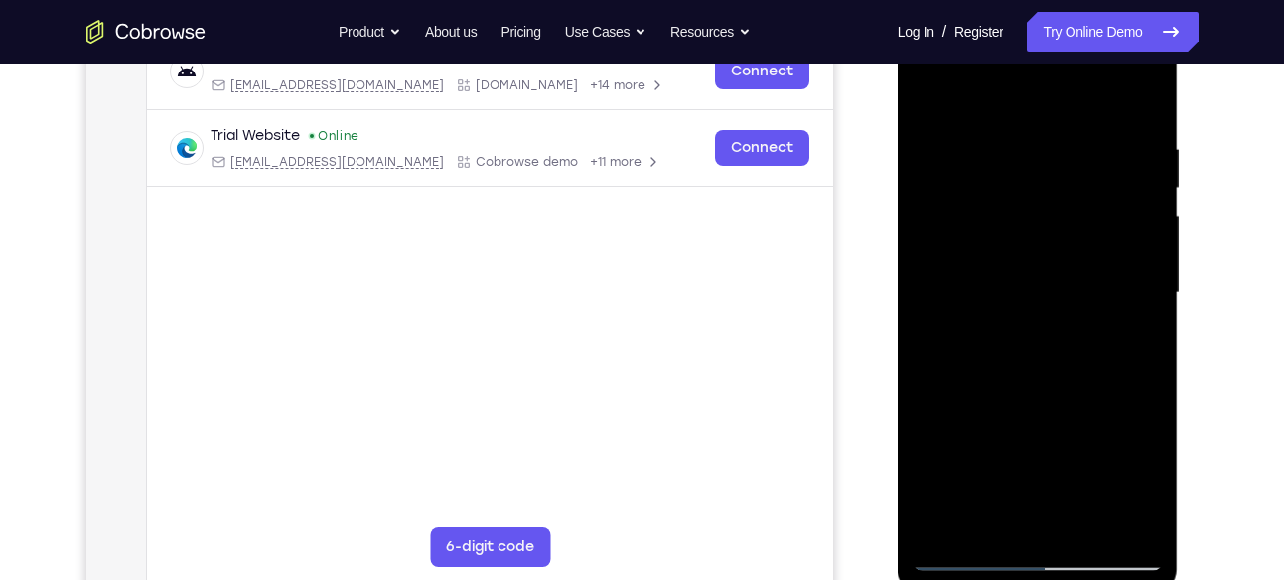
scroll to position [330, 0]
drag, startPoint x: 268, startPoint y: 446, endPoint x: 756, endPoint y: 475, distance: 488.5
click at [756, 475] on main "demo_id 1963682337 1963682337 Email User ID Device ID Device name 6-digit code …" at bounding box center [489, 308] width 686 height 665
click at [1012, 377] on div at bounding box center [1038, 292] width 250 height 556
click at [936, 99] on div at bounding box center [1038, 292] width 250 height 556
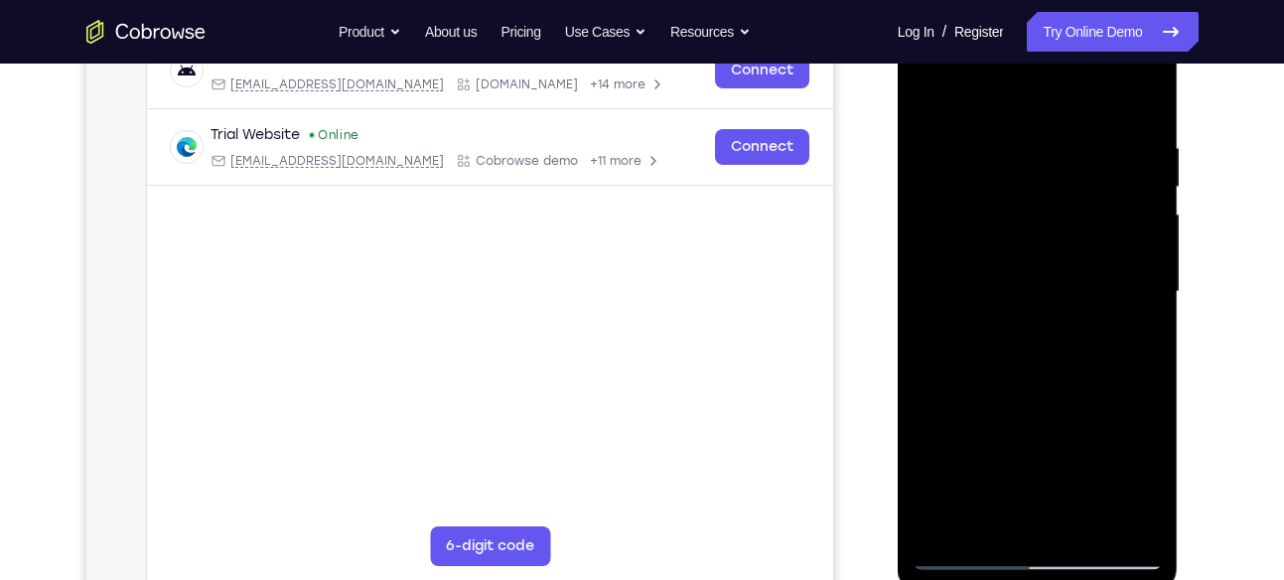
drag, startPoint x: 1026, startPoint y: 409, endPoint x: 1030, endPoint y: 326, distance: 83.5
click at [1030, 326] on div at bounding box center [1038, 292] width 250 height 556
drag, startPoint x: 997, startPoint y: 414, endPoint x: 1014, endPoint y: 279, distance: 136.1
click at [1014, 279] on div at bounding box center [1038, 292] width 250 height 556
click at [934, 90] on div at bounding box center [1038, 292] width 250 height 556
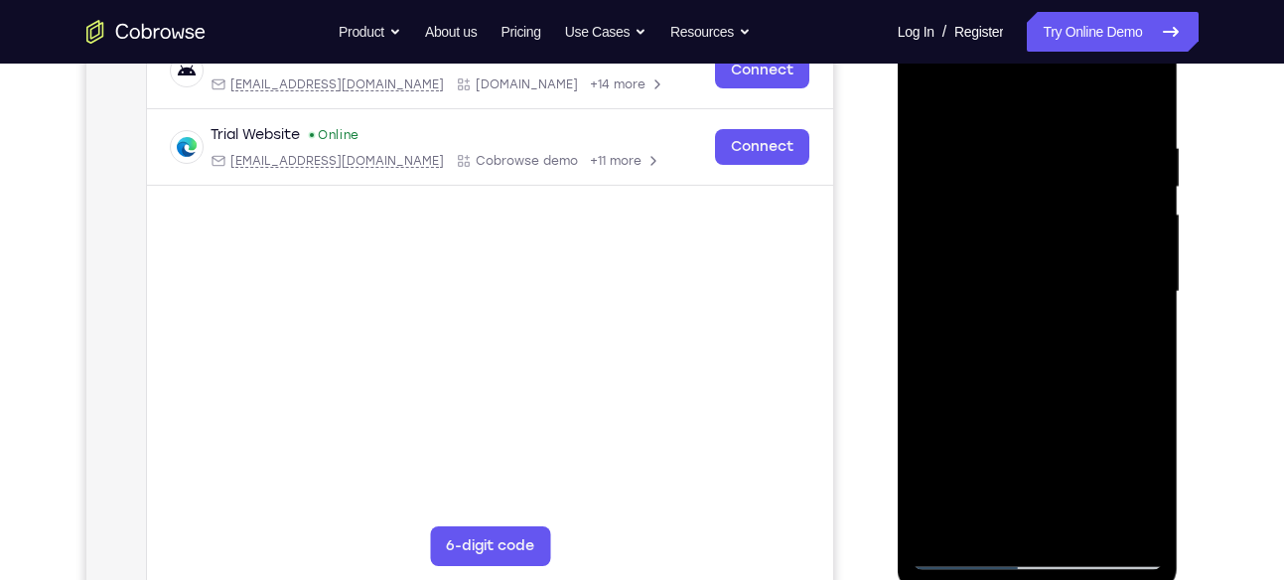
drag, startPoint x: 1129, startPoint y: 142, endPoint x: 850, endPoint y: 176, distance: 281.1
click at [898, 176] on html "Online web based iOS Simulators and Android Emulators. Run iPhone, iPad, Mobile…" at bounding box center [1039, 297] width 283 height 596
drag, startPoint x: 1082, startPoint y: 139, endPoint x: 869, endPoint y: 172, distance: 215.1
click at [898, 172] on html "Online web based iOS Simulators and Android Emulators. Run iPhone, iPad, Mobile…" at bounding box center [1039, 297] width 283 height 596
drag, startPoint x: 1057, startPoint y: 398, endPoint x: 1056, endPoint y: 125, distance: 273.1
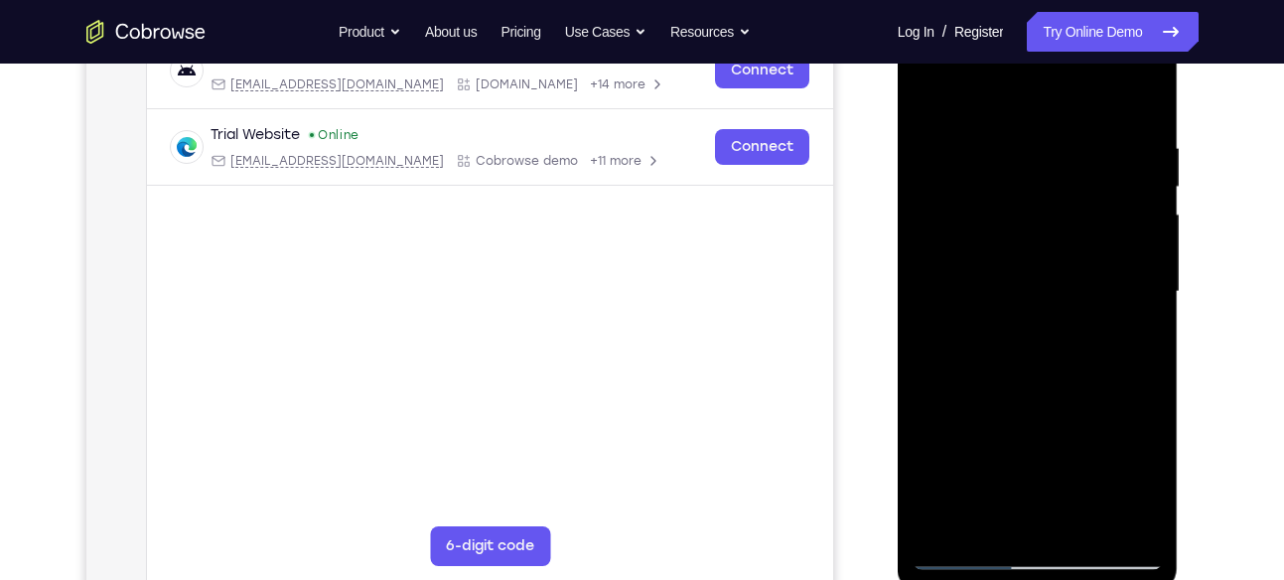
click at [1056, 125] on div at bounding box center [1038, 292] width 250 height 556
drag, startPoint x: 1075, startPoint y: 402, endPoint x: 1098, endPoint y: 37, distance: 366.3
click at [1098, 37] on div at bounding box center [1038, 292] width 250 height 556
drag, startPoint x: 1083, startPoint y: 376, endPoint x: 1093, endPoint y: 79, distance: 297.1
click at [1093, 79] on div at bounding box center [1038, 292] width 250 height 556
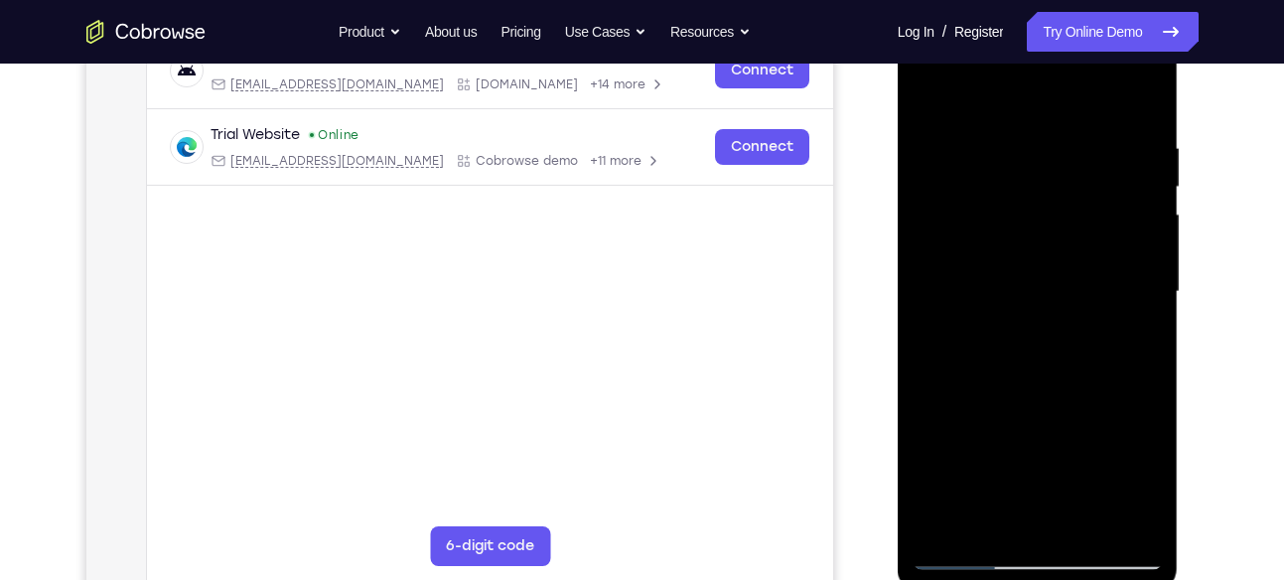
drag, startPoint x: 1037, startPoint y: 387, endPoint x: 1075, endPoint y: 147, distance: 243.3
click at [1075, 147] on div at bounding box center [1038, 292] width 250 height 556
drag, startPoint x: 1065, startPoint y: 412, endPoint x: 1123, endPoint y: 143, distance: 275.5
click at [1123, 143] on div at bounding box center [1038, 292] width 250 height 556
drag, startPoint x: 1042, startPoint y: 424, endPoint x: 1080, endPoint y: 127, distance: 299.4
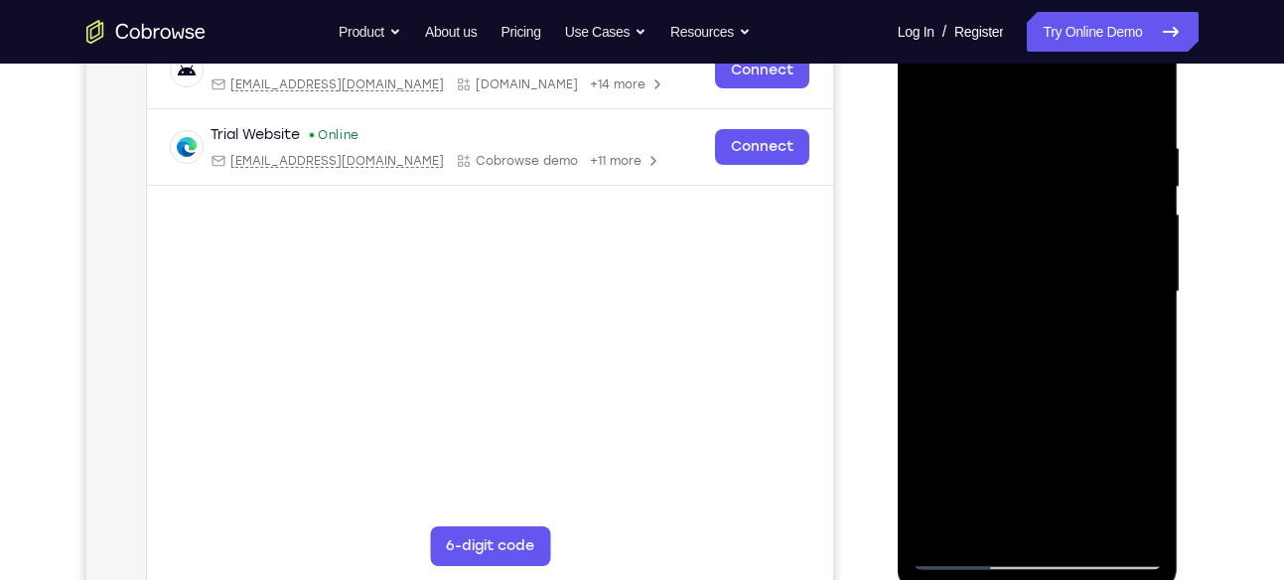
click at [1080, 127] on div at bounding box center [1038, 292] width 250 height 556
drag, startPoint x: 1087, startPoint y: 410, endPoint x: 1124, endPoint y: 67, distance: 345.7
click at [1124, 67] on div at bounding box center [1038, 292] width 250 height 556
drag, startPoint x: 1080, startPoint y: 391, endPoint x: 1114, endPoint y: 27, distance: 366.2
click at [1114, 27] on div at bounding box center [1038, 292] width 250 height 556
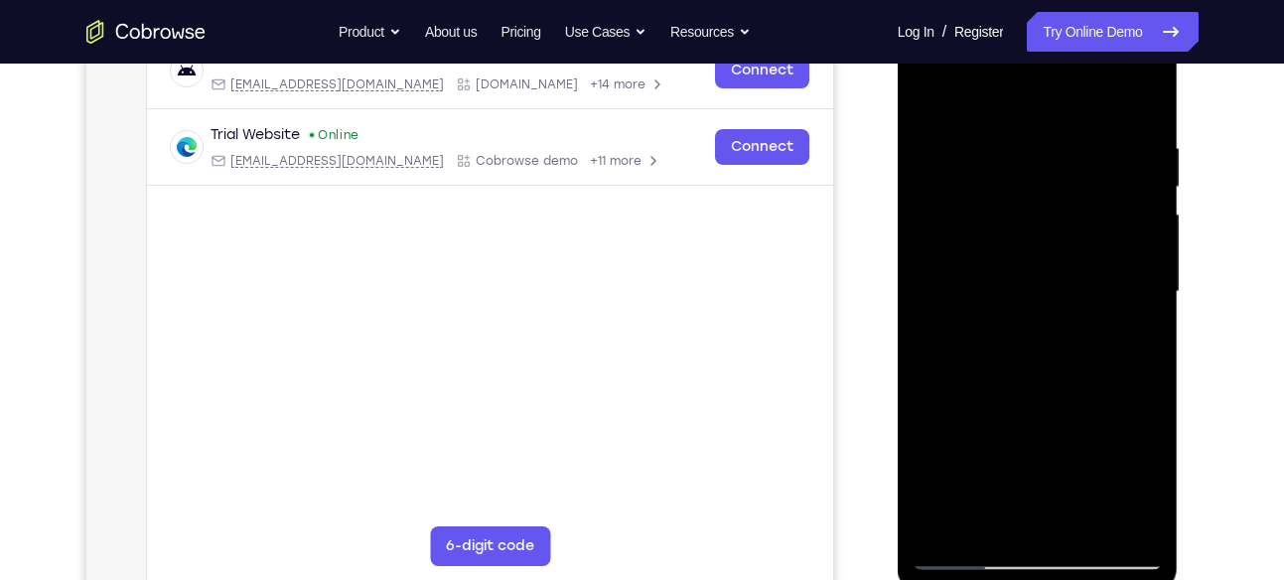
drag, startPoint x: 1084, startPoint y: 399, endPoint x: 1103, endPoint y: 112, distance: 287.7
click at [1103, 112] on div at bounding box center [1038, 292] width 250 height 556
drag, startPoint x: 1087, startPoint y: 361, endPoint x: 1120, endPoint y: 52, distance: 310.7
click at [1120, 52] on div at bounding box center [1038, 292] width 250 height 556
drag, startPoint x: 1072, startPoint y: 464, endPoint x: 1097, endPoint y: 271, distance: 194.3
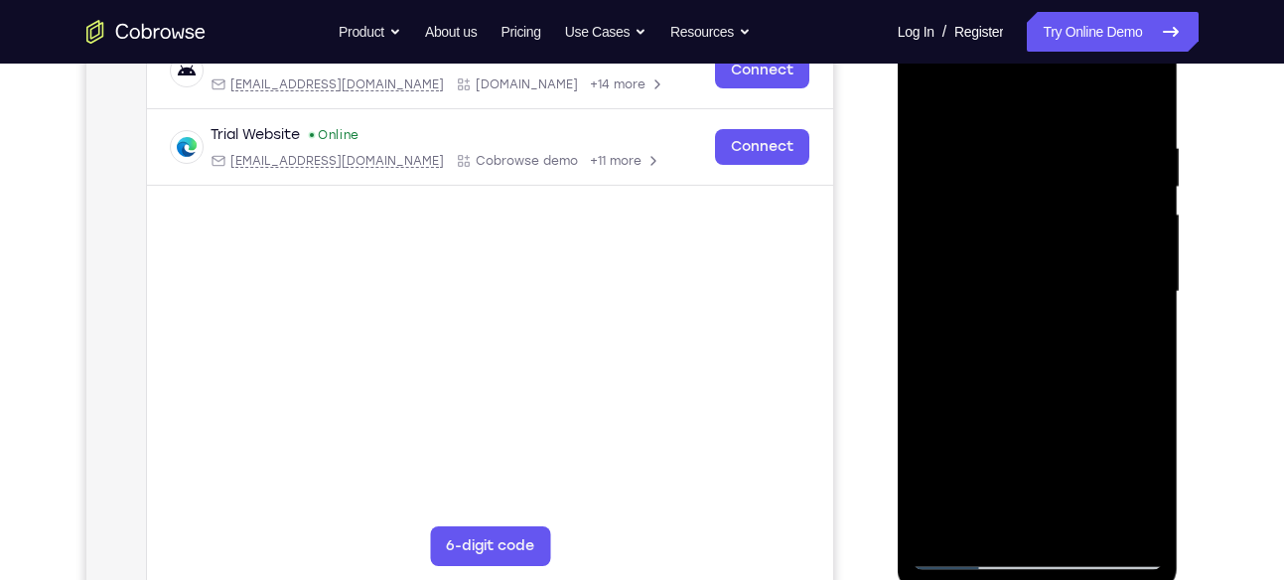
click at [1097, 271] on div at bounding box center [1038, 292] width 250 height 556
drag, startPoint x: 1069, startPoint y: 457, endPoint x: 1107, endPoint y: 156, distance: 303.4
click at [1107, 156] on div at bounding box center [1038, 292] width 250 height 556
drag, startPoint x: 1025, startPoint y: 309, endPoint x: 1025, endPoint y: 128, distance: 180.8
click at [1025, 128] on div at bounding box center [1038, 292] width 250 height 556
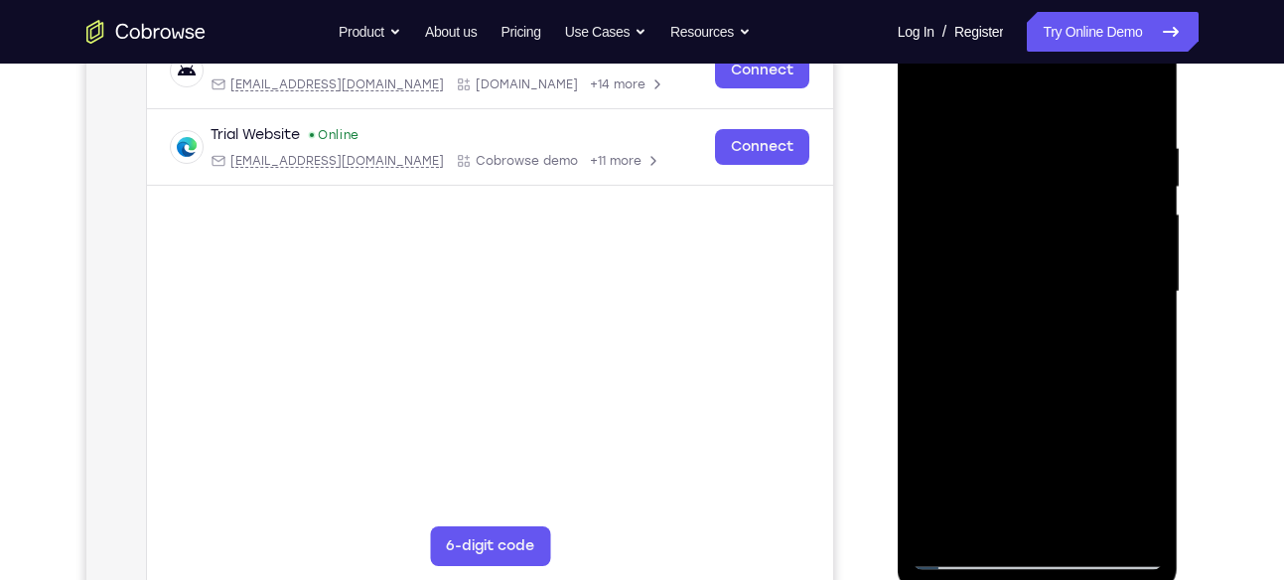
drag, startPoint x: 1069, startPoint y: 413, endPoint x: 1092, endPoint y: 106, distance: 307.8
click at [1092, 106] on div at bounding box center [1038, 292] width 250 height 556
click at [1082, 523] on div at bounding box center [1038, 292] width 250 height 556
click at [965, 555] on div at bounding box center [1038, 292] width 250 height 556
click at [1003, 526] on div at bounding box center [1038, 292] width 250 height 556
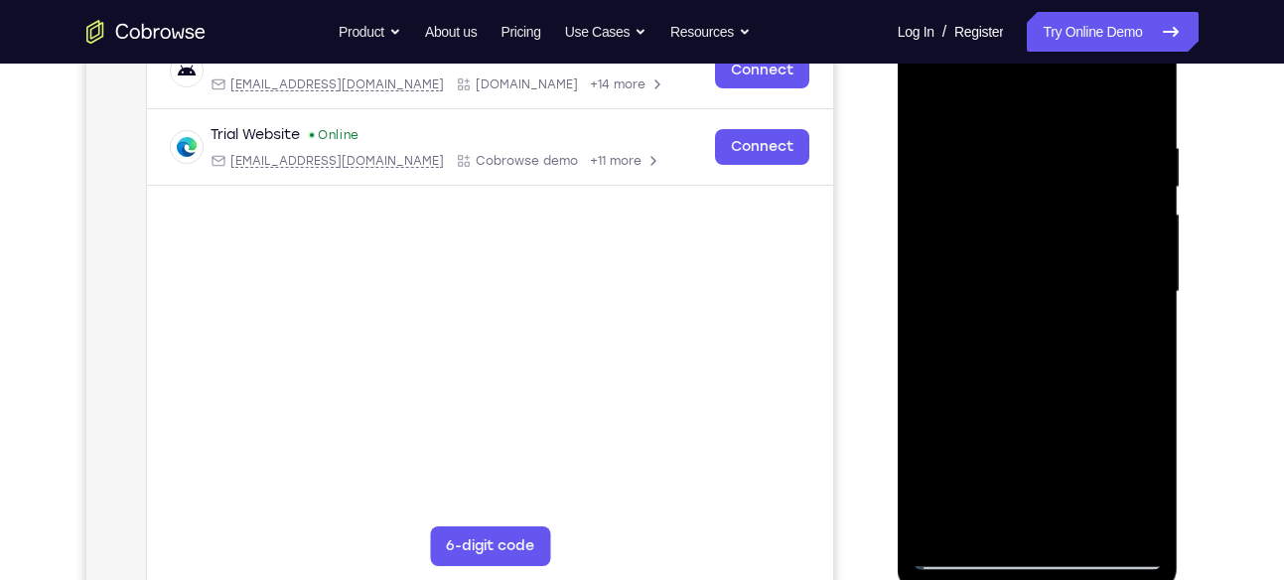
click at [1044, 521] on div at bounding box center [1038, 292] width 250 height 556
drag, startPoint x: 1059, startPoint y: 398, endPoint x: 1074, endPoint y: 247, distance: 151.7
click at [1074, 247] on div at bounding box center [1038, 292] width 250 height 556
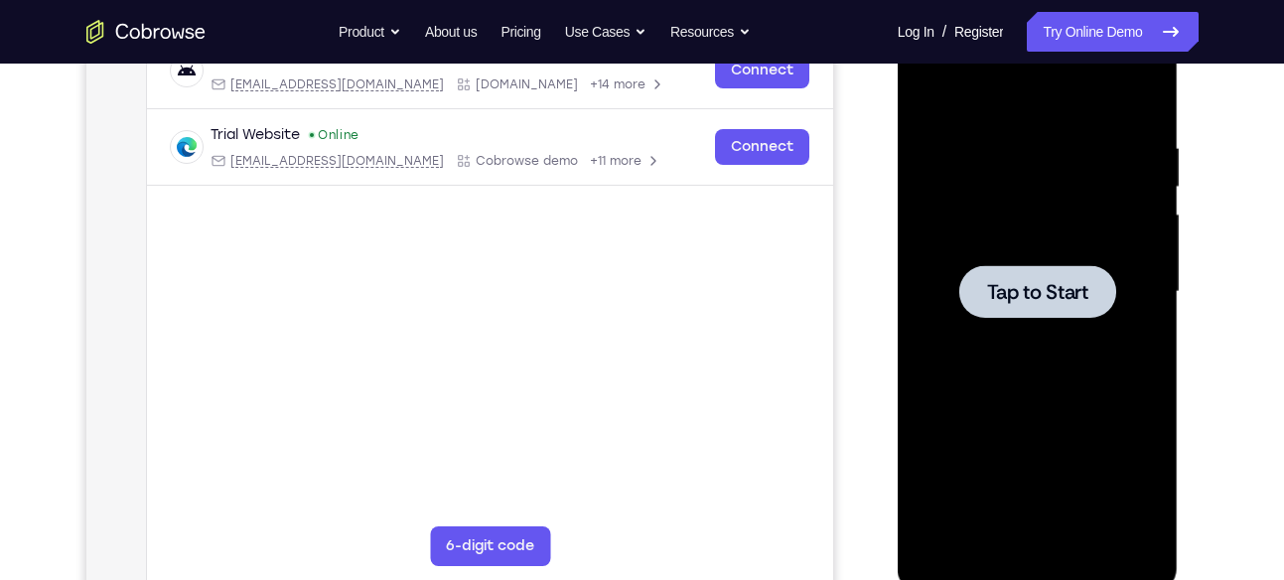
click at [1003, 308] on div at bounding box center [1037, 291] width 157 height 53
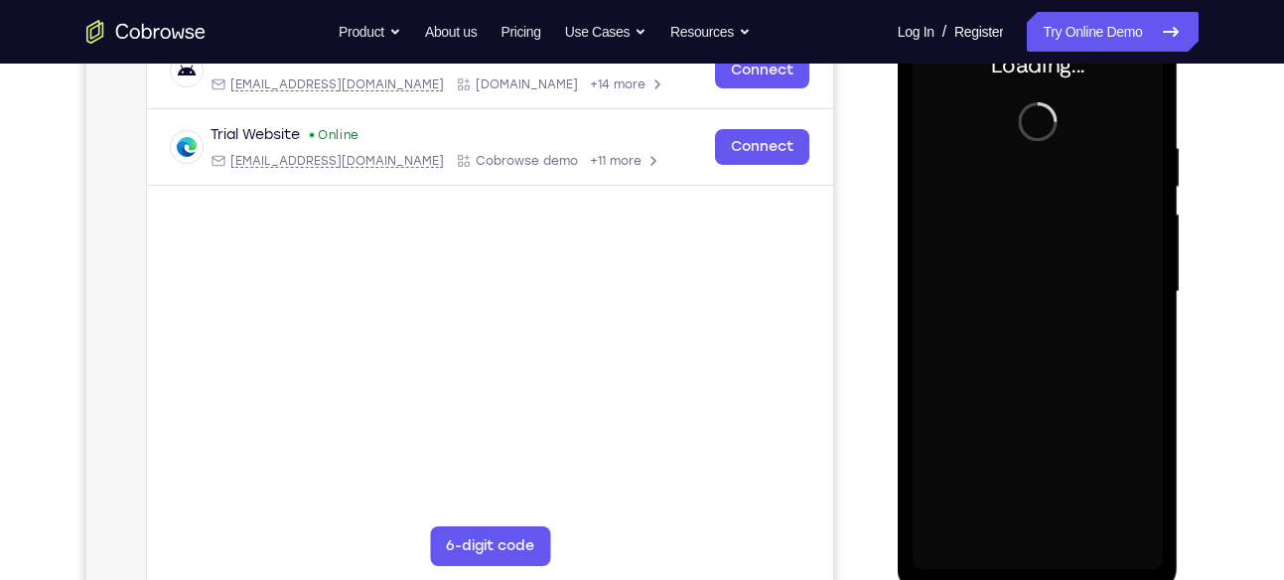
click at [1003, 308] on div at bounding box center [1038, 292] width 250 height 556
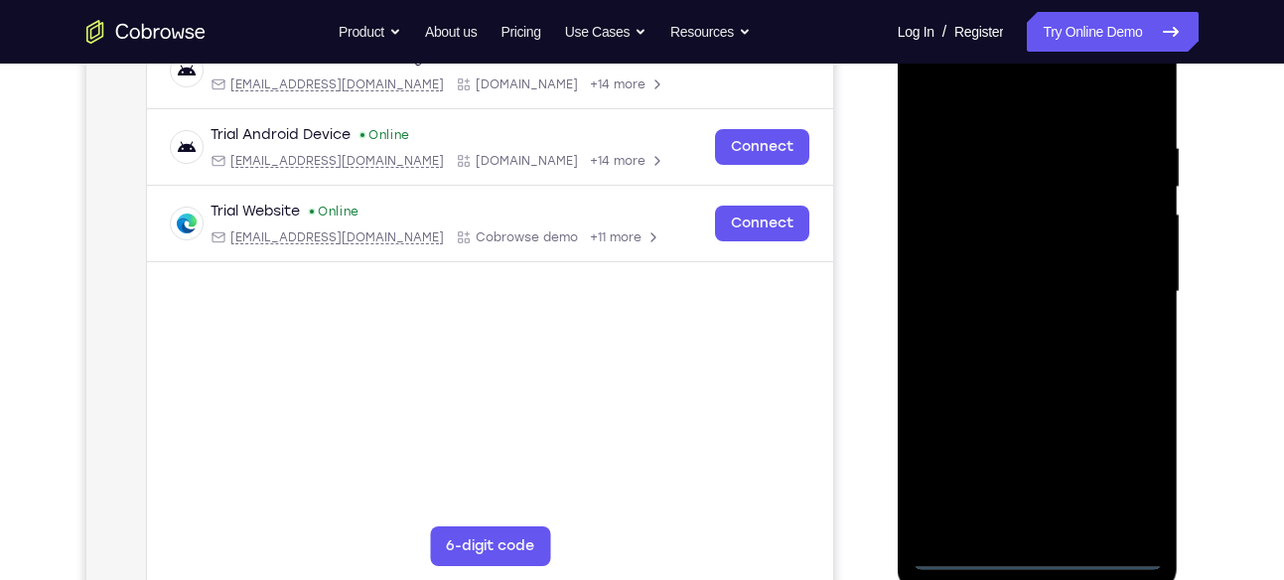
click at [1053, 561] on div at bounding box center [1038, 292] width 250 height 556
click at [1126, 465] on div at bounding box center [1038, 292] width 250 height 556
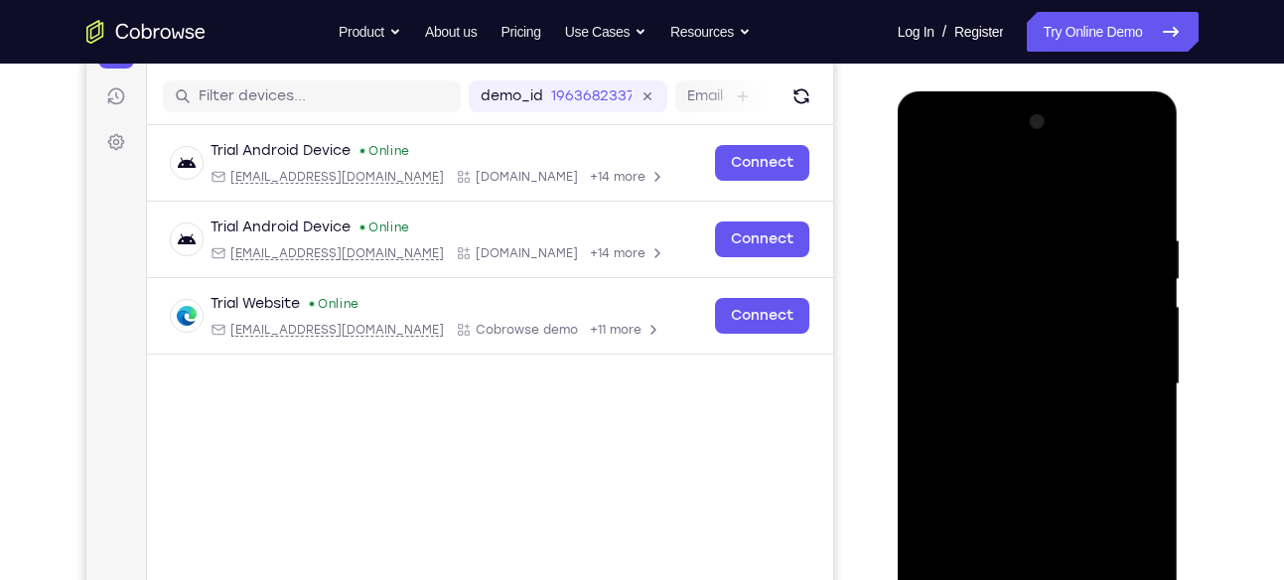
scroll to position [238, 0]
click at [1010, 192] on div at bounding box center [1038, 383] width 250 height 556
click at [1122, 375] on div at bounding box center [1038, 383] width 250 height 556
click at [1023, 421] on div at bounding box center [1038, 383] width 250 height 556
click at [1016, 373] on div at bounding box center [1038, 383] width 250 height 556
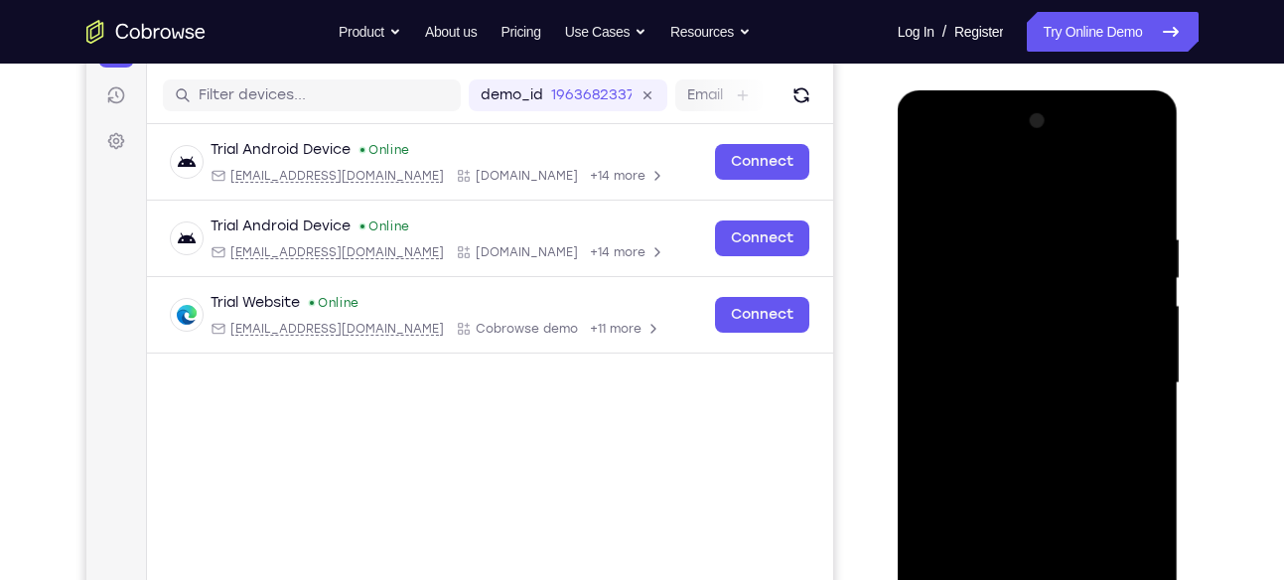
scroll to position [318, 0]
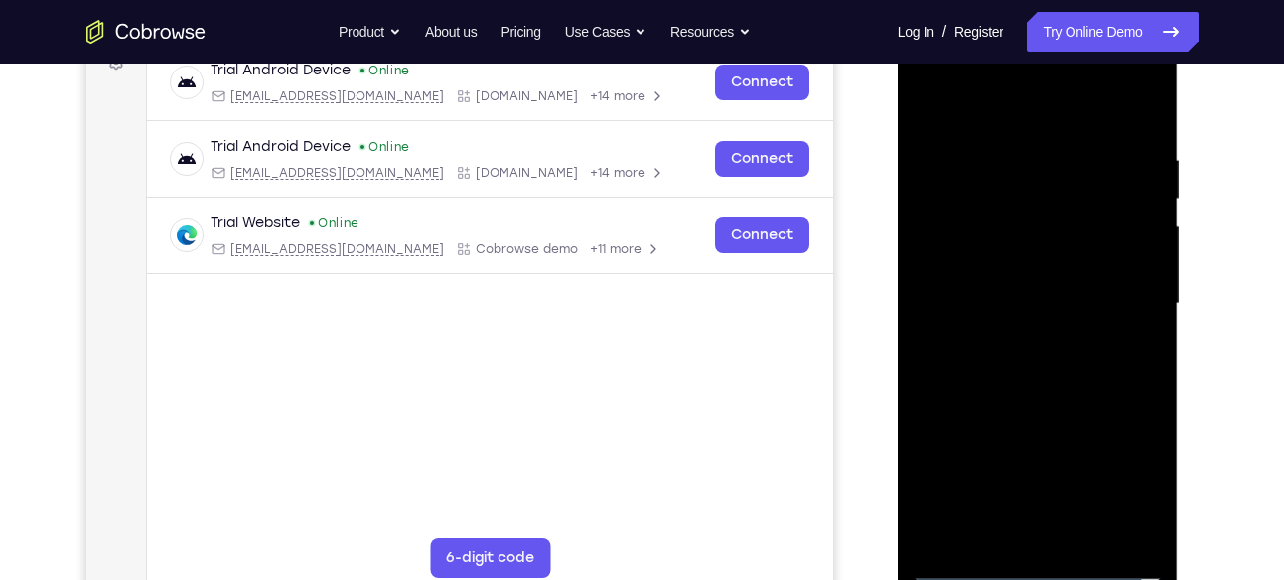
click at [1040, 265] on div at bounding box center [1038, 304] width 250 height 556
click at [956, 311] on div at bounding box center [1038, 304] width 250 height 556
click at [1122, 373] on div at bounding box center [1038, 304] width 250 height 556
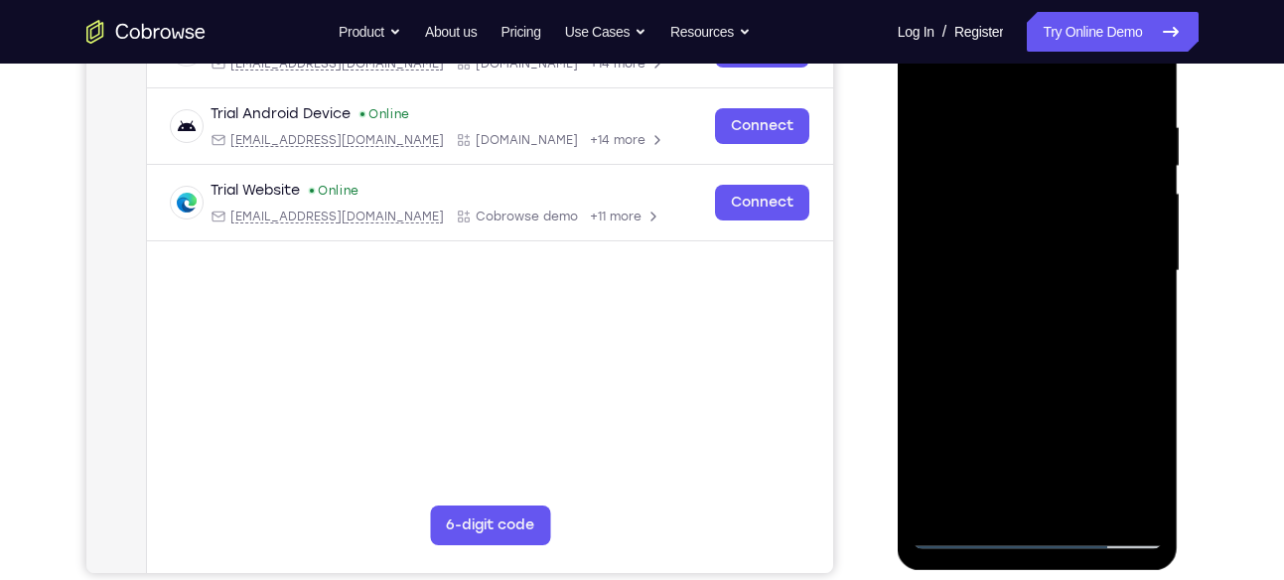
scroll to position [348, 0]
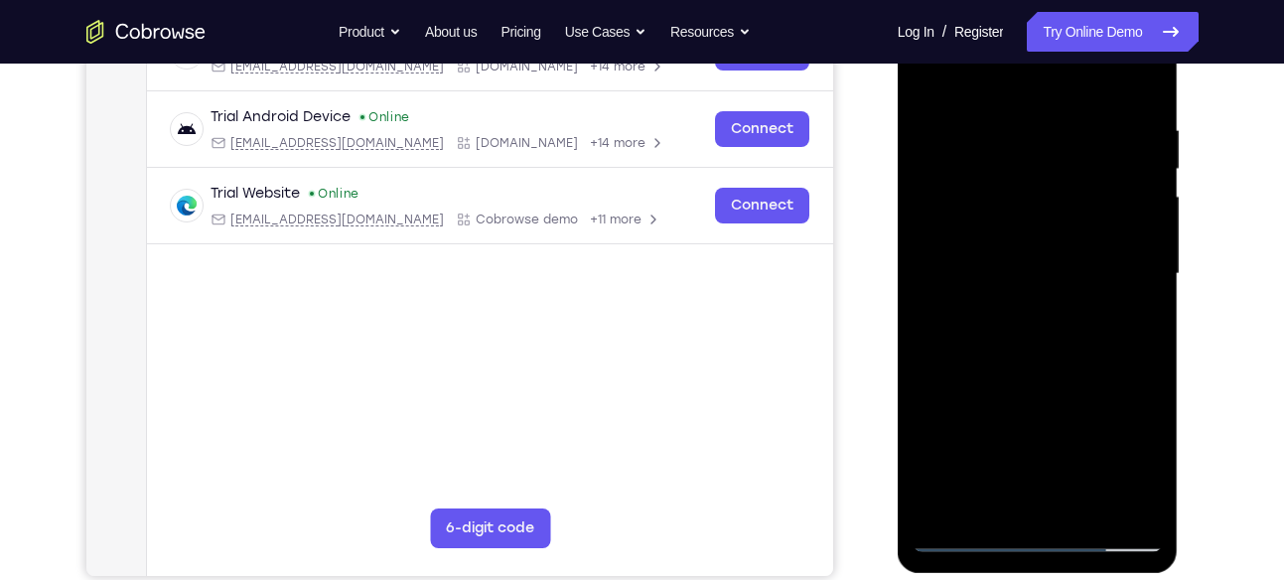
click at [1045, 291] on div at bounding box center [1038, 274] width 250 height 556
click at [1051, 351] on div at bounding box center [1038, 274] width 250 height 556
click at [1051, 332] on div at bounding box center [1038, 274] width 250 height 556
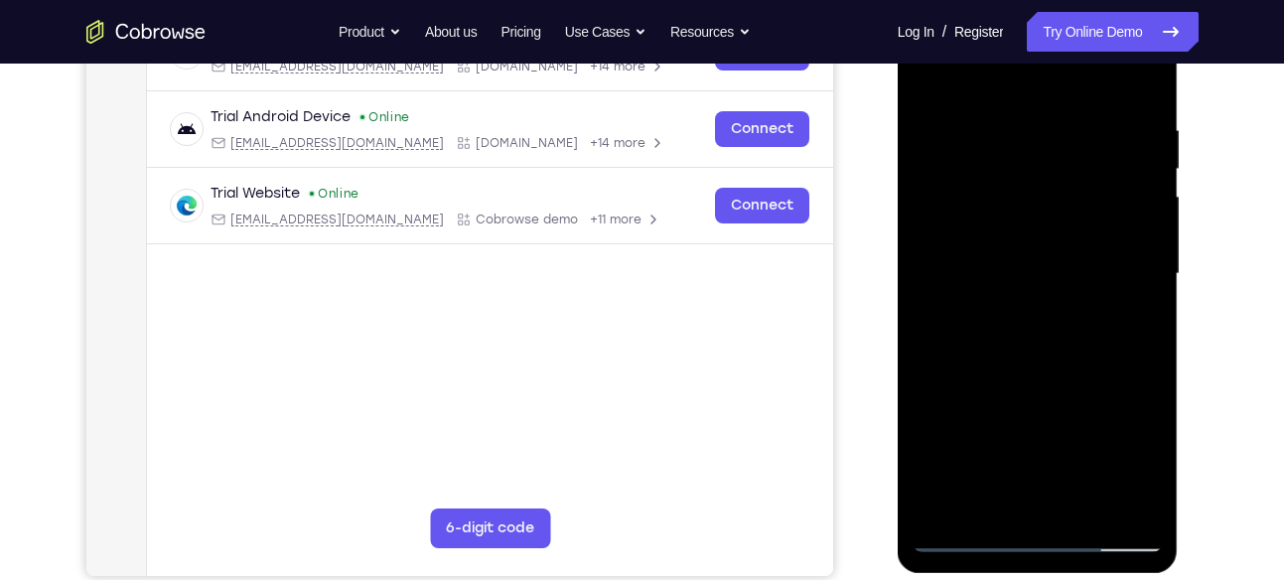
drag, startPoint x: 1051, startPoint y: 332, endPoint x: 1118, endPoint y: 337, distance: 67.7
click at [1118, 337] on div at bounding box center [1038, 274] width 250 height 556
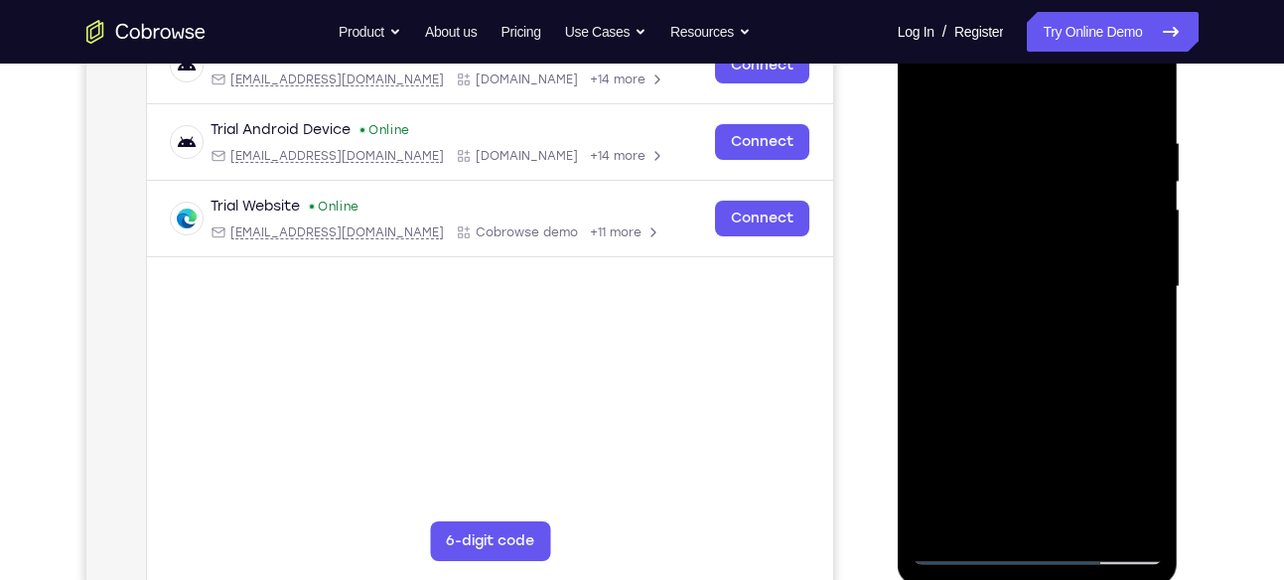
scroll to position [334, 0]
click at [1153, 491] on div at bounding box center [1038, 288] width 250 height 556
drag, startPoint x: 91, startPoint y: 532, endPoint x: 833, endPoint y: 513, distance: 742.2
click at [833, 513] on div "Your Support Agent Your Customer Web iOS Android" at bounding box center [642, 224] width 1112 height 734
click at [995, 512] on div at bounding box center [1038, 288] width 250 height 556
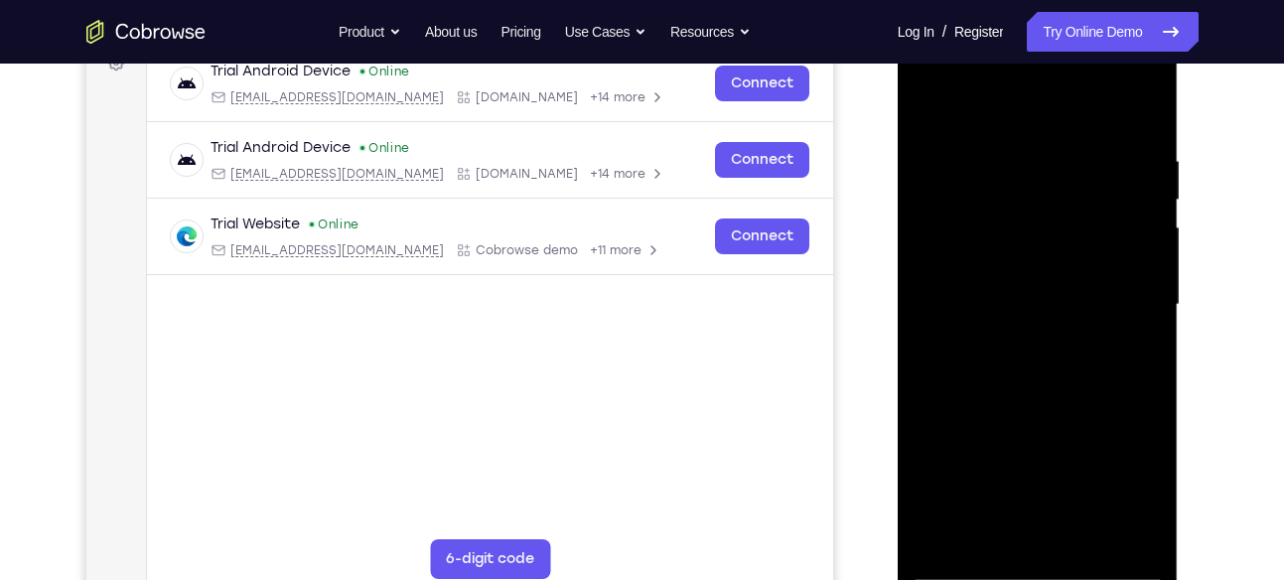
scroll to position [315, 0]
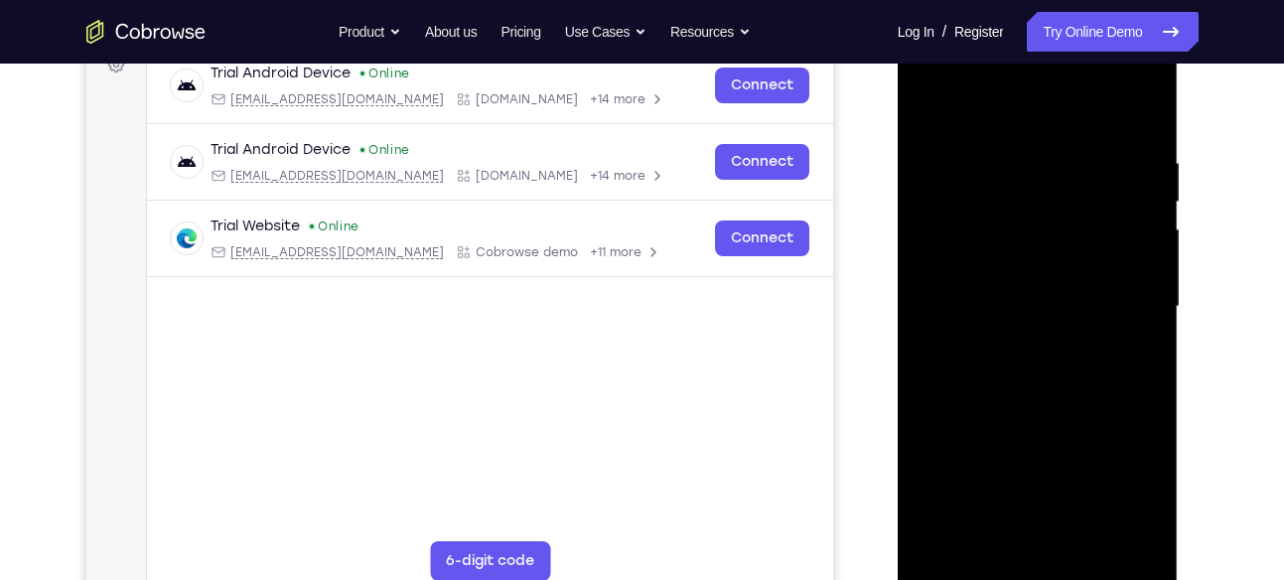
drag, startPoint x: 1065, startPoint y: 186, endPoint x: 1051, endPoint y: 367, distance: 182.3
click at [1051, 367] on div at bounding box center [1038, 307] width 250 height 556
drag, startPoint x: 1009, startPoint y: 103, endPoint x: 1153, endPoint y: 107, distance: 144.1
click at [1153, 107] on div at bounding box center [1038, 307] width 250 height 556
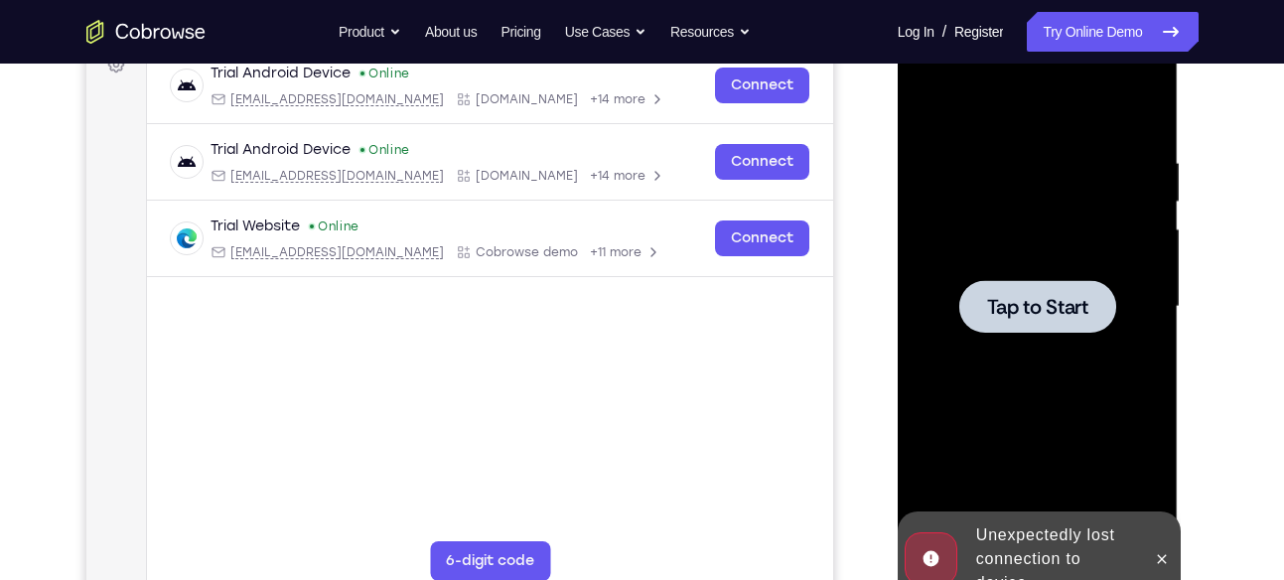
click at [1073, 320] on div at bounding box center [1037, 306] width 157 height 53
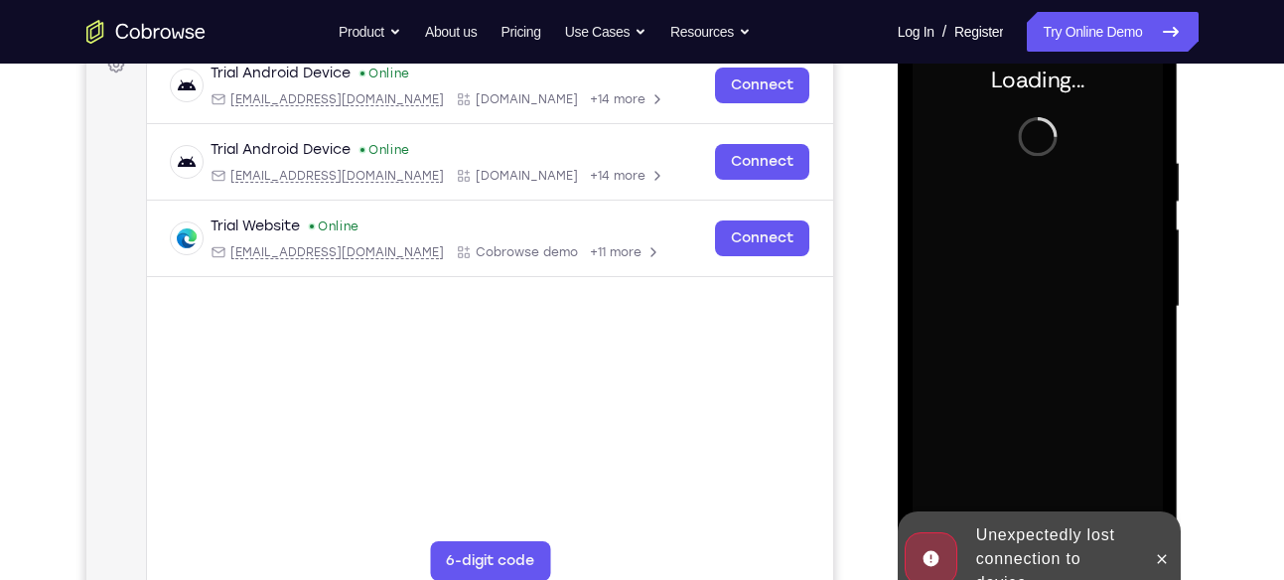
click at [1073, 320] on div at bounding box center [1038, 307] width 250 height 556
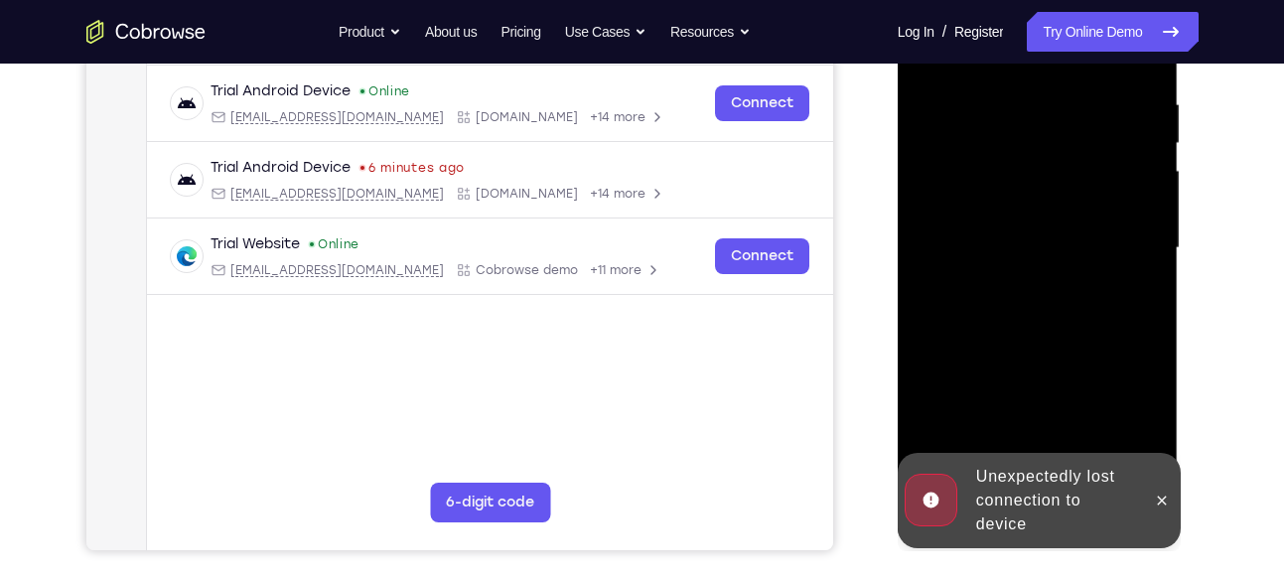
scroll to position [374, 0]
click at [1177, 500] on button at bounding box center [1162, 500] width 32 height 32
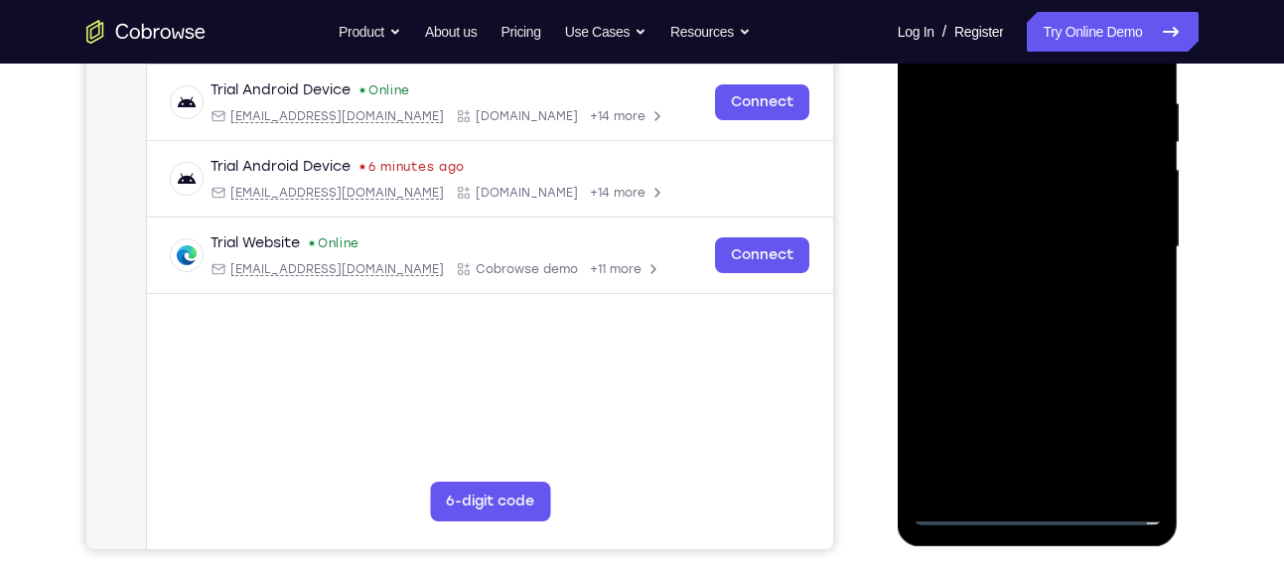
click at [1038, 502] on div at bounding box center [1038, 247] width 250 height 556
click at [1039, 517] on div at bounding box center [1038, 247] width 250 height 556
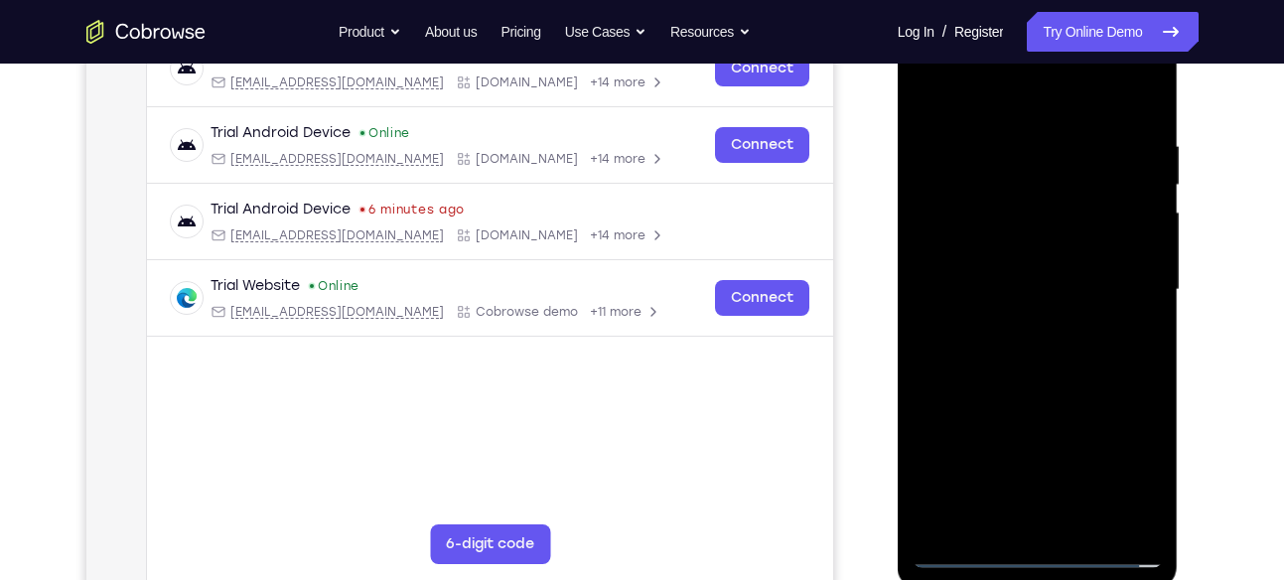
click at [1039, 555] on div at bounding box center [1038, 290] width 250 height 556
click at [1126, 465] on div at bounding box center [1038, 290] width 250 height 556
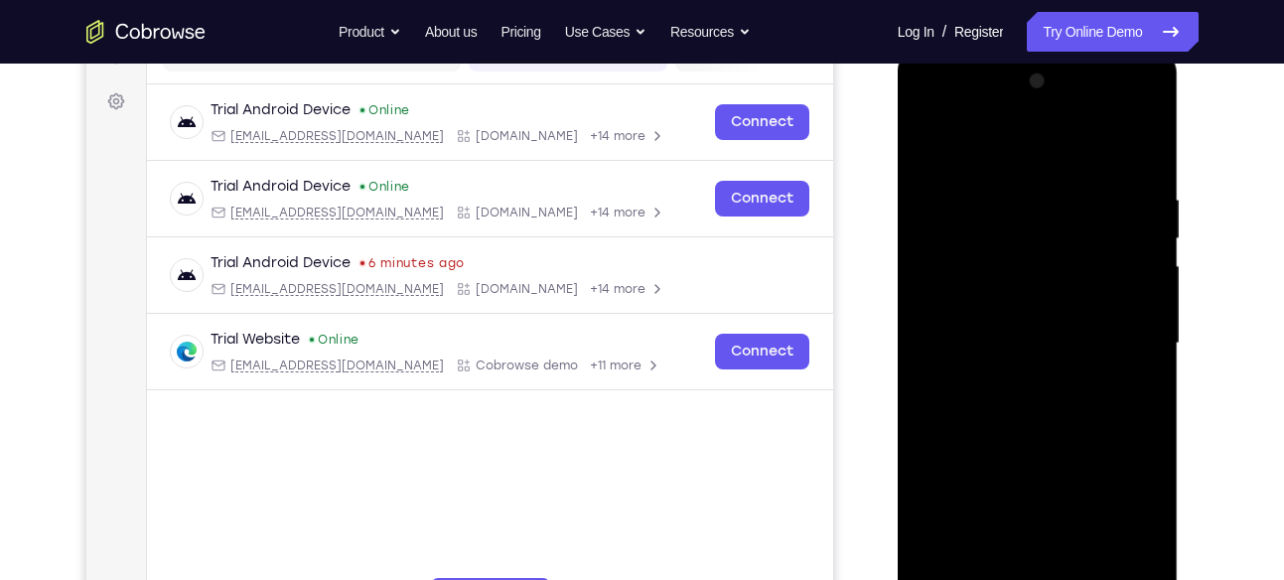
scroll to position [246, 0]
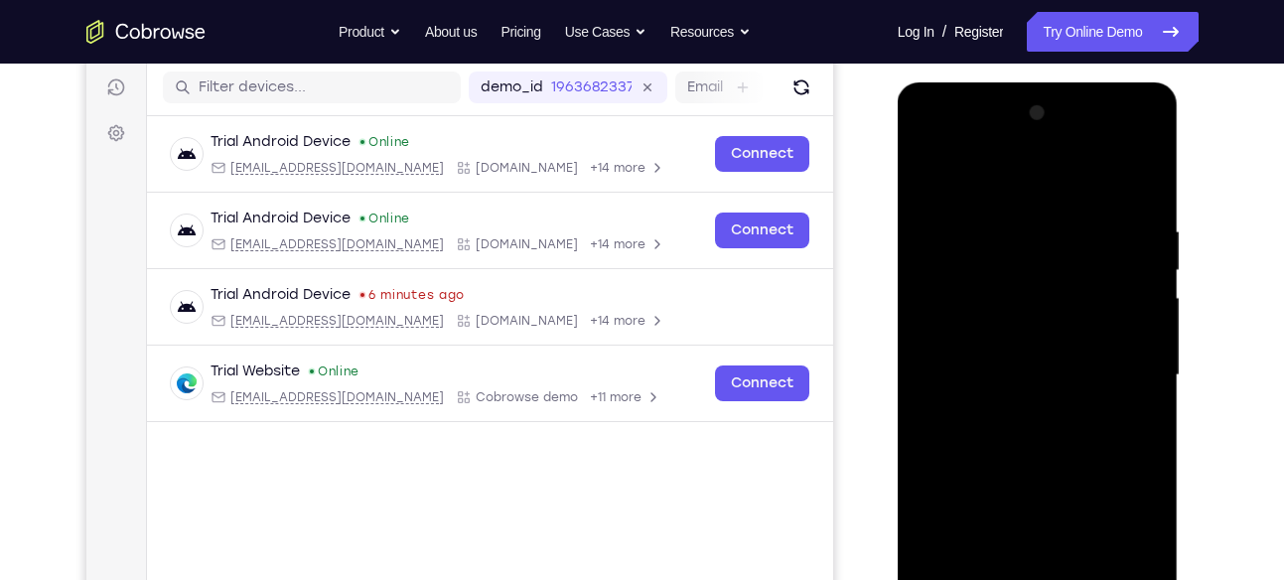
click at [1059, 185] on div at bounding box center [1038, 375] width 250 height 556
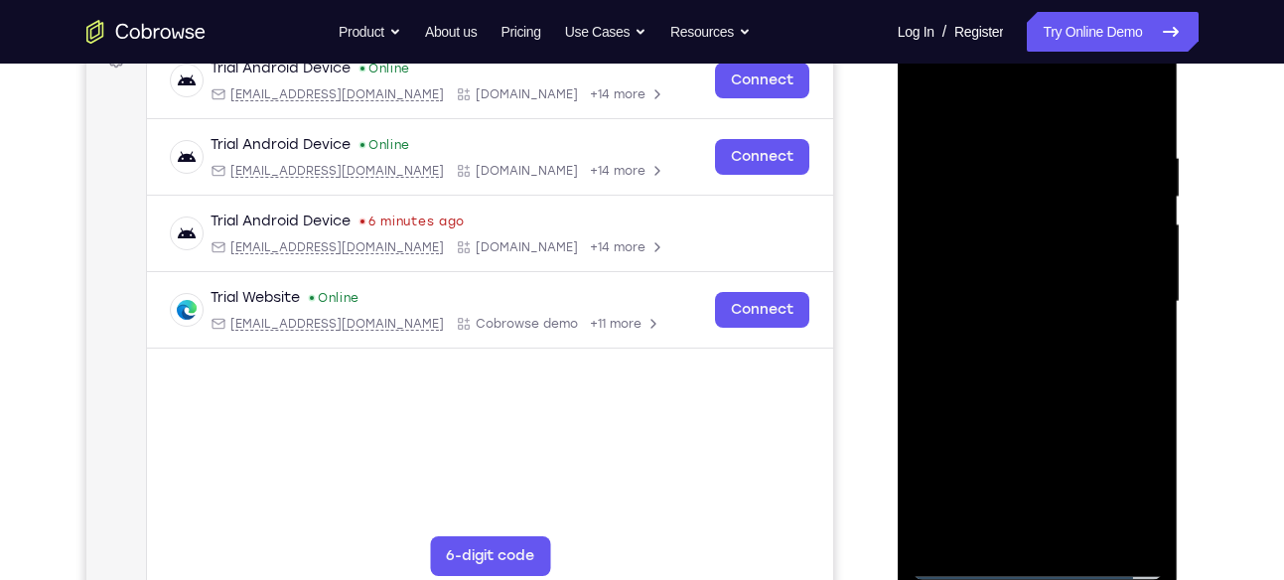
scroll to position [321, 0]
click at [1113, 293] on div at bounding box center [1038, 301] width 250 height 556
click at [1126, 289] on div at bounding box center [1038, 301] width 250 height 556
click at [1120, 286] on div at bounding box center [1038, 301] width 250 height 556
click at [1018, 333] on div at bounding box center [1038, 301] width 250 height 556
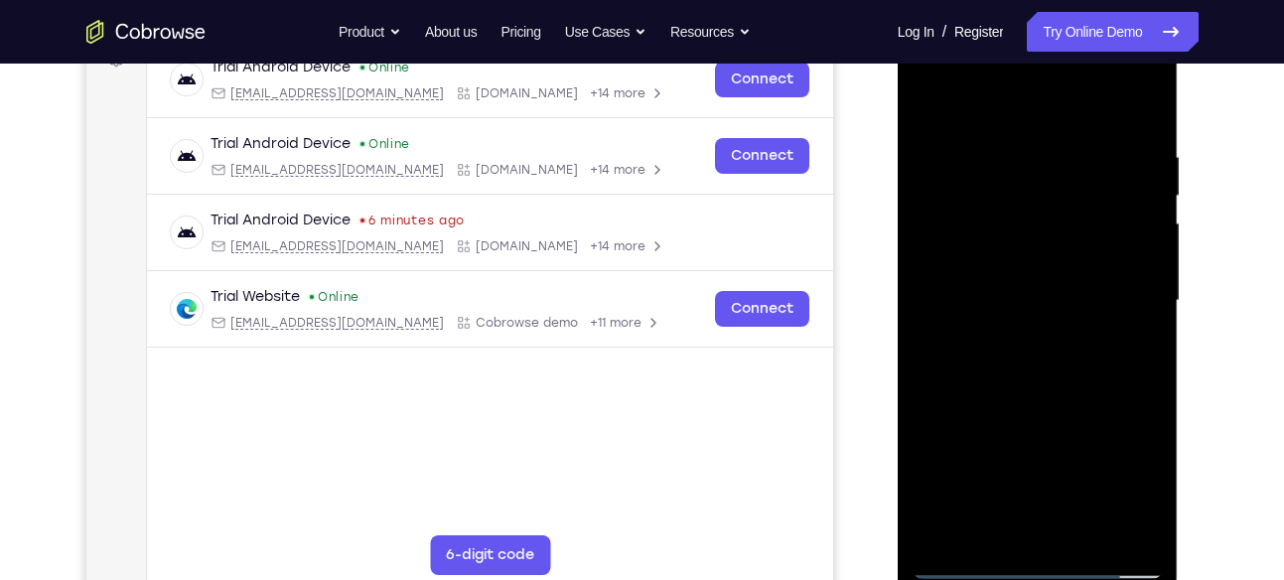
click at [1024, 269] on div at bounding box center [1038, 301] width 250 height 556
click at [1034, 306] on div at bounding box center [1038, 301] width 250 height 556
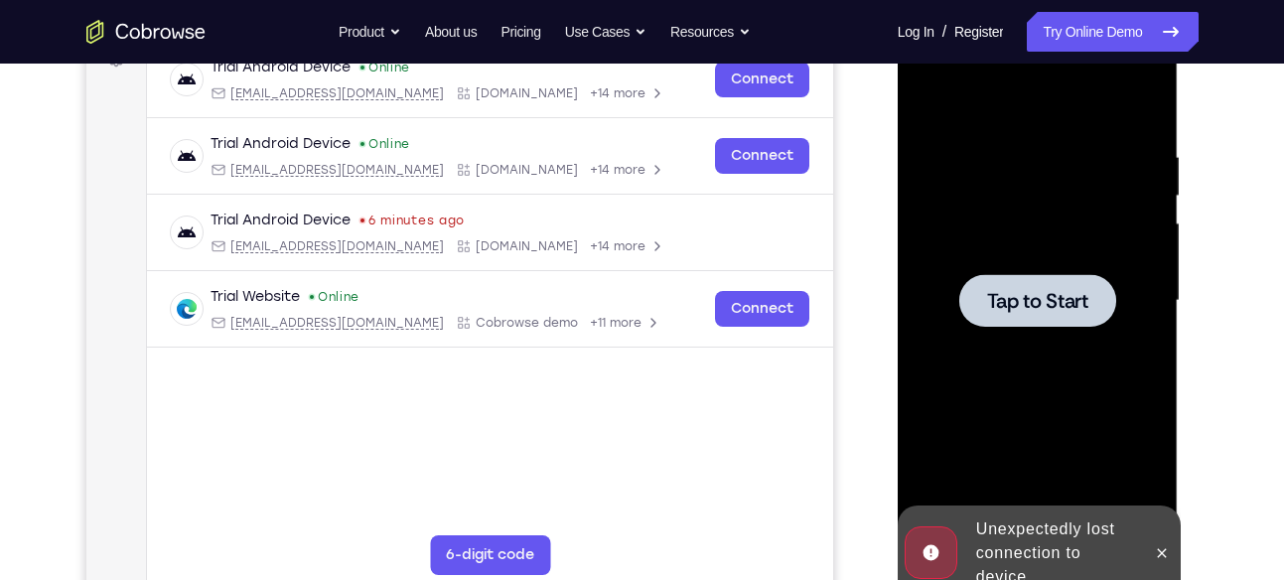
click at [1050, 357] on div at bounding box center [1038, 301] width 250 height 556
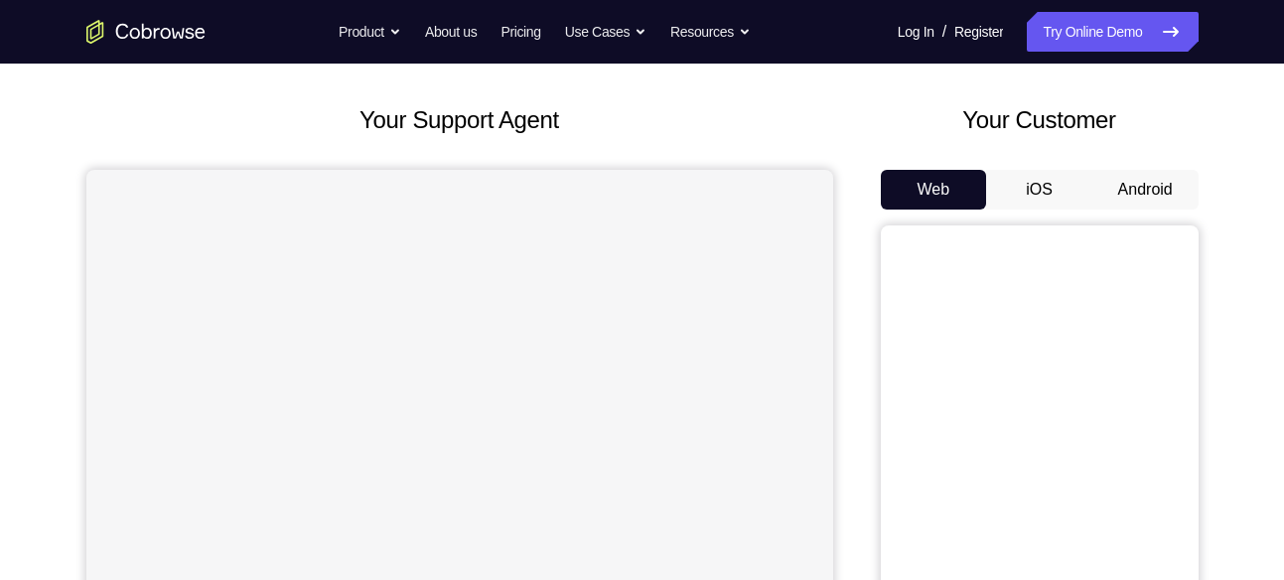
click at [1148, 178] on button "Android" at bounding box center [1146, 190] width 106 height 40
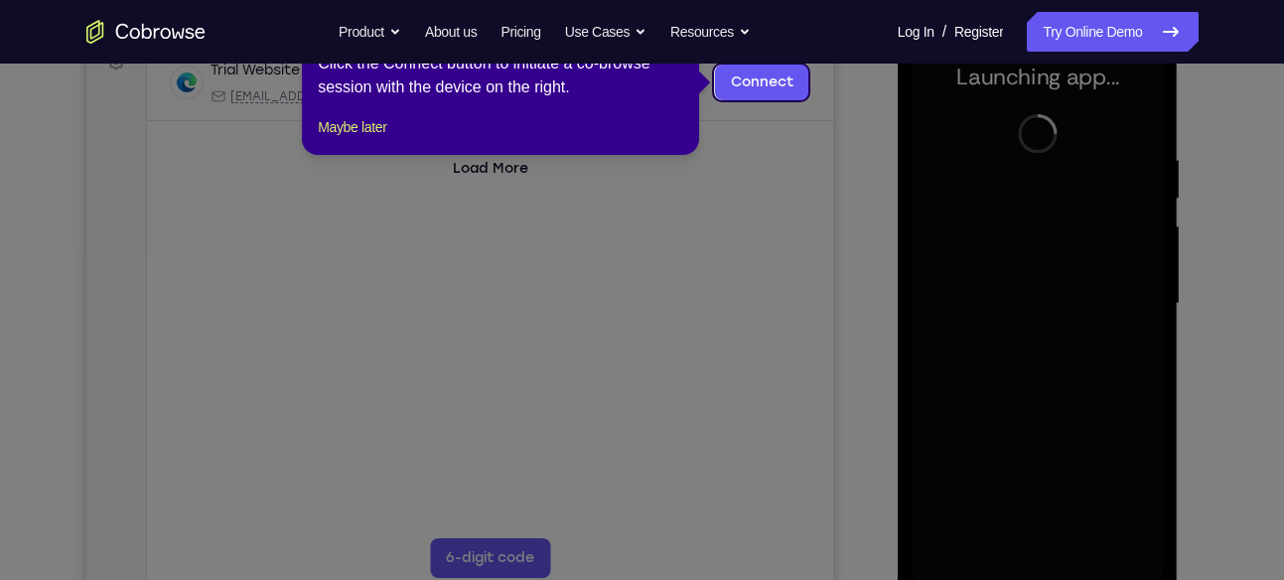
scroll to position [317, 0]
click at [327, 139] on button "Maybe later" at bounding box center [352, 127] width 69 height 24
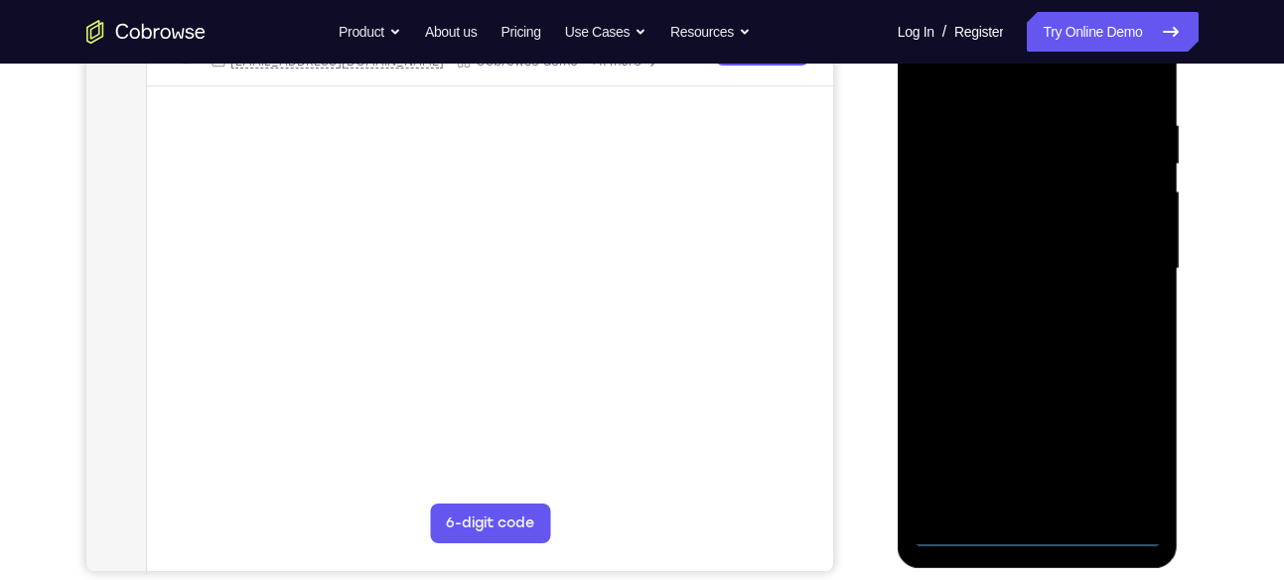
scroll to position [368, 0]
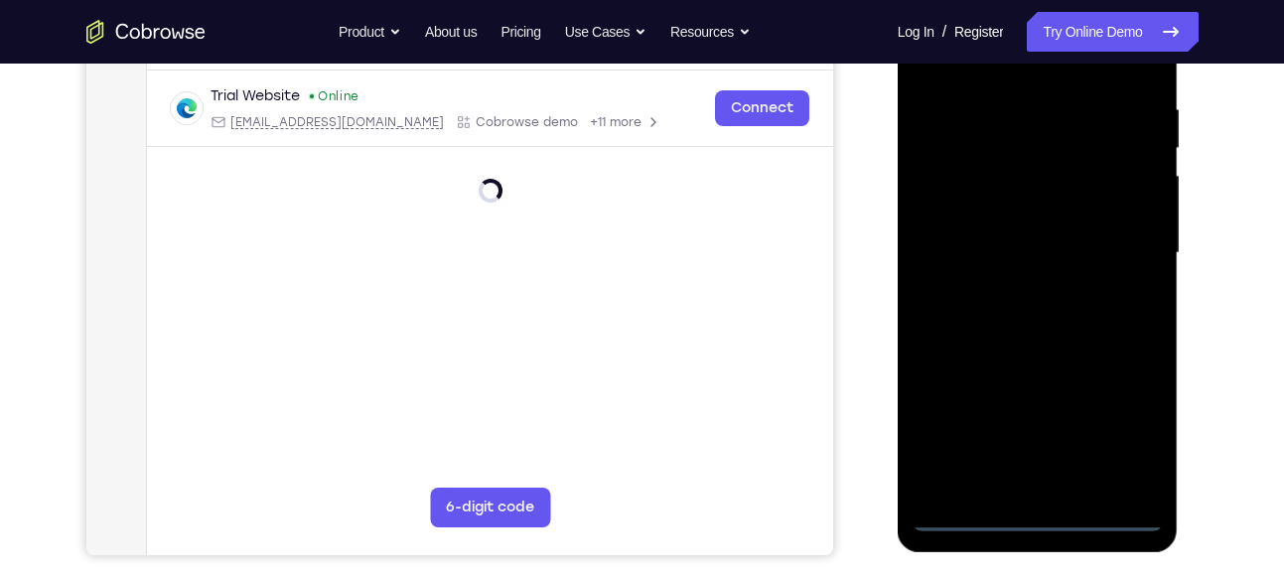
click at [1043, 505] on div at bounding box center [1038, 253] width 250 height 556
click at [1040, 507] on div at bounding box center [1038, 253] width 250 height 556
click at [1037, 518] on div at bounding box center [1038, 253] width 250 height 556
click at [1124, 432] on div at bounding box center [1038, 253] width 250 height 556
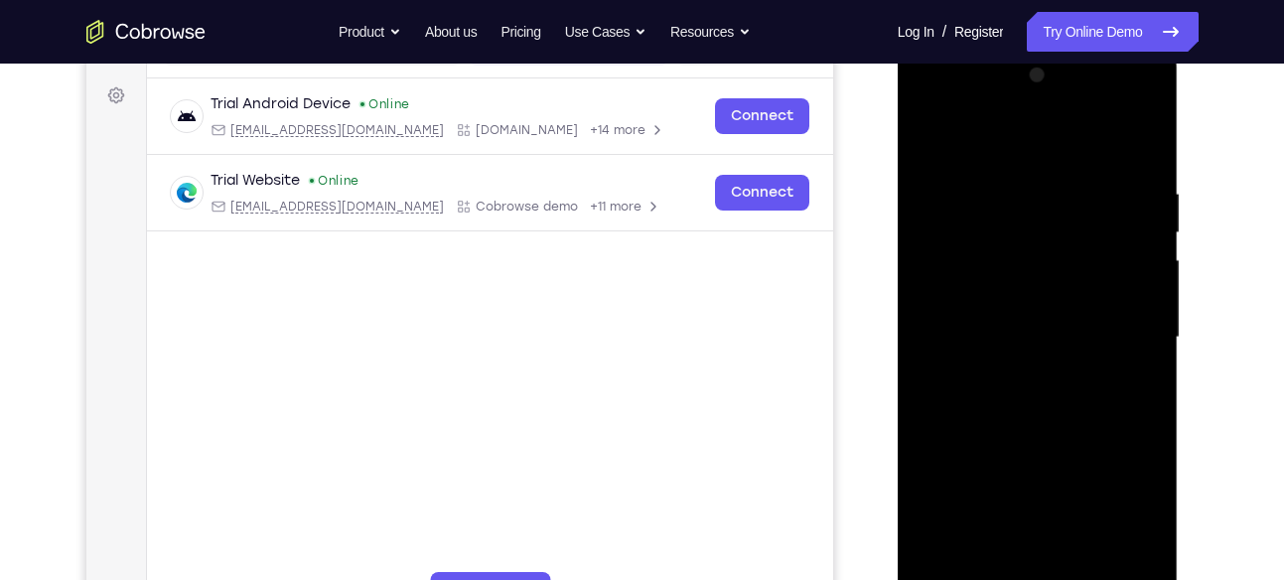
scroll to position [283, 0]
click at [996, 144] on div at bounding box center [1038, 339] width 250 height 556
click at [1115, 326] on div at bounding box center [1038, 339] width 250 height 556
click at [1022, 377] on div at bounding box center [1038, 339] width 250 height 556
click at [1014, 322] on div at bounding box center [1038, 339] width 250 height 556
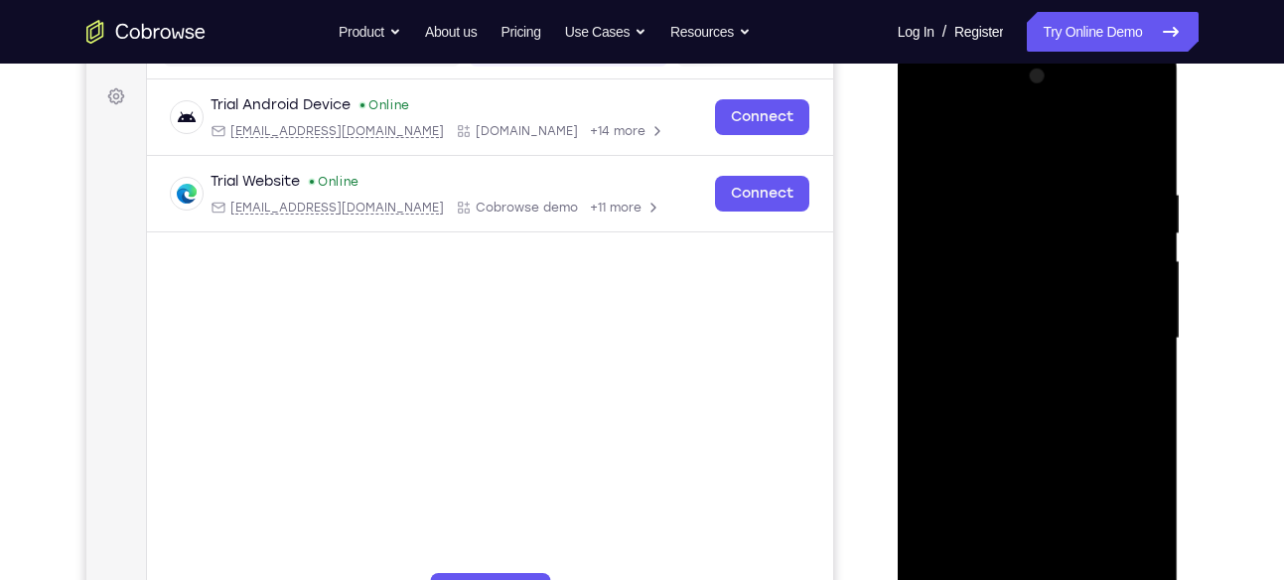
click at [1014, 290] on div at bounding box center [1038, 339] width 250 height 556
click at [1057, 329] on div at bounding box center [1038, 339] width 250 height 556
click at [1047, 403] on div at bounding box center [1038, 339] width 250 height 556
click at [1048, 396] on div at bounding box center [1038, 339] width 250 height 556
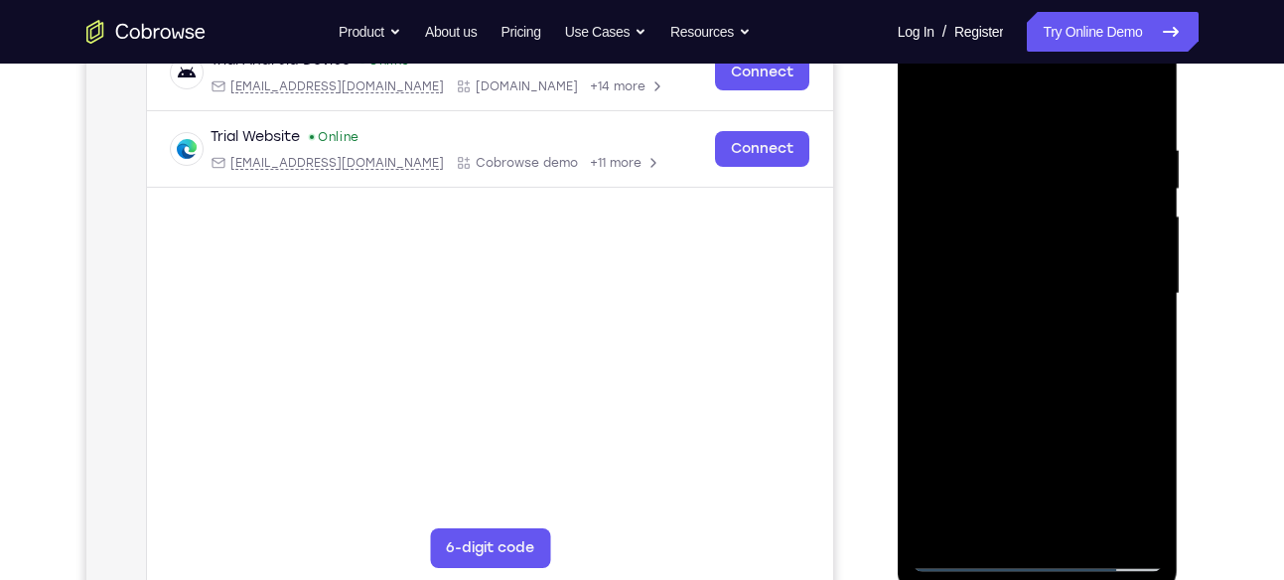
scroll to position [330, 0]
click at [1140, 116] on div at bounding box center [1038, 292] width 250 height 556
click at [1082, 122] on div at bounding box center [1038, 292] width 250 height 556
click at [1136, 104] on div at bounding box center [1038, 292] width 250 height 556
click at [1136, 97] on div at bounding box center [1038, 292] width 250 height 556
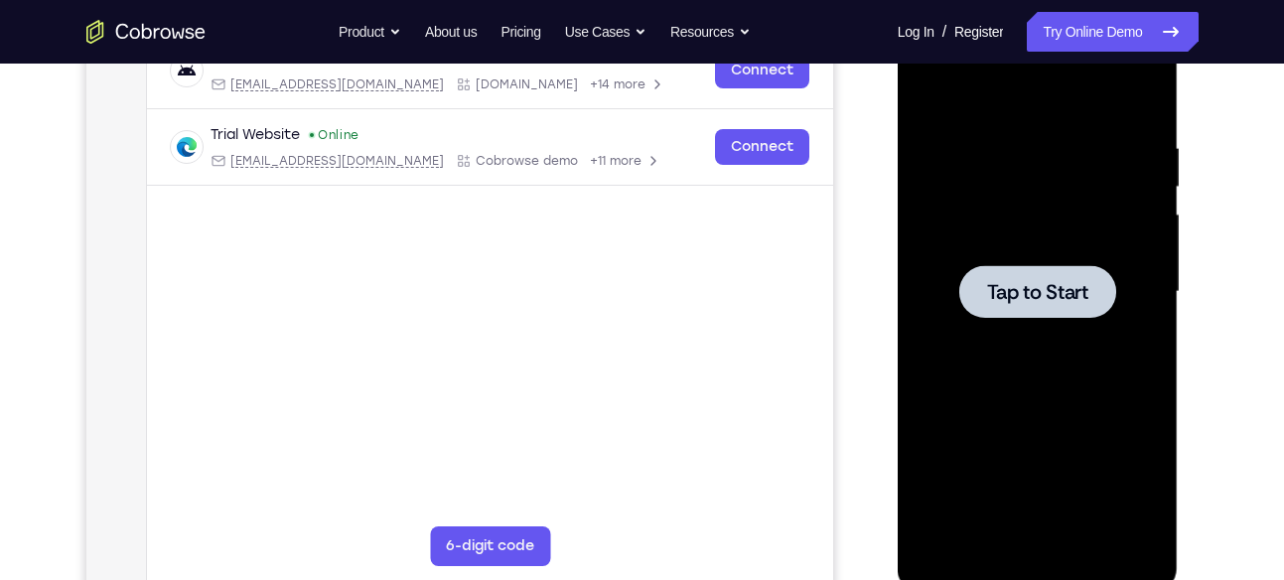
click at [1038, 190] on div at bounding box center [1038, 292] width 250 height 556
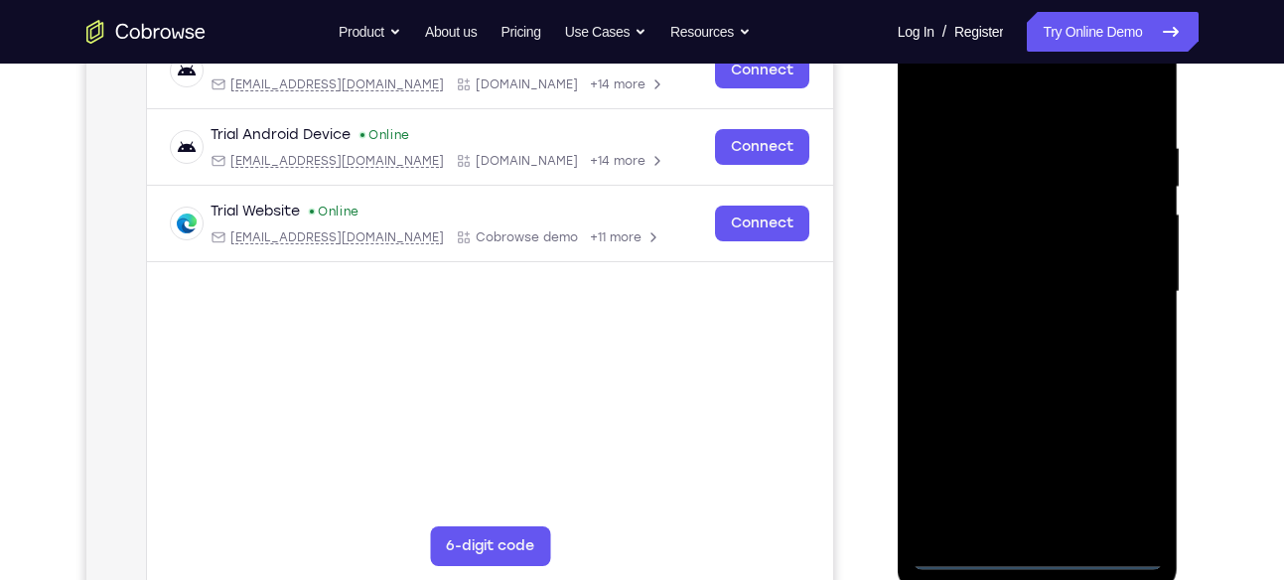
click at [1051, 545] on div at bounding box center [1038, 292] width 250 height 556
click at [1041, 549] on div at bounding box center [1038, 292] width 250 height 556
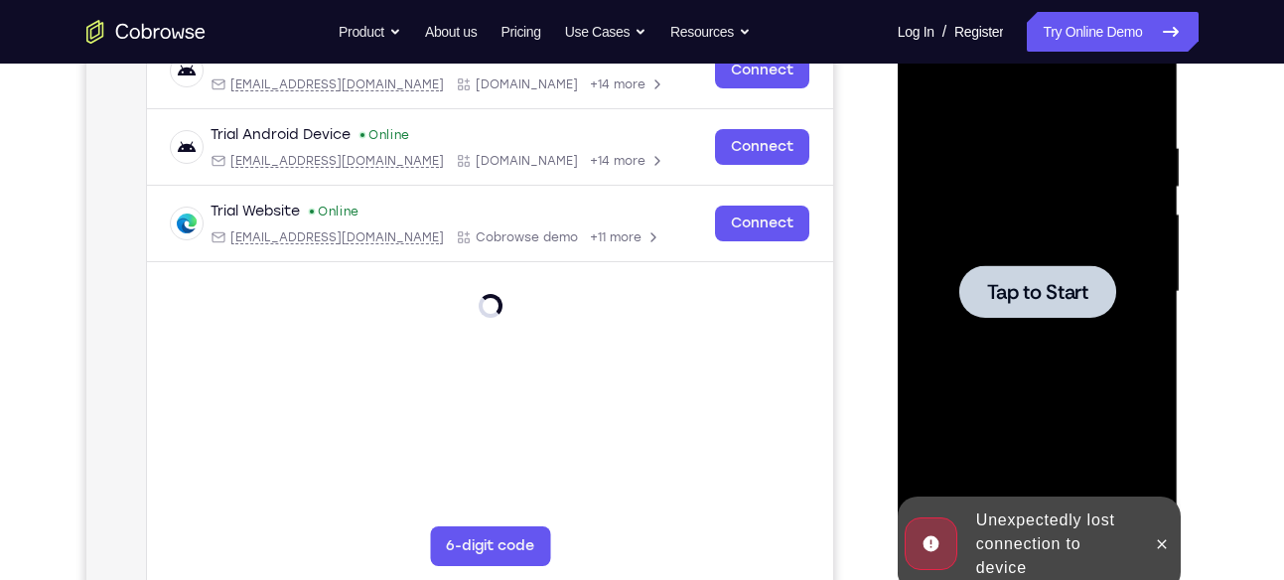
click at [1032, 316] on div at bounding box center [1037, 291] width 157 height 53
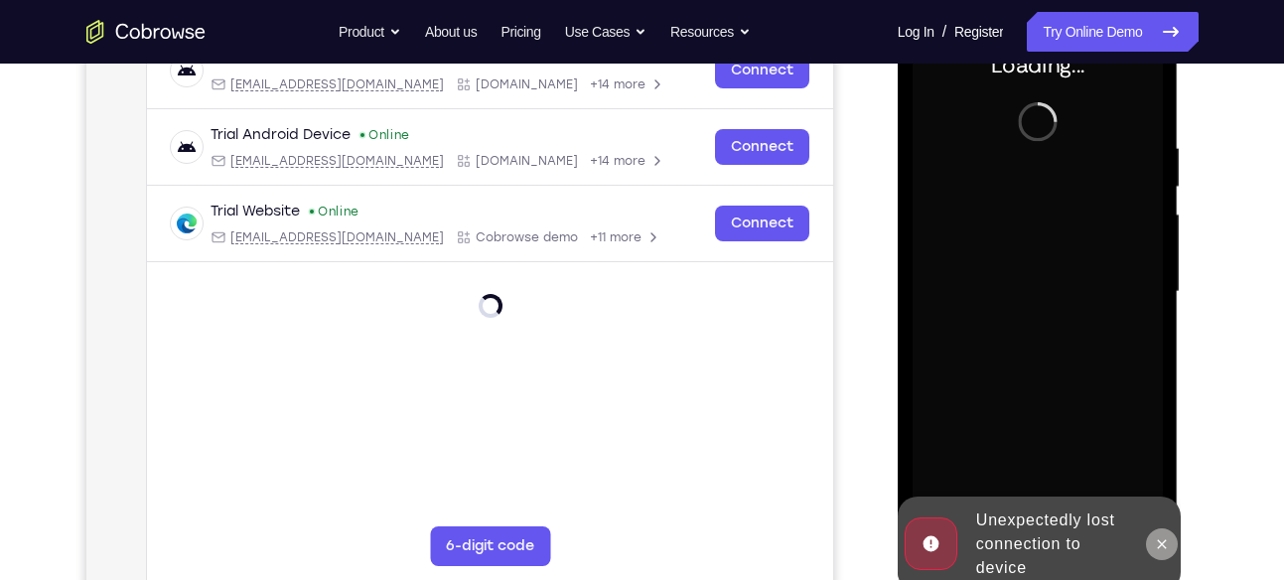
click at [1173, 538] on button at bounding box center [1162, 544] width 32 height 32
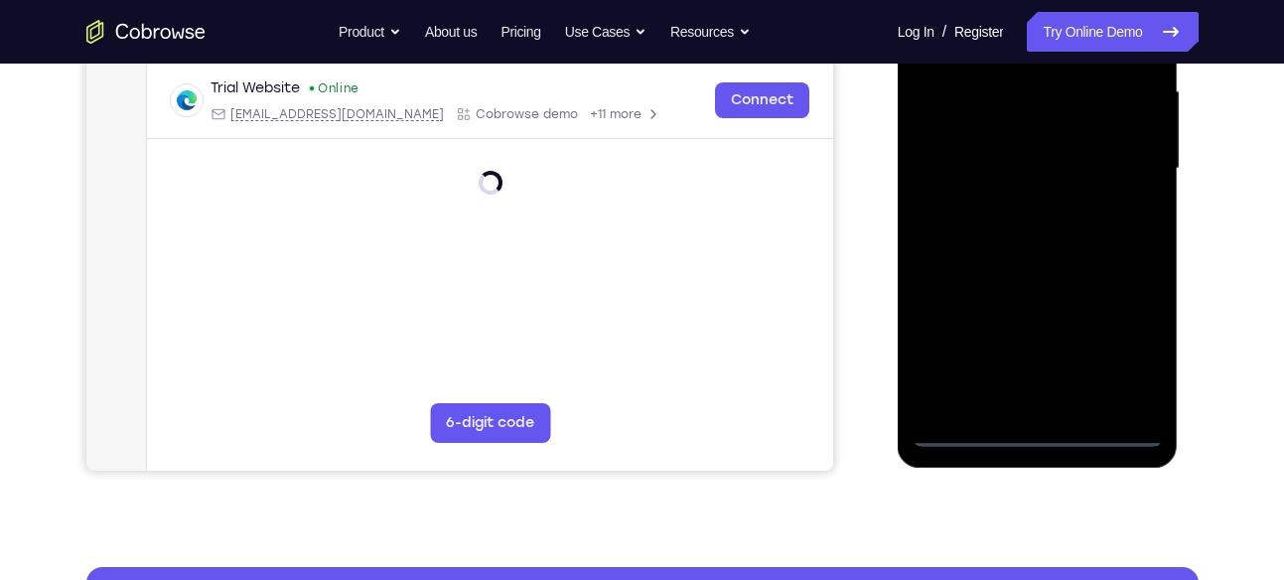
scroll to position [500, 0]
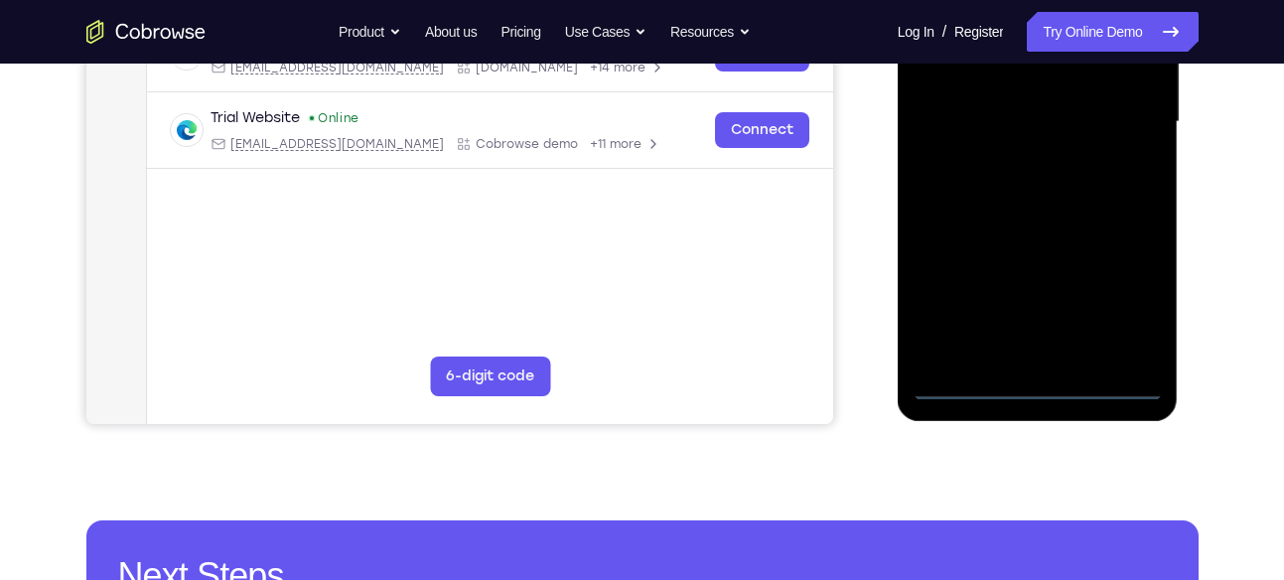
click at [1055, 386] on div at bounding box center [1038, 122] width 250 height 556
click at [1139, 290] on div at bounding box center [1038, 122] width 250 height 556
click at [1146, 298] on div at bounding box center [1038, 122] width 250 height 556
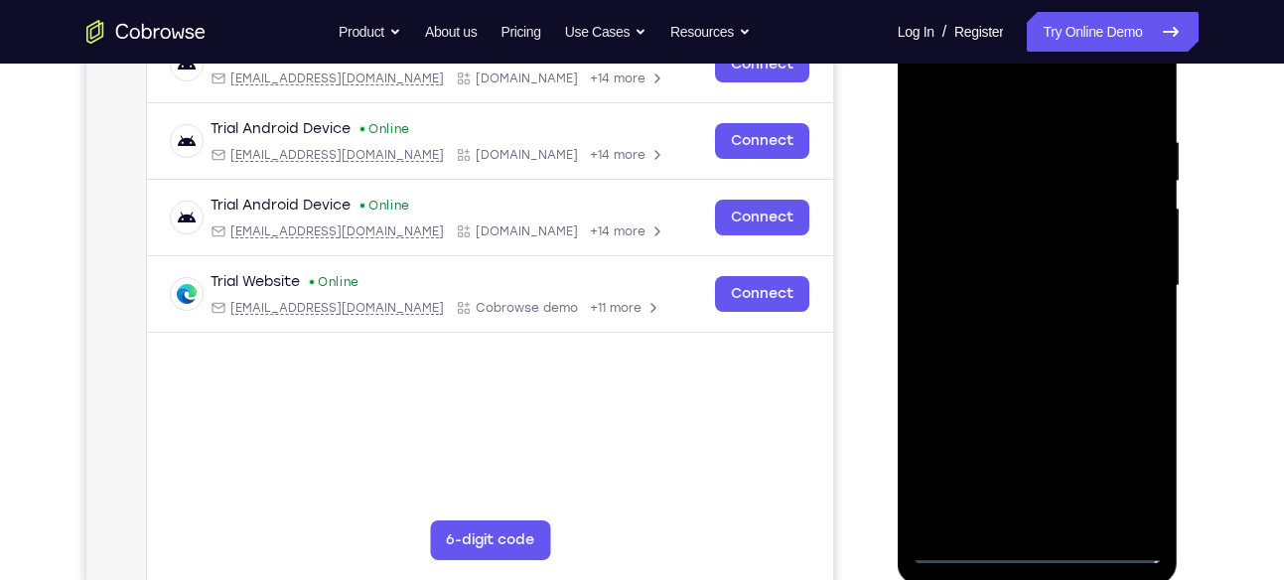
scroll to position [333, 0]
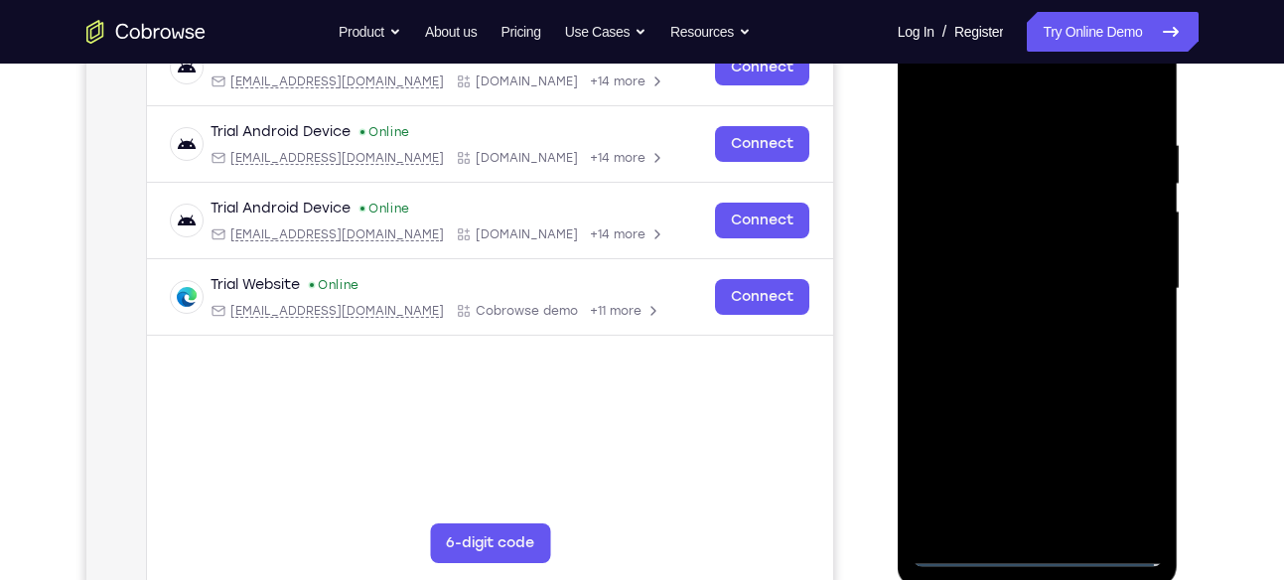
click at [1014, 97] on div at bounding box center [1038, 289] width 250 height 556
click at [1111, 272] on div at bounding box center [1038, 289] width 250 height 556
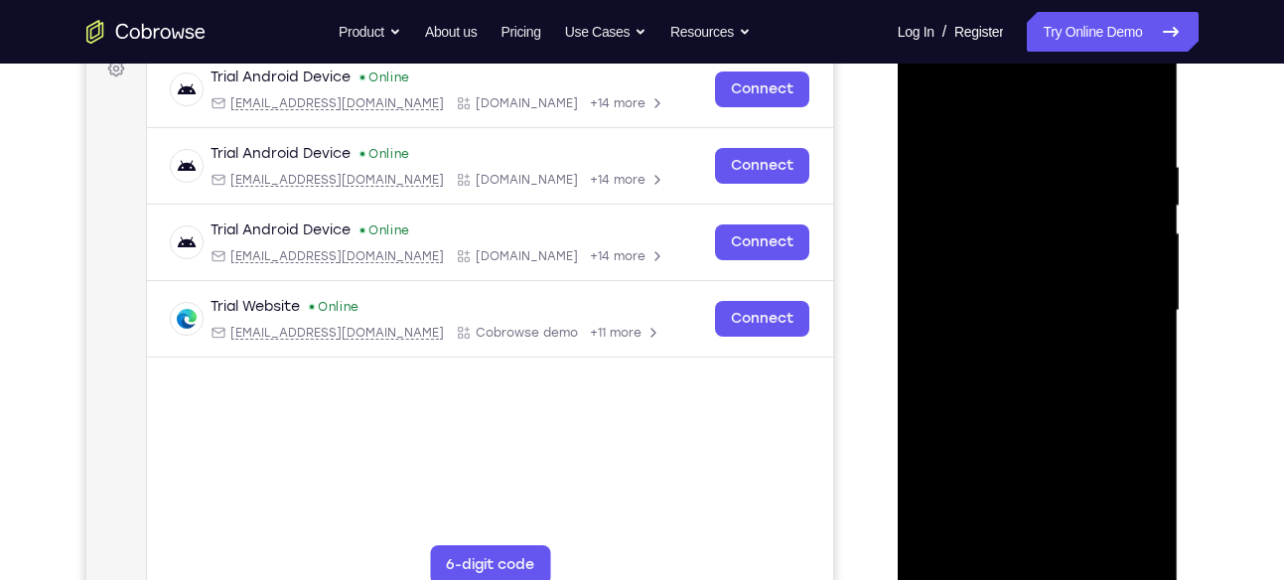
click at [1011, 342] on div at bounding box center [1038, 311] width 250 height 556
click at [997, 289] on div at bounding box center [1038, 311] width 250 height 556
click at [997, 271] on div at bounding box center [1038, 311] width 250 height 556
click at [990, 305] on div at bounding box center [1038, 311] width 250 height 556
click at [1134, 140] on div at bounding box center [1038, 311] width 250 height 556
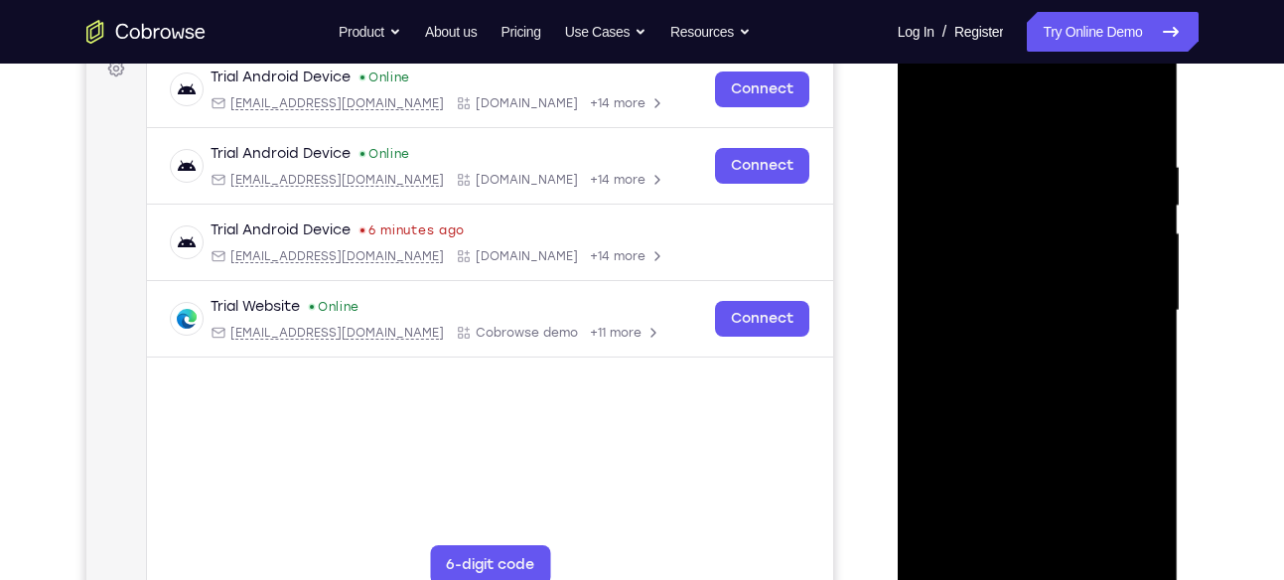
click at [1052, 382] on div at bounding box center [1038, 311] width 250 height 556
drag, startPoint x: 1045, startPoint y: 354, endPoint x: 1086, endPoint y: 84, distance: 272.2
click at [1086, 84] on div at bounding box center [1038, 311] width 250 height 556
click at [1148, 514] on div at bounding box center [1038, 311] width 250 height 556
drag, startPoint x: 1089, startPoint y: 470, endPoint x: 1083, endPoint y: 188, distance: 282.1
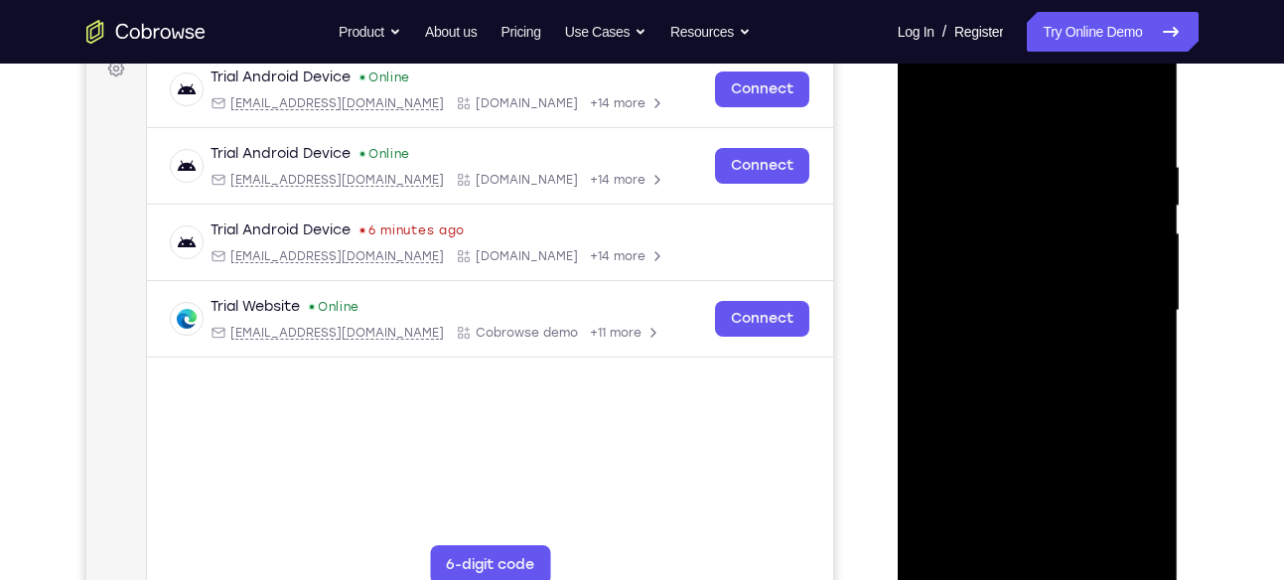
click at [1083, 188] on div at bounding box center [1038, 311] width 250 height 556
drag, startPoint x: 1078, startPoint y: 534, endPoint x: 1086, endPoint y: 558, distance: 25.1
click at [1086, 558] on div at bounding box center [1038, 311] width 250 height 556
click at [1084, 546] on div at bounding box center [1038, 311] width 250 height 556
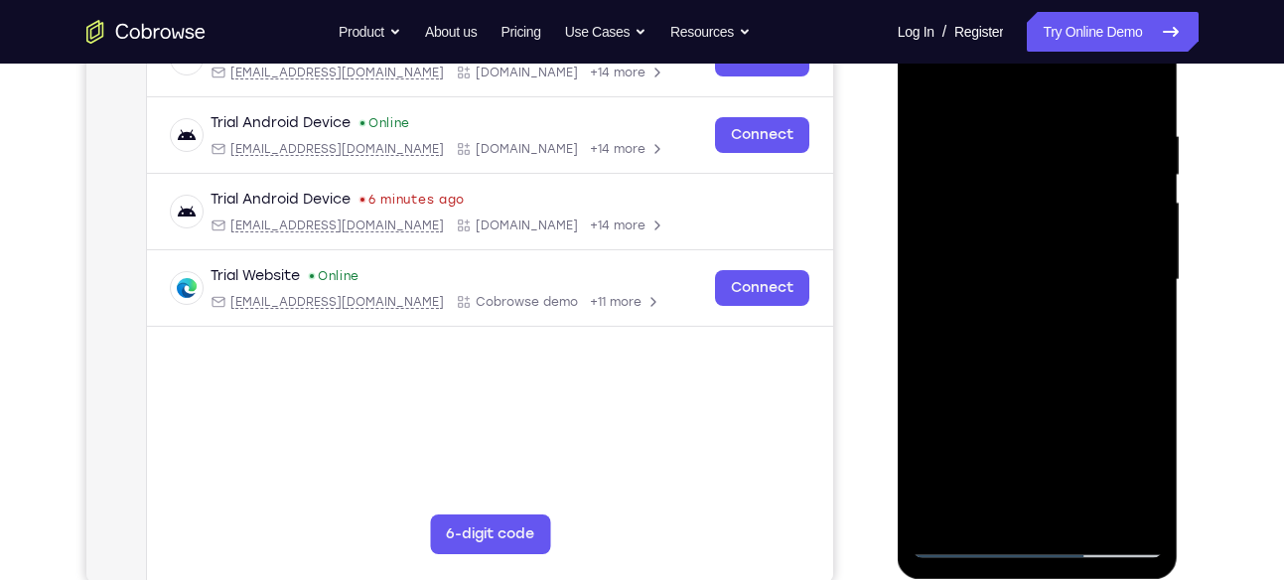
scroll to position [344, 0]
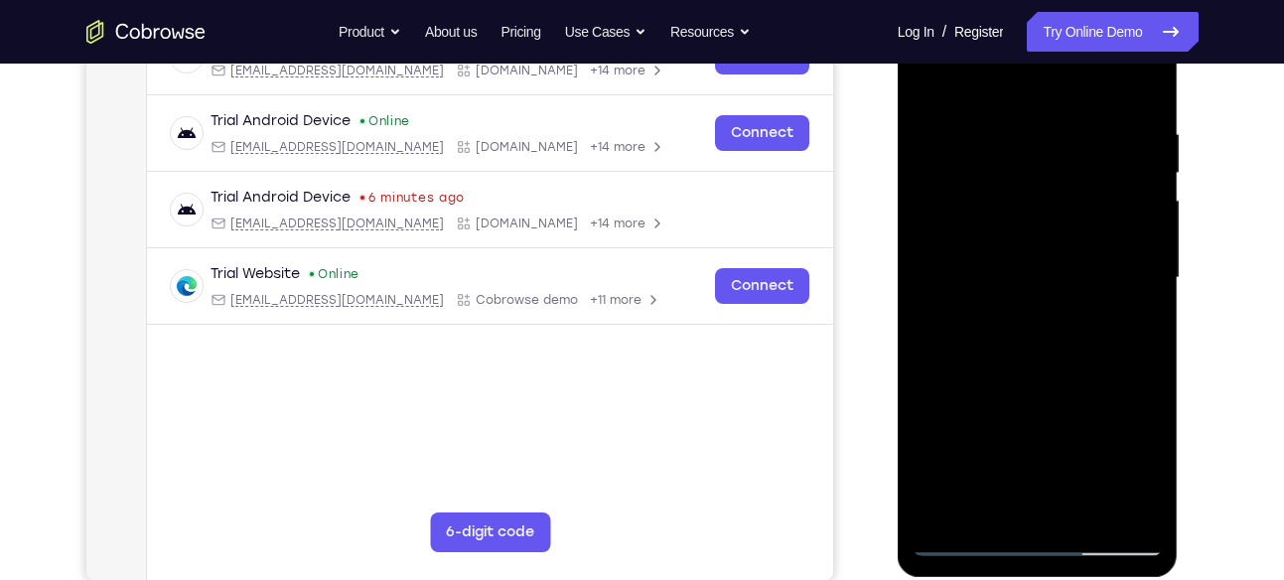
click at [1083, 511] on div at bounding box center [1038, 278] width 250 height 556
click at [1089, 512] on div at bounding box center [1038, 278] width 250 height 556
click at [1079, 506] on div at bounding box center [1038, 278] width 250 height 556
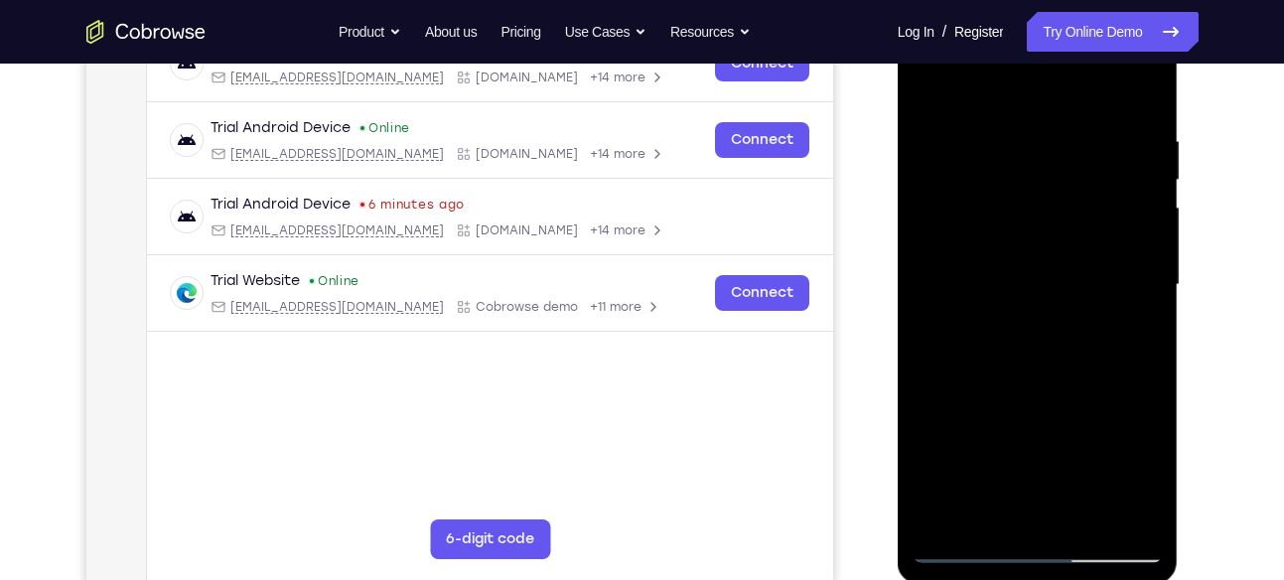
scroll to position [336, 0]
click at [1094, 511] on div at bounding box center [1038, 286] width 250 height 556
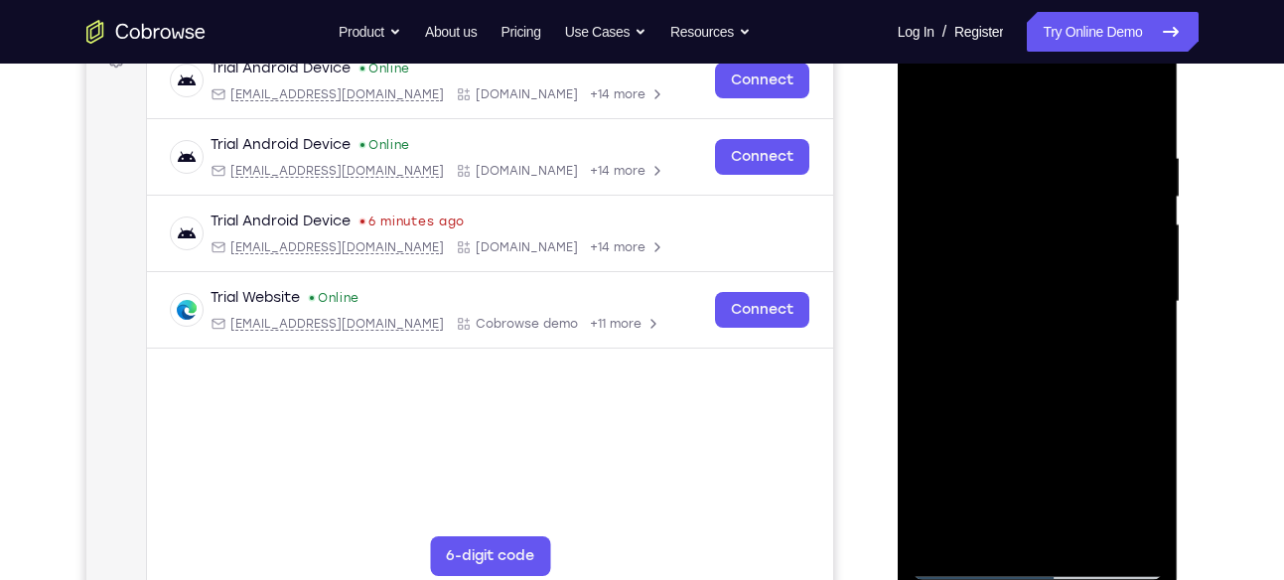
scroll to position [322, 0]
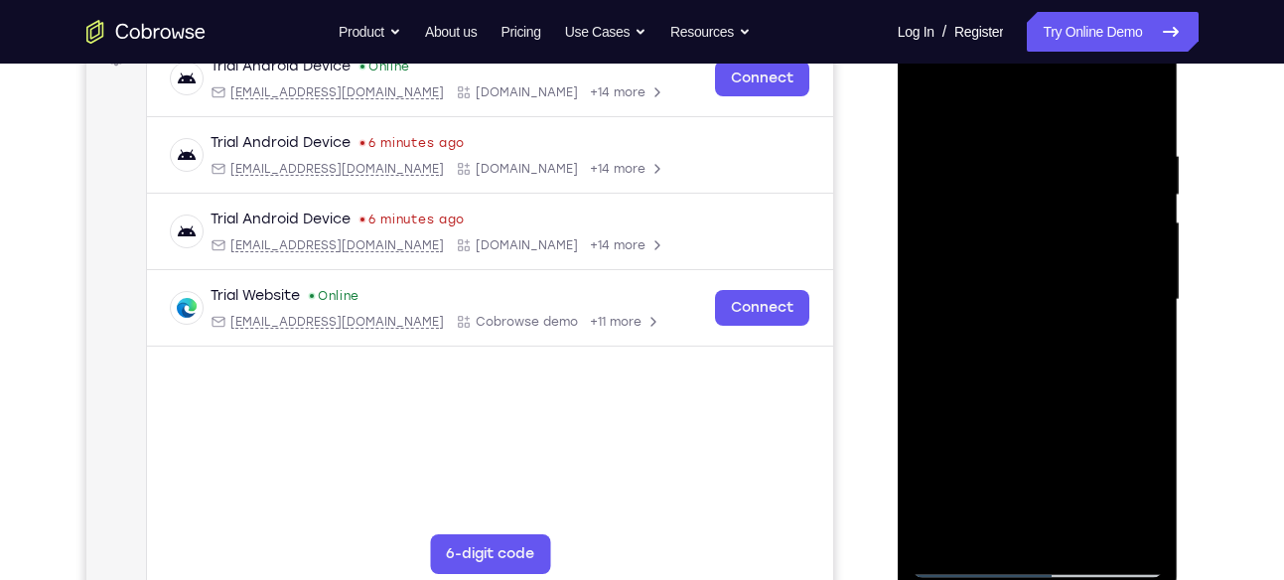
click at [1143, 67] on div at bounding box center [1038, 300] width 250 height 556
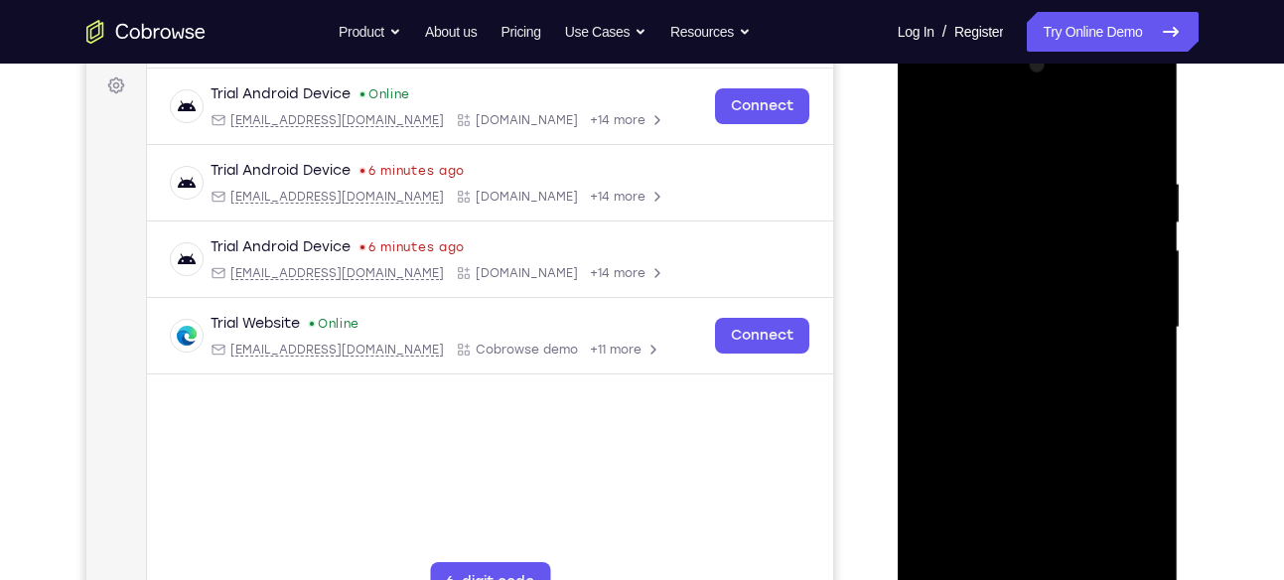
scroll to position [286, 0]
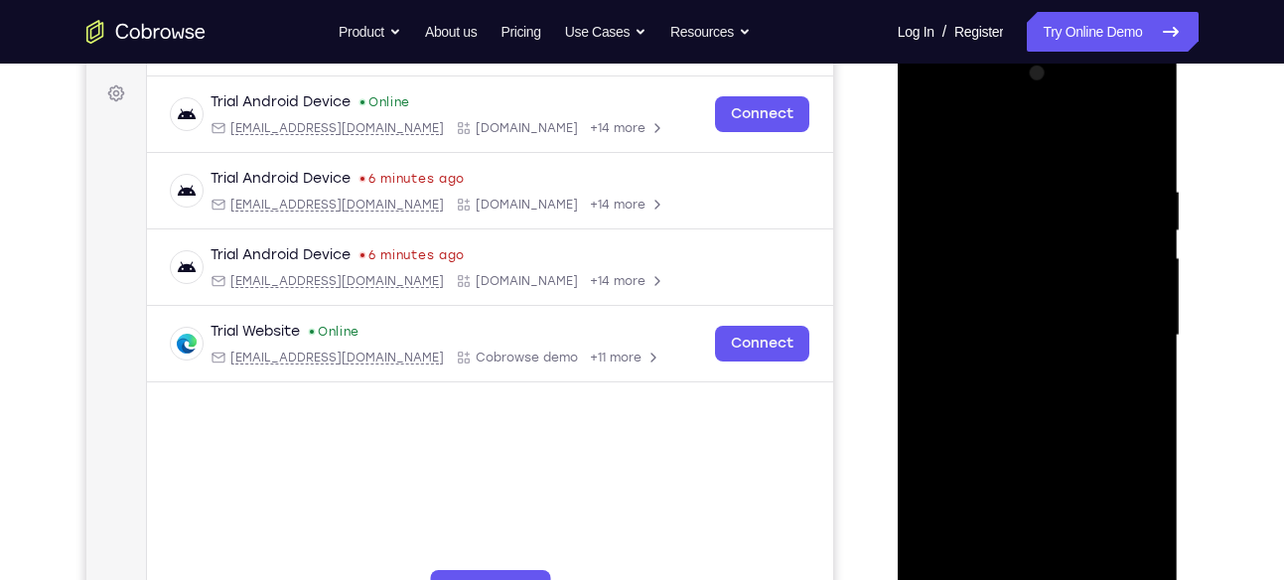
drag, startPoint x: 1074, startPoint y: 442, endPoint x: 957, endPoint y: 482, distance: 122.8
drag, startPoint x: 957, startPoint y: 482, endPoint x: 984, endPoint y: 500, distance: 32.2
drag, startPoint x: 984, startPoint y: 500, endPoint x: 1013, endPoint y: 518, distance: 34.4
click at [1013, 518] on div at bounding box center [1038, 336] width 250 height 556
click at [1044, 440] on div at bounding box center [1038, 336] width 250 height 556
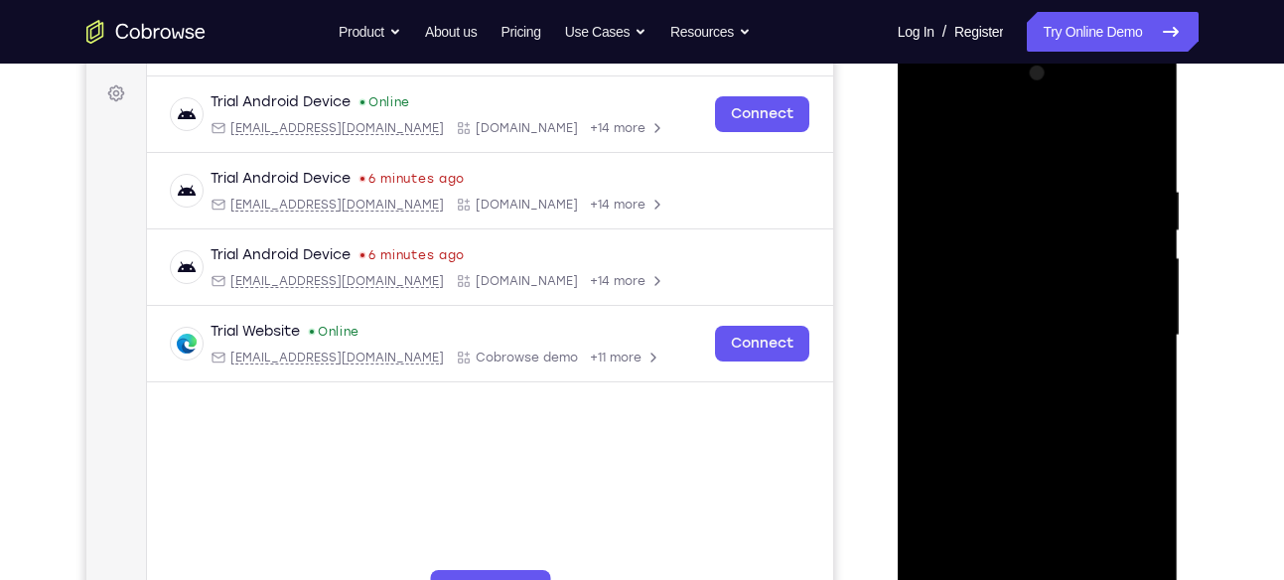
scroll to position [355, 0]
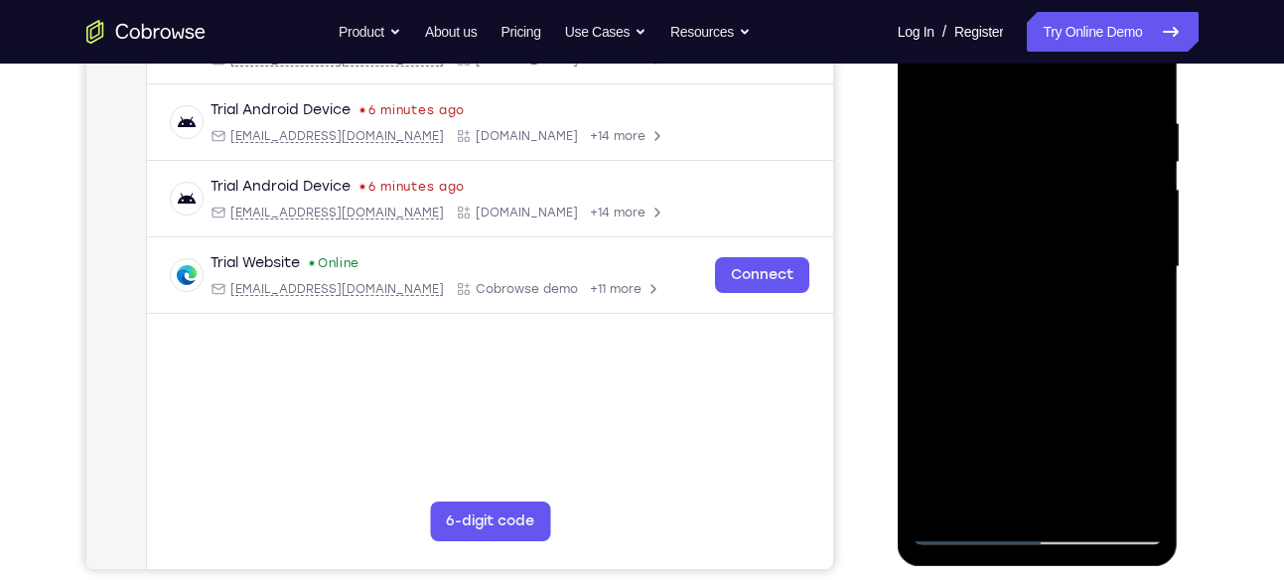
drag, startPoint x: 1129, startPoint y: 361, endPoint x: 1134, endPoint y: 260, distance: 100.4
click at [1134, 260] on div at bounding box center [1038, 267] width 250 height 556
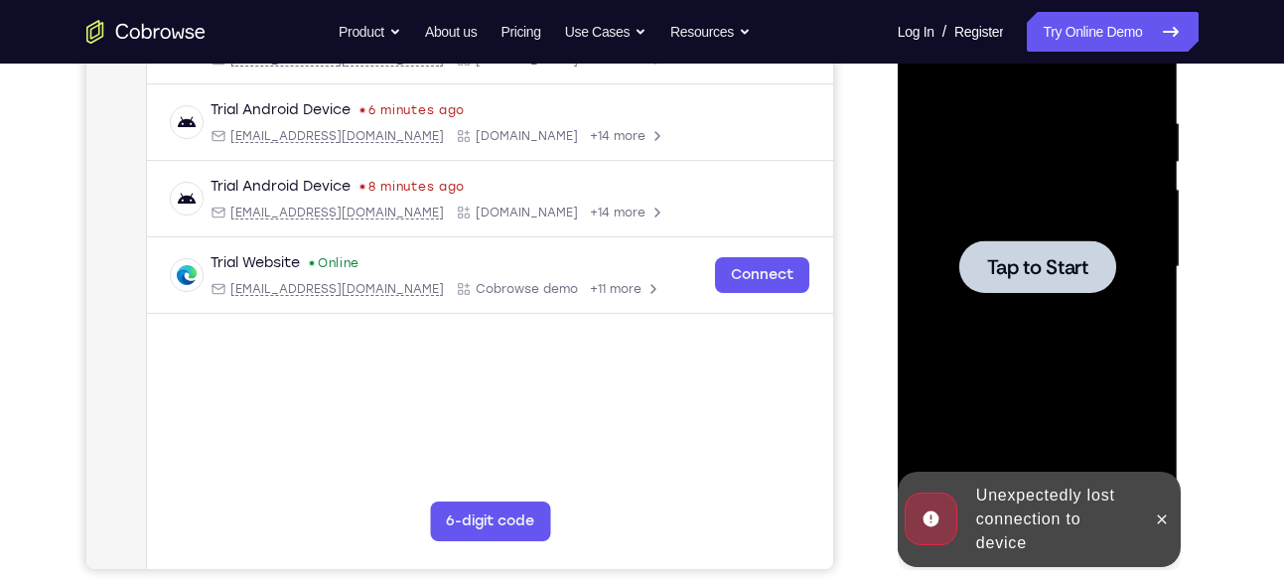
drag, startPoint x: 1092, startPoint y: 360, endPoint x: 1098, endPoint y: 224, distance: 135.2
drag, startPoint x: 200, startPoint y: 250, endPoint x: 209, endPoint y: 218, distance: 34.0
click at [1235, 245] on div "Your Support Agent Your Customer Web iOS Android Next Steps We’d be happy to gi…" at bounding box center [642, 364] width 1271 height 1310
